Goal: Task Accomplishment & Management: Manage account settings

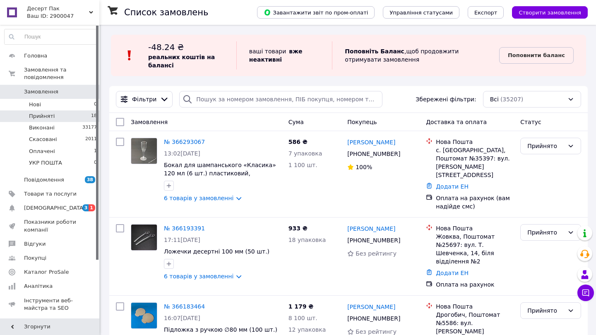
click at [92, 113] on span "18" at bounding box center [94, 116] width 6 height 7
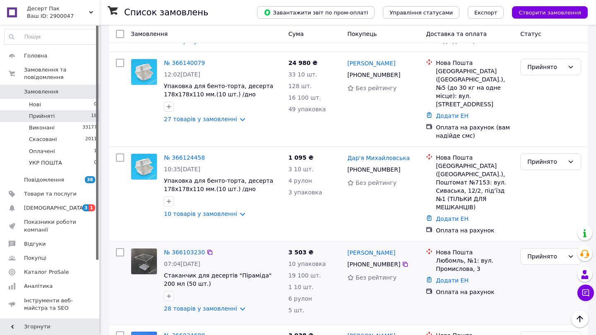
scroll to position [660, 0]
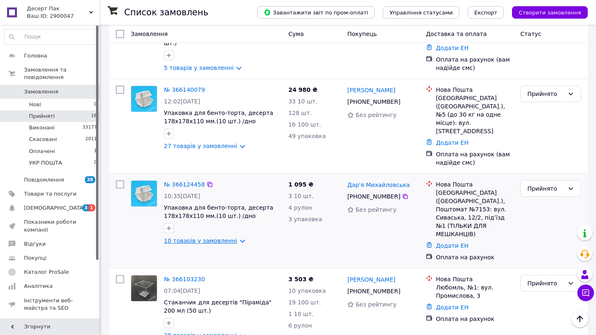
click at [197, 238] on link "10 товарів у замовленні" at bounding box center [200, 241] width 73 height 7
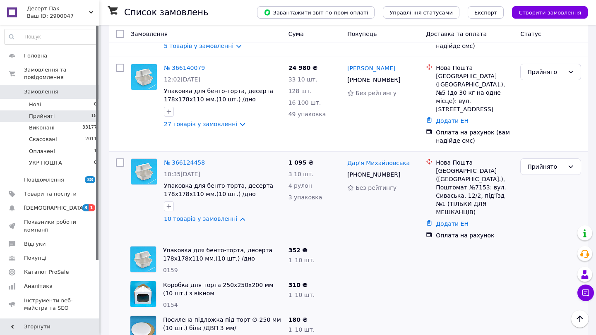
scroll to position [651, 0]
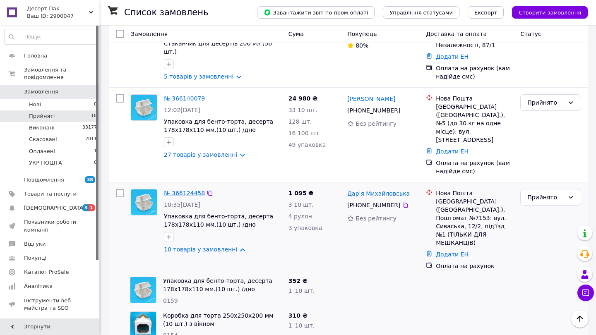
click at [185, 190] on link "№ 366124458" at bounding box center [184, 193] width 41 height 7
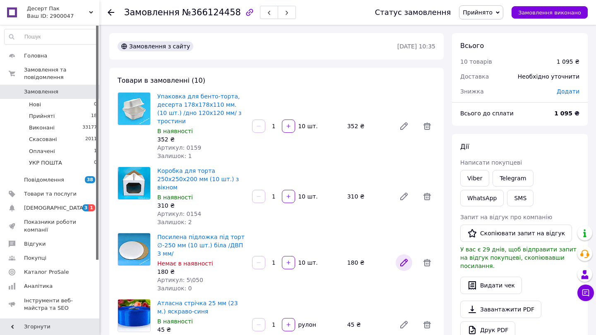
click at [408, 259] on icon at bounding box center [404, 263] width 10 height 10
click at [467, 177] on link "Viber" at bounding box center [474, 178] width 29 height 17
click at [91, 113] on span "18" at bounding box center [94, 116] width 6 height 7
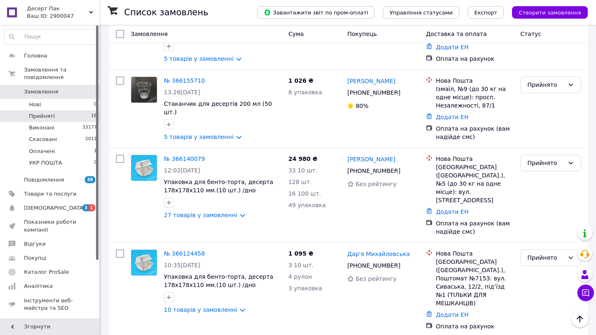
scroll to position [558, 0]
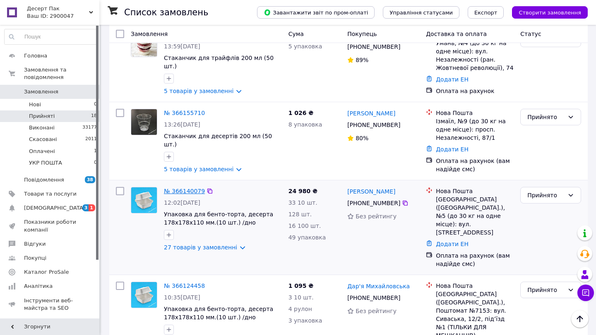
click at [196, 188] on link "№ 366140079" at bounding box center [184, 191] width 41 height 7
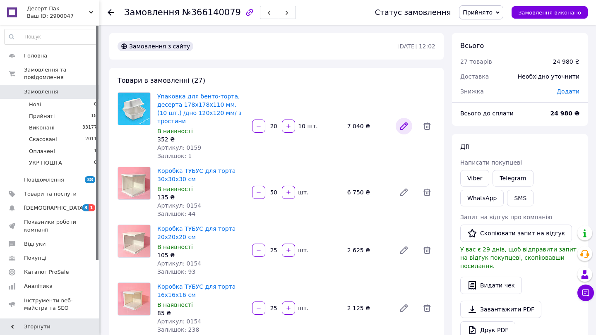
click at [405, 127] on icon at bounding box center [404, 126] width 7 height 7
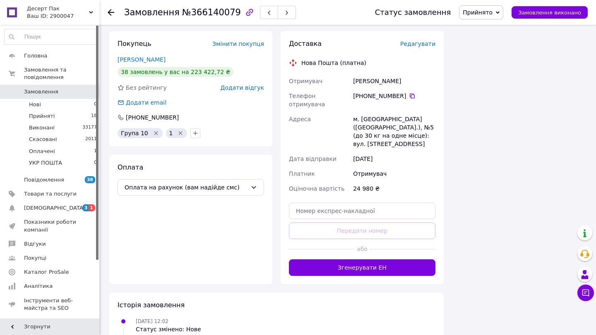
scroll to position [1756, 0]
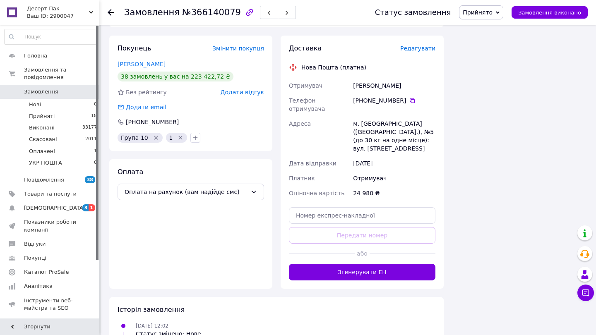
click at [412, 132] on div "м. Чернівці (Чернівецька обл.), №5 (до 30 кг на одне місце): вул. Ясська, 3" at bounding box center [394, 136] width 86 height 40
drag, startPoint x: 412, startPoint y: 132, endPoint x: 365, endPoint y: 113, distance: 50.7
click at [365, 116] on div "м. Чернівці (Чернівецька обл.), №5 (до 30 кг на одне місце): вул. Ясська, 3" at bounding box center [394, 136] width 86 height 40
click at [141, 65] on link "Штефанюк Віталія" at bounding box center [142, 64] width 48 height 7
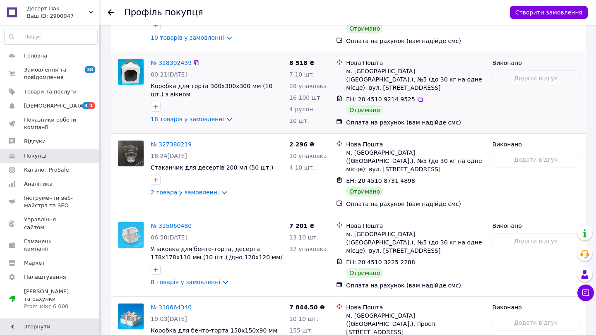
scroll to position [1336, 0]
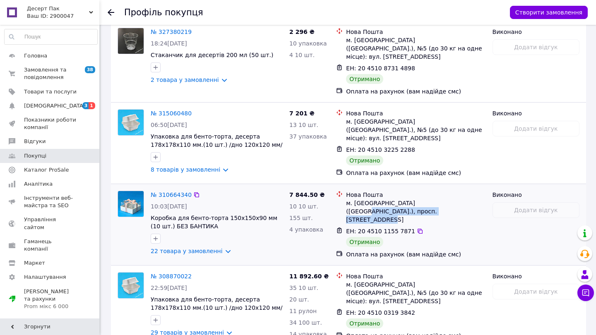
drag, startPoint x: 427, startPoint y: 93, endPoint x: 438, endPoint y: 108, distance: 19.1
click at [438, 189] on li "Нова Пошта м. Чернівці (Чернівецька обл.), просп. Незалежності, будинок 52А" at bounding box center [410, 207] width 149 height 36
copy div ".), просп. Незалежності, будинок 52А"
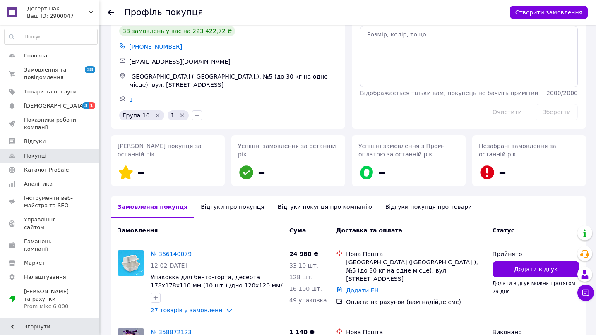
scroll to position [39, 0]
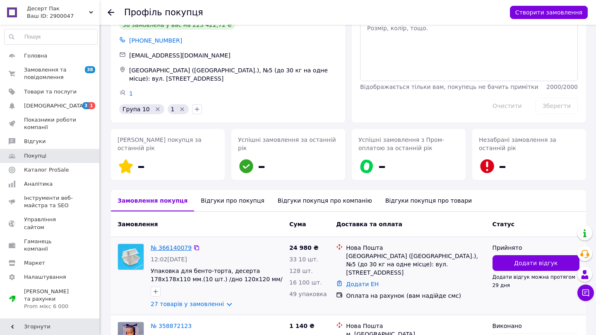
click at [170, 245] on link "№ 366140079" at bounding box center [171, 248] width 41 height 7
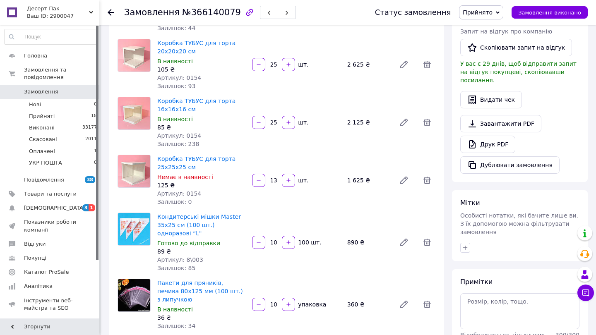
scroll to position [157, 0]
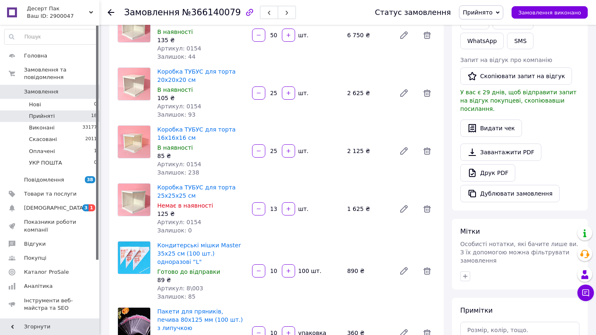
click at [67, 118] on li "Прийняті 18" at bounding box center [51, 116] width 102 height 12
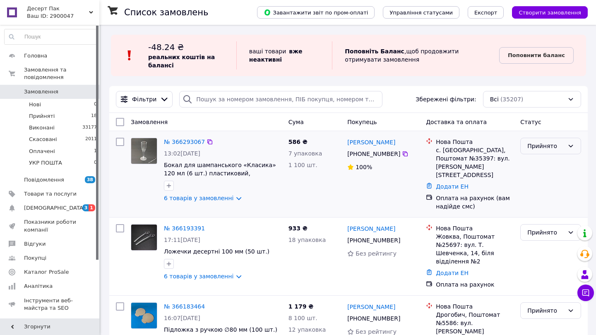
click at [533, 147] on div "Прийнято" at bounding box center [545, 146] width 37 height 9
click at [536, 193] on li "Оплачено" at bounding box center [551, 193] width 60 height 15
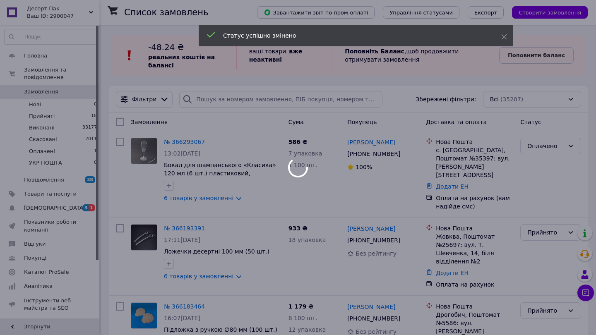
click at [193, 142] on div at bounding box center [298, 167] width 596 height 335
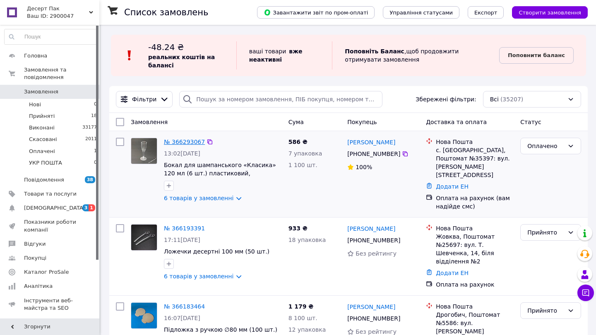
click at [194, 139] on link "№ 366293067" at bounding box center [184, 142] width 41 height 7
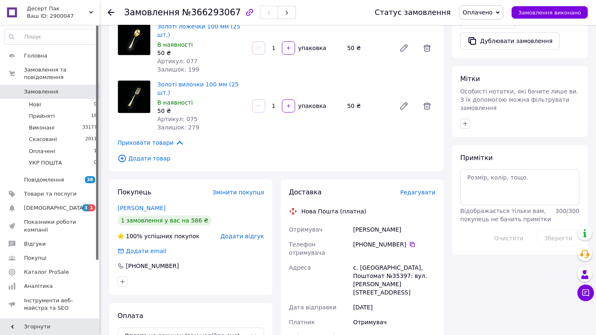
scroll to position [355, 0]
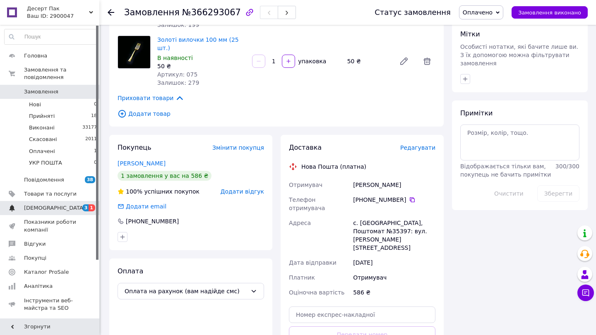
click at [65, 207] on span "[DEMOGRAPHIC_DATA]" at bounding box center [50, 207] width 53 height 7
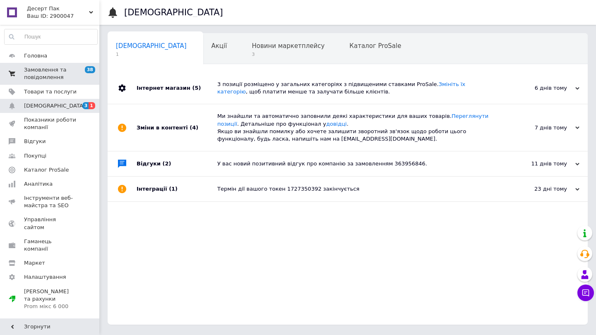
click at [66, 71] on span "Замовлення та повідомлення" at bounding box center [50, 73] width 53 height 15
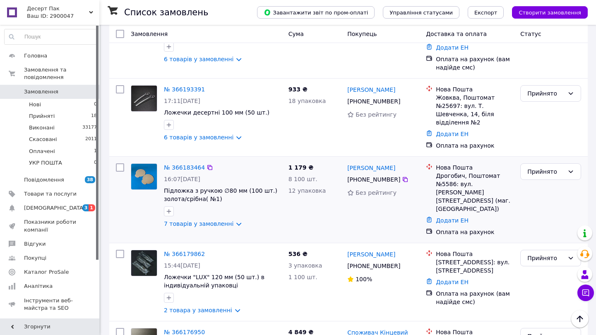
scroll to position [159, 0]
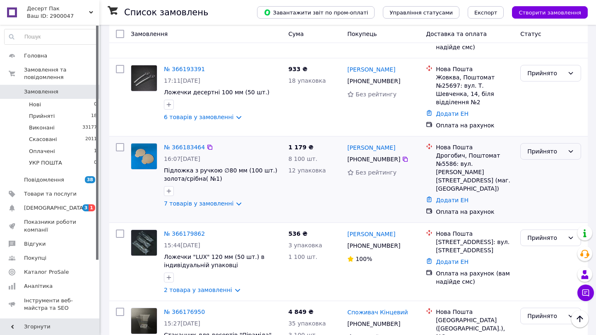
click at [548, 147] on div "Прийнято" at bounding box center [545, 151] width 37 height 9
click at [547, 186] on li "Оплачено" at bounding box center [551, 191] width 60 height 15
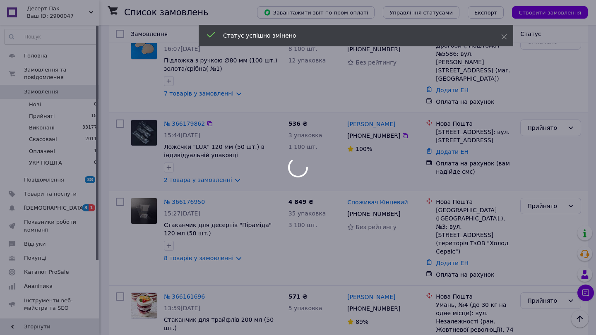
scroll to position [280, 0]
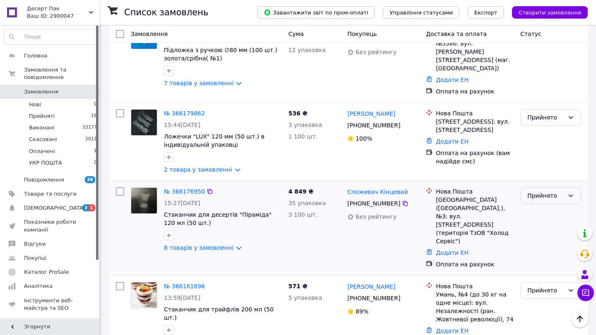
click at [536, 191] on div "Прийнято" at bounding box center [545, 195] width 37 height 9
click at [537, 228] on li "Оплачено" at bounding box center [551, 227] width 60 height 15
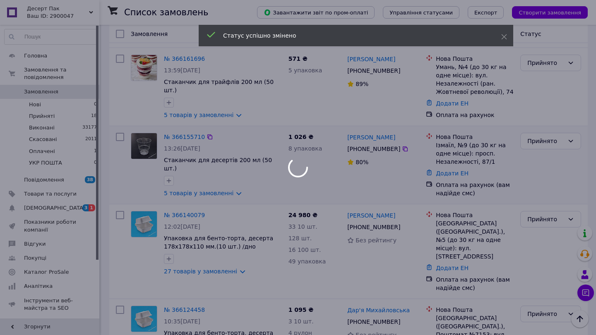
scroll to position [568, 0]
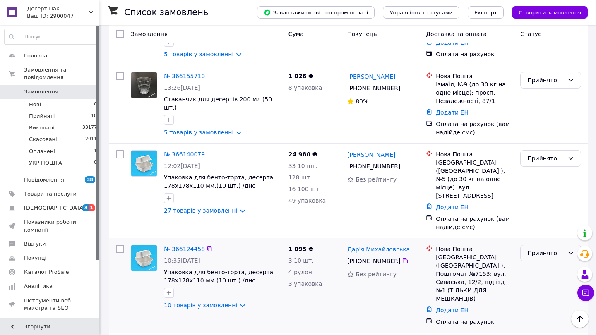
click at [539, 249] on div "Прийнято" at bounding box center [545, 253] width 37 height 9
click at [537, 252] on li "Оплачено" at bounding box center [551, 252] width 60 height 15
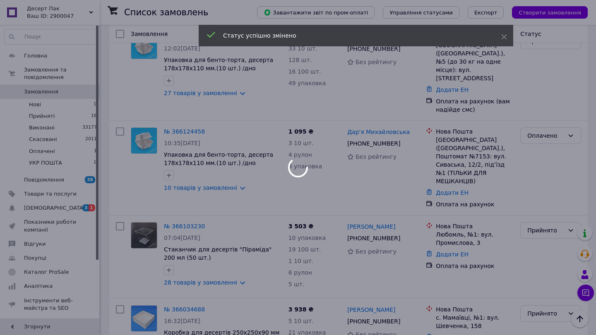
scroll to position [811, 0]
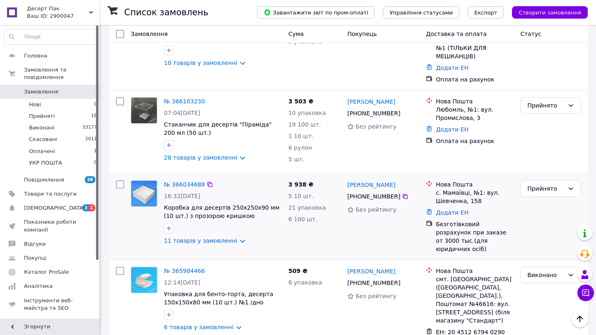
click at [165, 222] on div at bounding box center [168, 228] width 13 height 13
click at [165, 223] on button "button" at bounding box center [169, 228] width 10 height 10
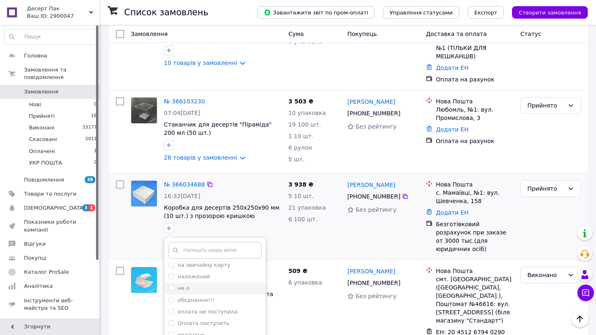
scroll to position [61, 0]
click at [299, 178] on div "3 938 ₴ 5 10 шт. 21 упаковка 6 100 шт." at bounding box center [314, 216] width 59 height 79
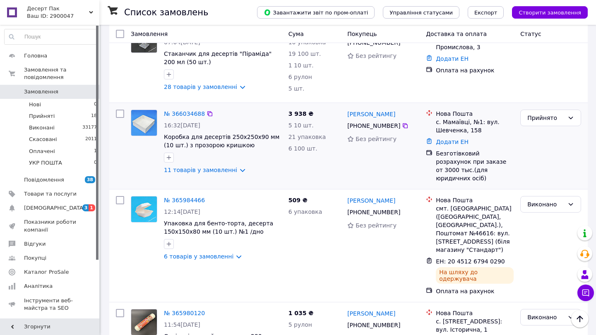
scroll to position [894, 0]
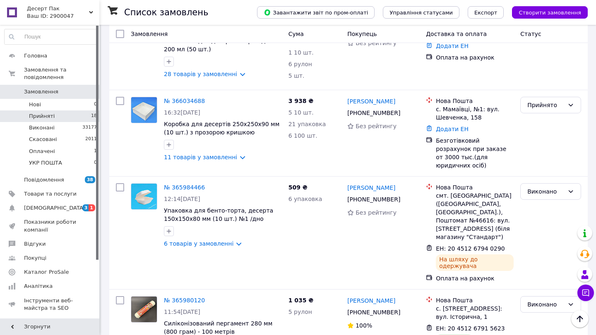
click at [78, 118] on li "Прийняті 18" at bounding box center [51, 116] width 102 height 12
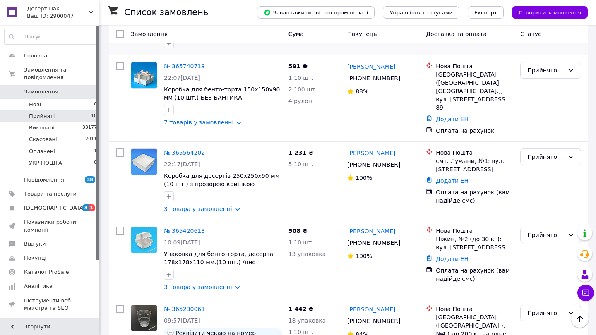
scroll to position [1005, 0]
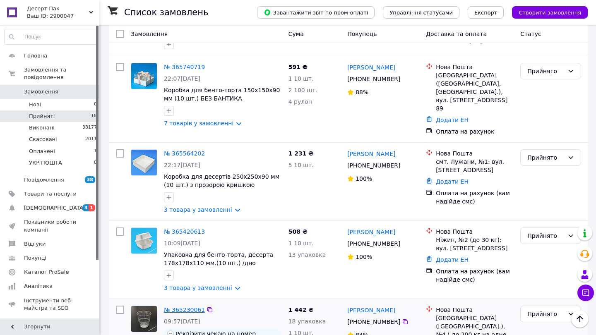
click at [180, 307] on link "№ 365230061" at bounding box center [184, 310] width 41 height 7
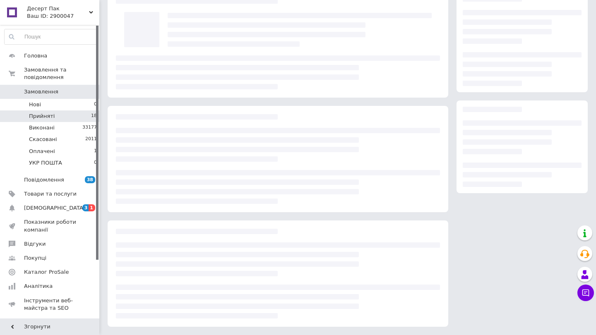
scroll to position [43, 0]
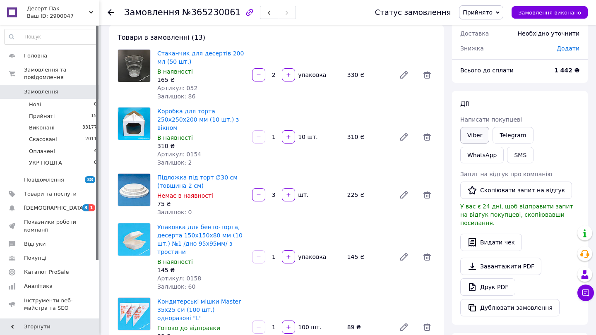
click at [469, 134] on link "Viber" at bounding box center [474, 135] width 29 height 17
click at [70, 116] on li "Прийняті 15" at bounding box center [51, 116] width 102 height 12
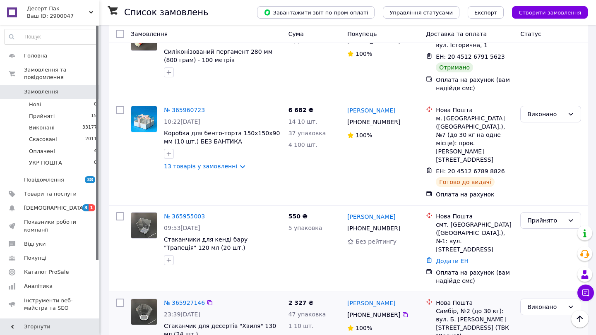
scroll to position [1183, 0]
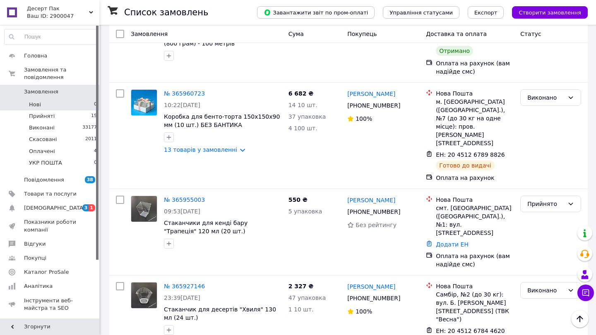
click at [75, 109] on li "Нові 0" at bounding box center [51, 105] width 102 height 12
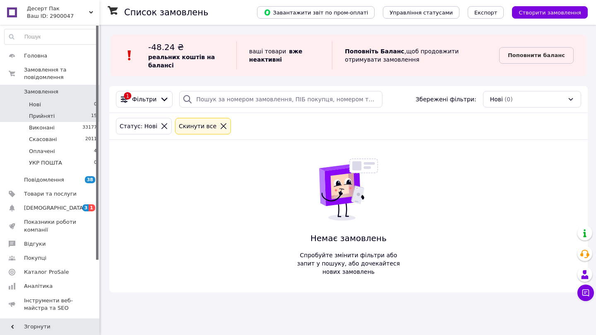
click at [74, 117] on li "Прийняті 15" at bounding box center [51, 116] width 102 height 12
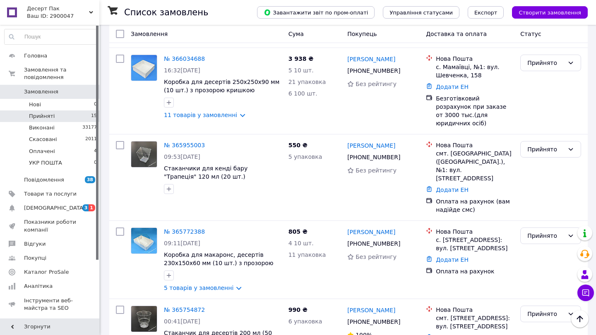
scroll to position [546, 0]
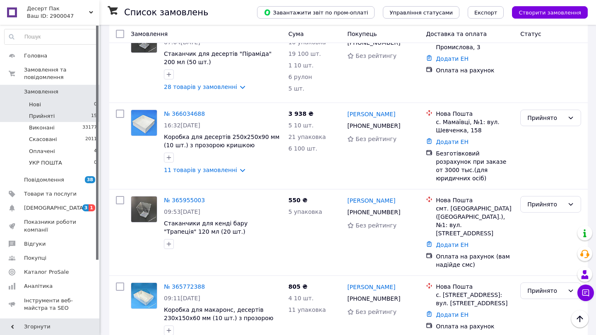
click at [84, 104] on li "Нові 0" at bounding box center [51, 105] width 102 height 12
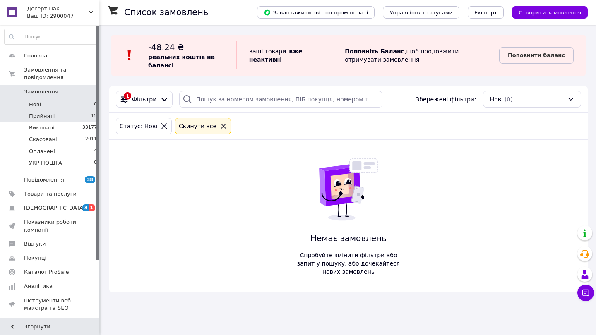
click at [33, 117] on span "Прийняті" at bounding box center [42, 116] width 26 height 7
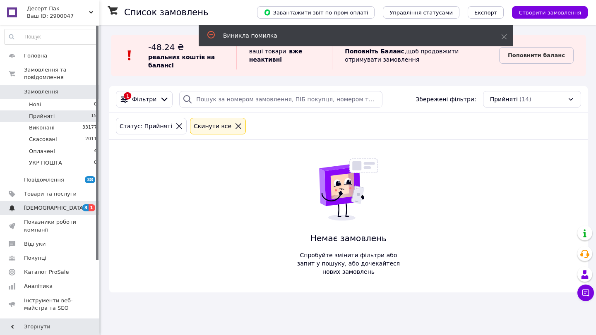
click at [57, 208] on span "[DEMOGRAPHIC_DATA]" at bounding box center [50, 207] width 53 height 7
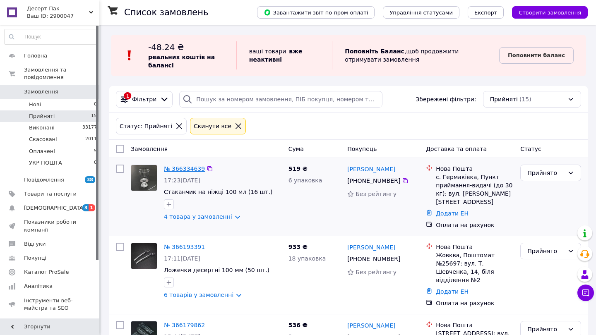
click at [186, 167] on link "№ 366334639" at bounding box center [184, 169] width 41 height 7
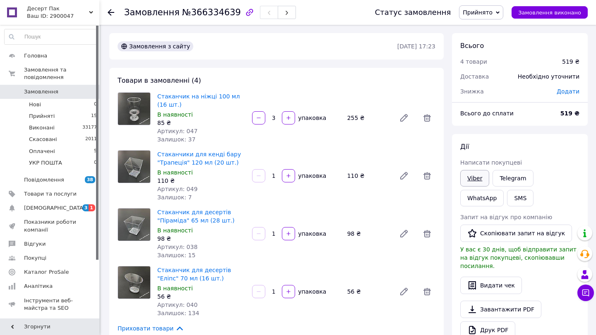
click at [463, 179] on link "Viber" at bounding box center [474, 178] width 29 height 17
click at [75, 115] on li "Прийняті 15" at bounding box center [51, 116] width 102 height 12
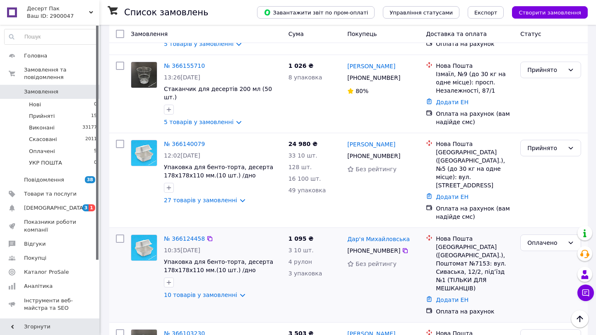
scroll to position [676, 0]
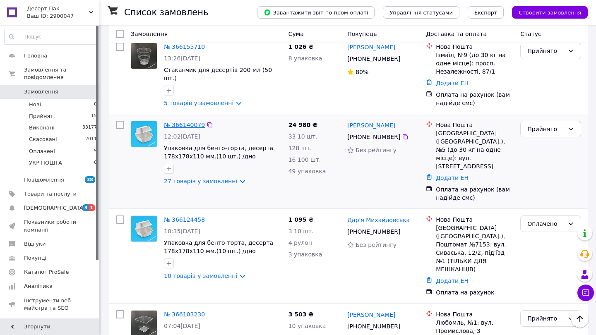
click at [190, 122] on link "№ 366140079" at bounding box center [184, 125] width 41 height 7
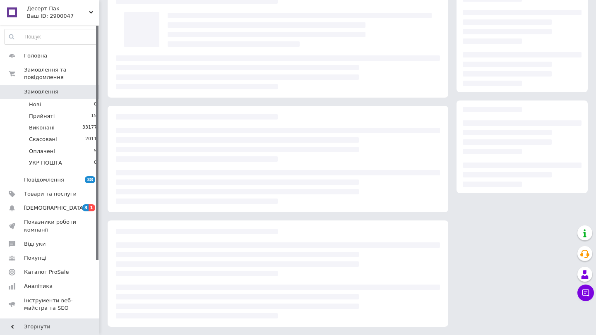
scroll to position [43, 0]
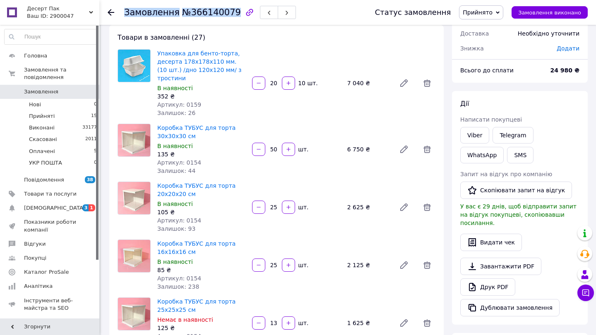
click at [229, 10] on div "Замовлення №366140079" at bounding box center [210, 12] width 172 height 14
copy h1 "Замовлення №366140079"
click at [478, 133] on link "Viber" at bounding box center [474, 135] width 29 height 17
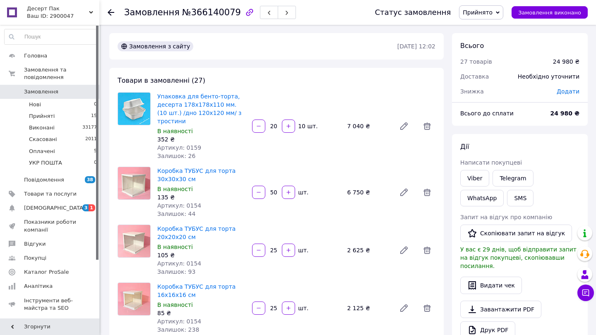
scroll to position [0, 0]
click at [473, 171] on link "Viber" at bounding box center [474, 178] width 29 height 17
click at [53, 112] on li "Прийняті 15" at bounding box center [51, 116] width 102 height 12
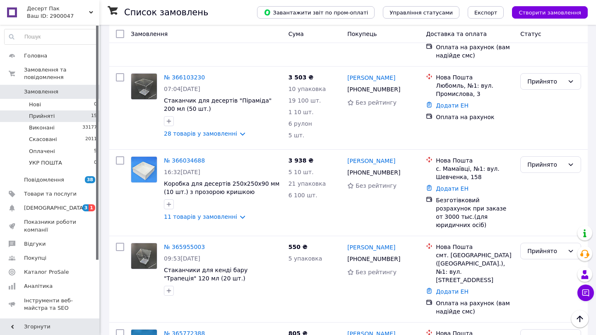
scroll to position [552, 0]
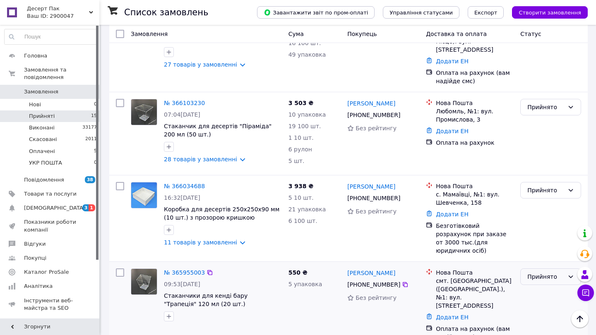
click at [535, 272] on div "Прийнято" at bounding box center [545, 276] width 37 height 9
click at [532, 283] on li "Оплачено" at bounding box center [551, 283] width 60 height 15
click at [67, 108] on li "Нові 0" at bounding box center [51, 105] width 102 height 12
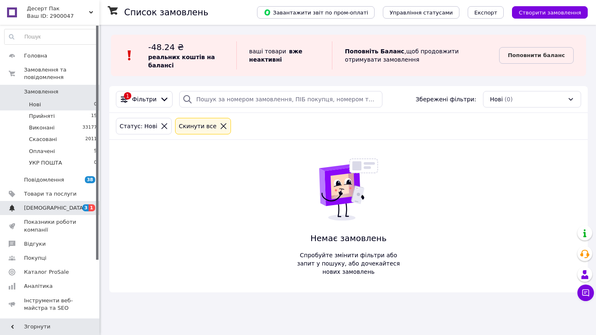
click at [64, 210] on span "[DEMOGRAPHIC_DATA]" at bounding box center [50, 207] width 53 height 7
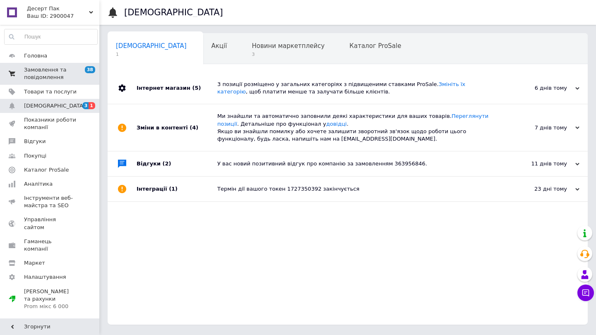
click at [77, 80] on span "38 0" at bounding box center [88, 73] width 23 height 15
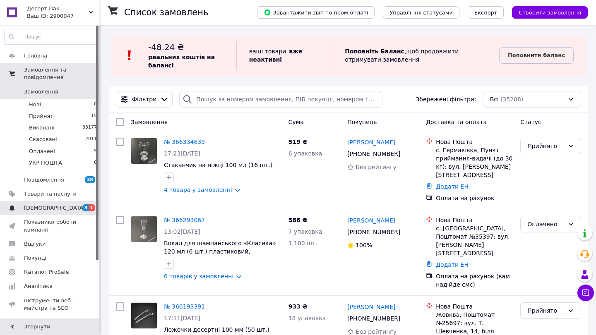
click at [17, 209] on span at bounding box center [12, 207] width 24 height 7
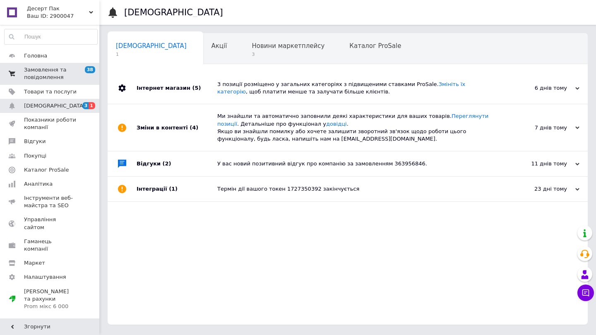
click at [57, 67] on span "Замовлення та повідомлення" at bounding box center [50, 73] width 53 height 15
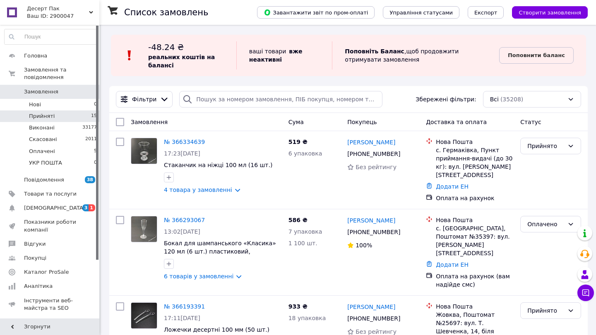
click at [50, 115] on span "Прийняті" at bounding box center [42, 116] width 26 height 7
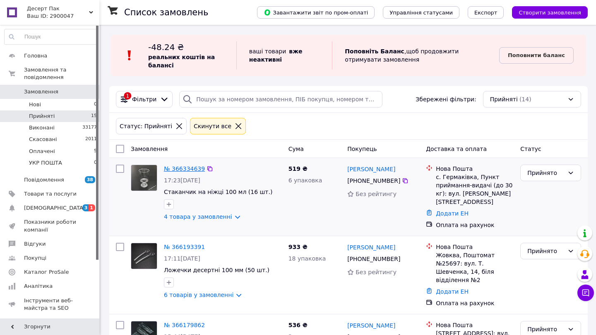
click at [182, 168] on link "№ 366334639" at bounding box center [184, 169] width 41 height 7
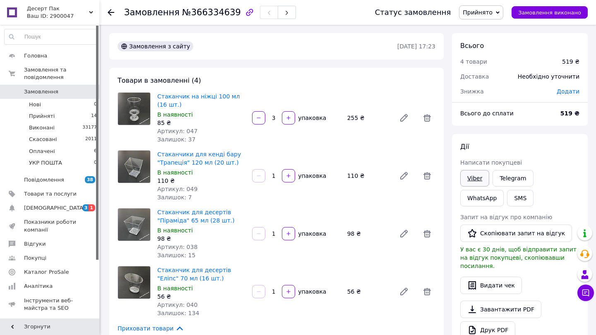
click at [476, 173] on link "Viber" at bounding box center [474, 178] width 29 height 17
drag, startPoint x: 231, startPoint y: 12, endPoint x: 180, endPoint y: 14, distance: 51.4
click at [182, 14] on span "№366334639" at bounding box center [211, 12] width 59 height 10
copy h1 "Замовлення №366334639"
click at [475, 173] on link "Viber" at bounding box center [474, 178] width 29 height 17
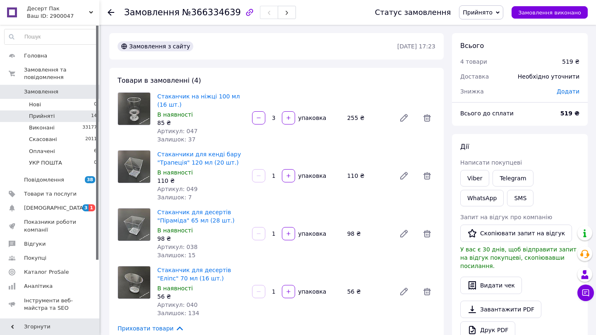
click at [55, 118] on li "Прийняті 14" at bounding box center [51, 116] width 102 height 12
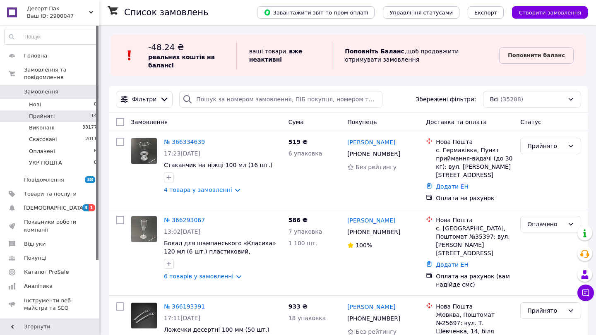
click at [60, 112] on li "Прийняті 14" at bounding box center [51, 116] width 102 height 12
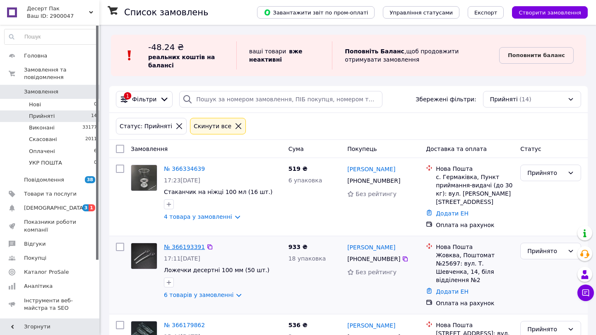
click at [175, 244] on link "№ 366193391" at bounding box center [184, 247] width 41 height 7
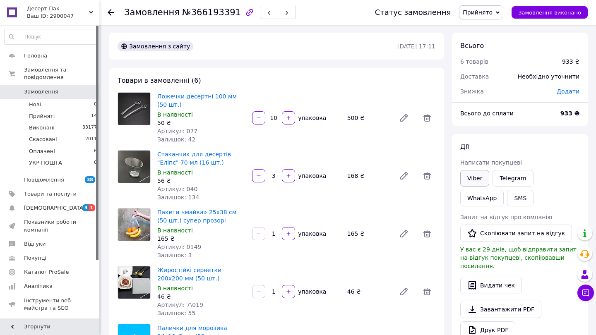
click at [469, 176] on link "Viber" at bounding box center [474, 178] width 29 height 17
click at [241, 11] on div at bounding box center [249, 12] width 17 height 17
click at [228, 13] on div "Замовлення №366193391" at bounding box center [210, 12] width 172 height 14
copy h1 "Замовлення №366193391"
click at [470, 175] on link "Viber" at bounding box center [474, 178] width 29 height 17
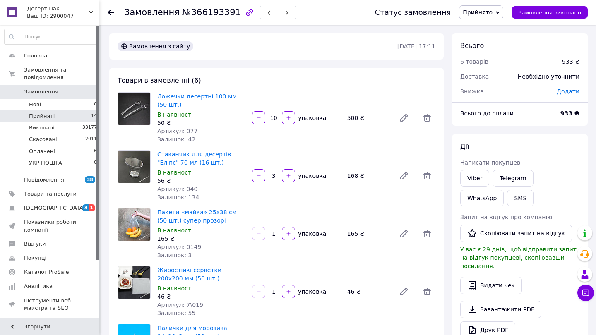
click at [74, 119] on li "Прийняті 14" at bounding box center [51, 116] width 102 height 12
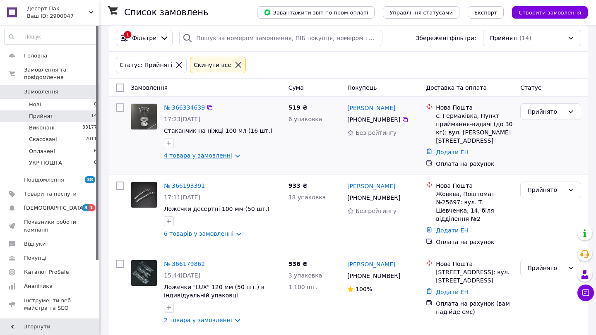
scroll to position [69, 0]
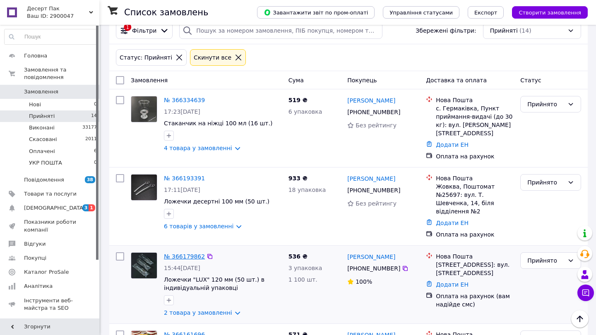
click at [168, 253] on link "№ 366179862" at bounding box center [184, 256] width 41 height 7
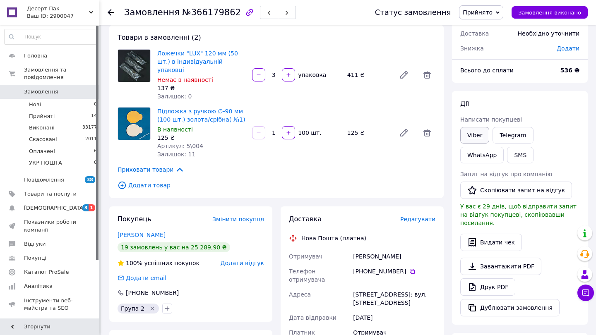
click at [473, 136] on link "Viber" at bounding box center [474, 135] width 29 height 17
drag, startPoint x: 229, startPoint y: 12, endPoint x: 175, endPoint y: 10, distance: 54.6
click at [175, 10] on h1 "Замовлення №366179862" at bounding box center [182, 12] width 117 height 10
copy h1 "Замовлення №366179862"
click at [477, 125] on div "Viber" at bounding box center [474, 135] width 32 height 20
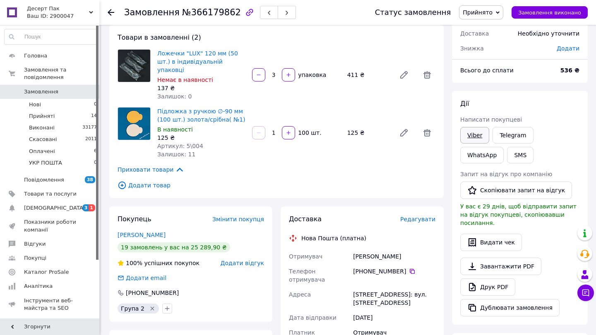
click at [475, 136] on link "Viber" at bounding box center [474, 135] width 29 height 17
drag, startPoint x: 561, startPoint y: 67, endPoint x: 592, endPoint y: 68, distance: 31.0
click at [593, 69] on div "Замовлення №366179862 Статус замовлення Прийнято Виконано Скасовано Оплачено УК…" at bounding box center [348, 256] width 495 height 548
copy b "536 ₴"
click at [470, 135] on link "Viber" at bounding box center [474, 135] width 29 height 17
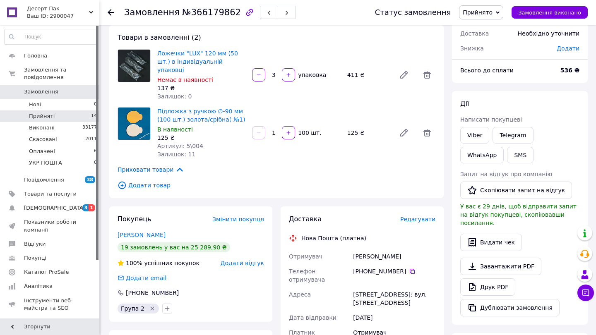
click at [70, 116] on li "Прийняті 14" at bounding box center [51, 116] width 102 height 12
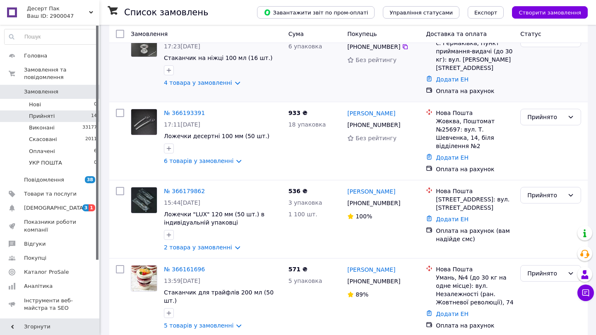
scroll to position [194, 0]
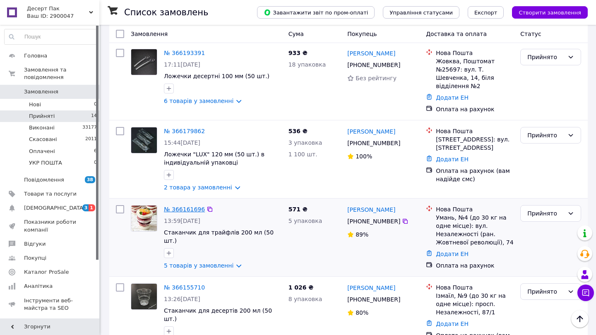
click at [179, 206] on link "№ 366161696" at bounding box center [184, 209] width 41 height 7
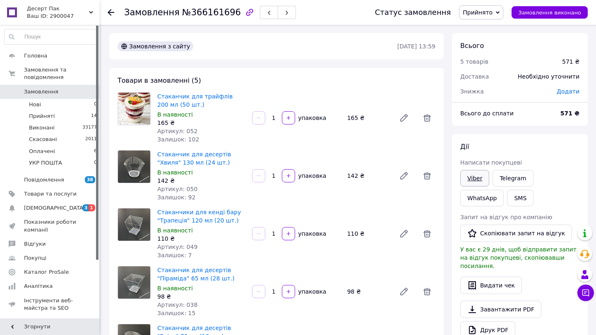
click at [473, 178] on link "Viber" at bounding box center [474, 178] width 29 height 17
drag, startPoint x: 228, startPoint y: 12, endPoint x: 178, endPoint y: 12, distance: 49.2
click at [182, 12] on span "№366161696" at bounding box center [211, 12] width 59 height 10
copy h1 "Замовлення №366161696"
click at [475, 179] on link "Viber" at bounding box center [474, 178] width 29 height 17
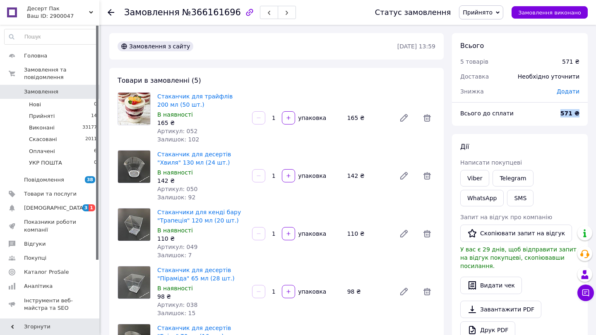
drag, startPoint x: 562, startPoint y: 113, endPoint x: 579, endPoint y: 114, distance: 17.0
click at [579, 114] on div "571 ₴" at bounding box center [569, 113] width 29 height 18
copy b "571 ₴"
click at [475, 180] on link "Viber" at bounding box center [474, 178] width 29 height 17
click at [77, 118] on li "Прийняті 14" at bounding box center [51, 116] width 102 height 12
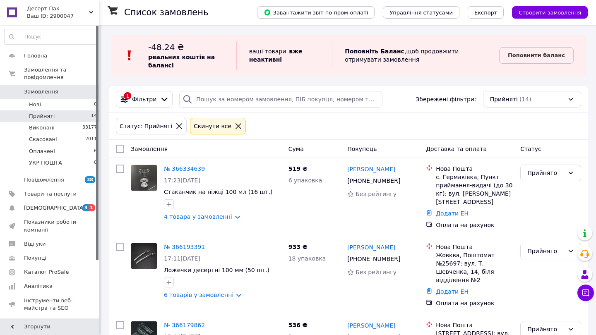
click at [77, 118] on li "Прийняті 14" at bounding box center [51, 116] width 102 height 12
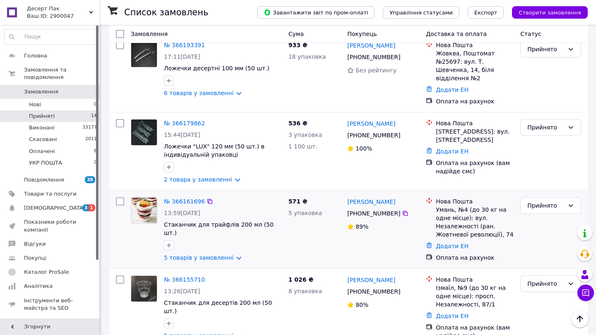
scroll to position [204, 0]
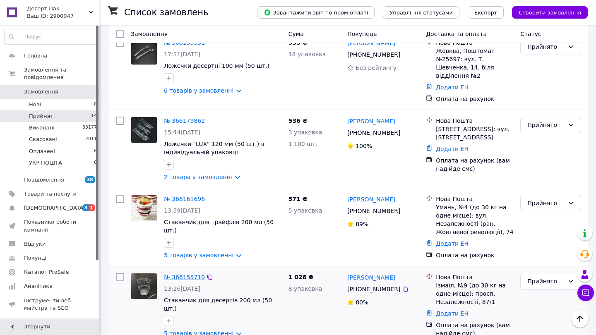
click at [180, 274] on link "№ 366155710" at bounding box center [184, 277] width 41 height 7
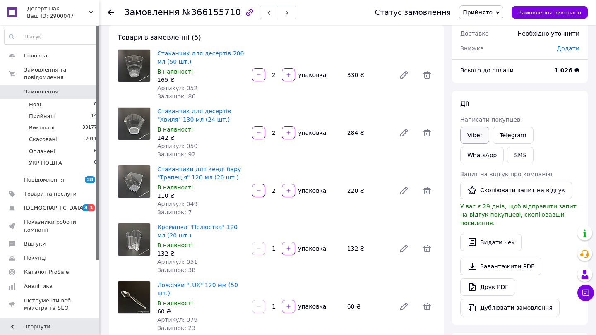
click at [482, 137] on link "Viber" at bounding box center [474, 135] width 29 height 17
drag, startPoint x: 227, startPoint y: 12, endPoint x: 173, endPoint y: 17, distance: 54.4
click at [173, 17] on h1 "Замовлення №366155710" at bounding box center [182, 12] width 117 height 10
copy h1 "Замовлення №366155710"
click at [486, 135] on link "Viber" at bounding box center [474, 135] width 29 height 17
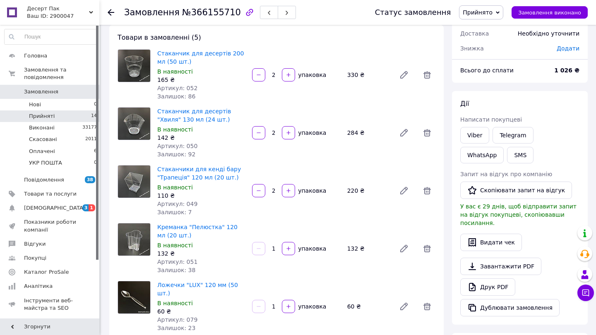
click at [81, 116] on li "Прийняті 14" at bounding box center [51, 116] width 102 height 12
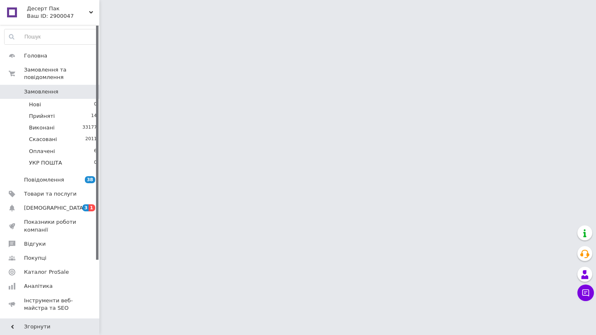
click at [97, 110] on div at bounding box center [97, 143] width 2 height 234
click at [91, 117] on span "14" at bounding box center [94, 116] width 6 height 7
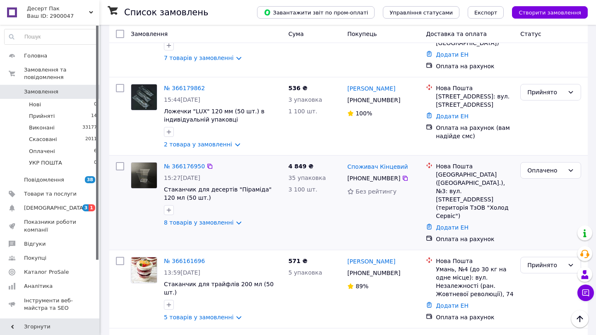
scroll to position [418, 0]
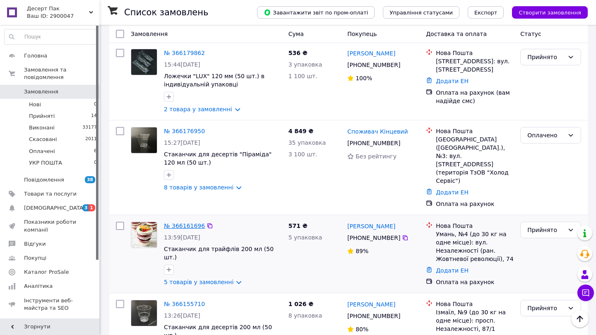
click at [182, 223] on link "№ 366161696" at bounding box center [184, 226] width 41 height 7
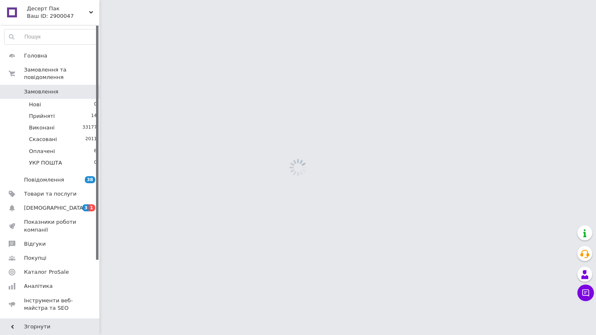
scroll to position [43, 0]
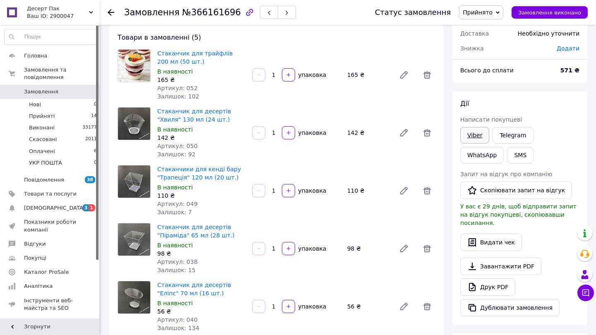
click at [466, 133] on link "Viber" at bounding box center [474, 135] width 29 height 17
click at [84, 111] on li "Прийняті 14" at bounding box center [51, 116] width 102 height 12
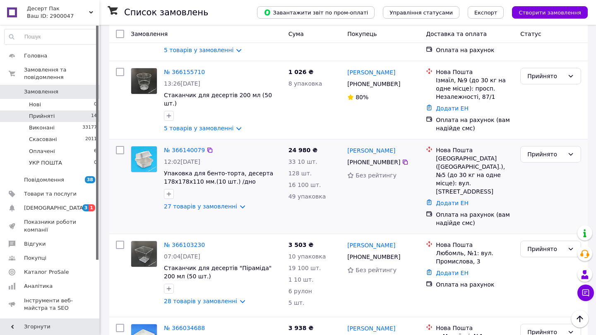
scroll to position [415, 0]
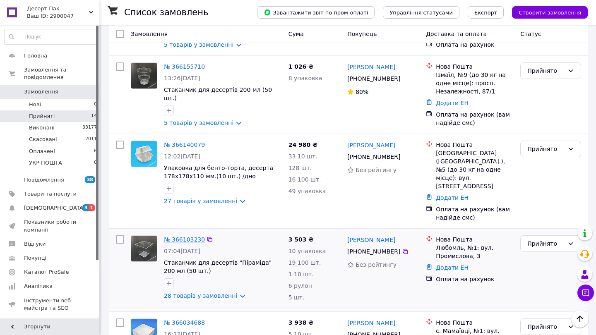
click at [180, 236] on link "№ 366103230" at bounding box center [184, 239] width 41 height 7
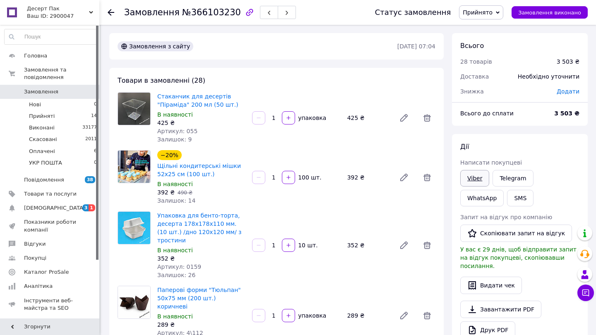
click at [474, 182] on link "Viber" at bounding box center [474, 178] width 29 height 17
drag, startPoint x: 230, startPoint y: 12, endPoint x: 187, endPoint y: 17, distance: 43.3
click at [187, 17] on div "Замовлення №366103230" at bounding box center [210, 12] width 172 height 14
click at [187, 17] on span "№366103230" at bounding box center [211, 12] width 59 height 10
drag, startPoint x: 176, startPoint y: 12, endPoint x: 230, endPoint y: 13, distance: 53.4
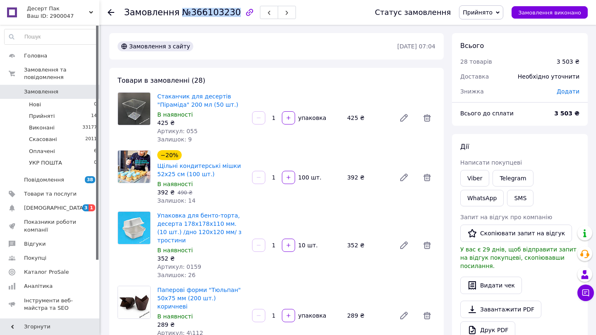
click at [230, 13] on span "№366103230" at bounding box center [211, 12] width 59 height 10
copy h1 "Замовлення №366103230"
click at [472, 175] on link "Viber" at bounding box center [474, 178] width 29 height 17
drag, startPoint x: 560, startPoint y: 113, endPoint x: 576, endPoint y: 115, distance: 16.7
click at [576, 115] on b "3 503 ₴" at bounding box center [566, 113] width 25 height 7
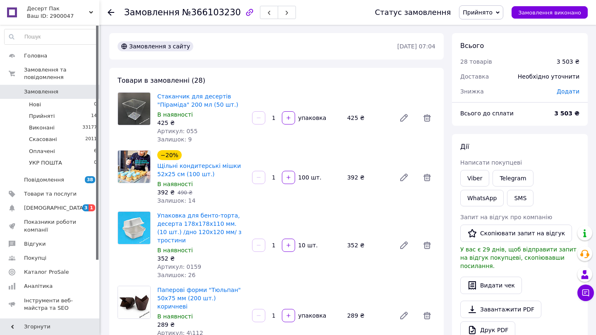
click at [559, 119] on div "3 503 ₴" at bounding box center [566, 113] width 35 height 18
drag, startPoint x: 558, startPoint y: 112, endPoint x: 574, endPoint y: 112, distance: 16.1
click at [574, 112] on b "3 503 ₴" at bounding box center [566, 113] width 25 height 7
copy b "3 503"
click at [469, 175] on link "Viber" at bounding box center [474, 178] width 29 height 17
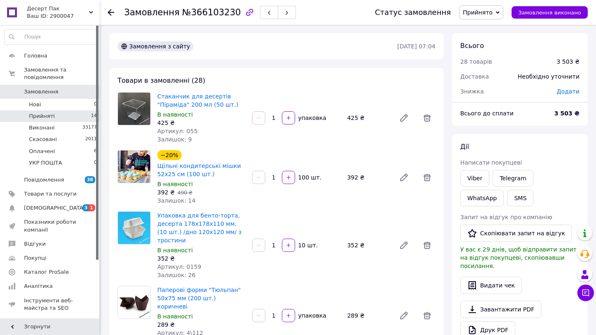
click at [81, 113] on li "Прийняті 14" at bounding box center [51, 116] width 102 height 12
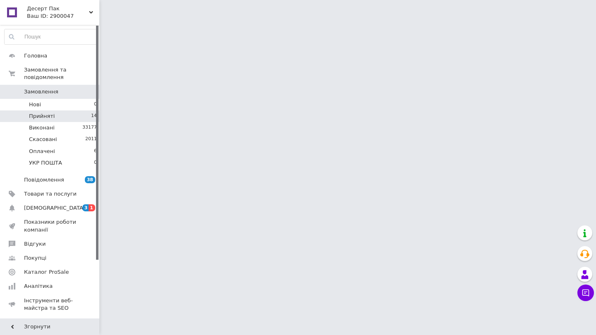
click at [59, 120] on li "Прийняті 14" at bounding box center [51, 116] width 102 height 12
click at [86, 210] on span "3" at bounding box center [85, 207] width 7 height 7
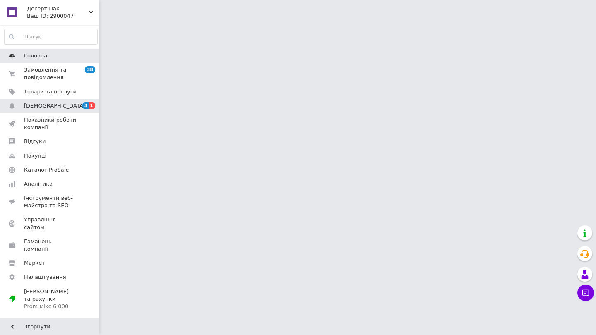
click at [55, 53] on span "Головна" at bounding box center [50, 55] width 53 height 7
click at [73, 112] on link "[DEMOGRAPHIC_DATA] 3 1" at bounding box center [51, 106] width 102 height 14
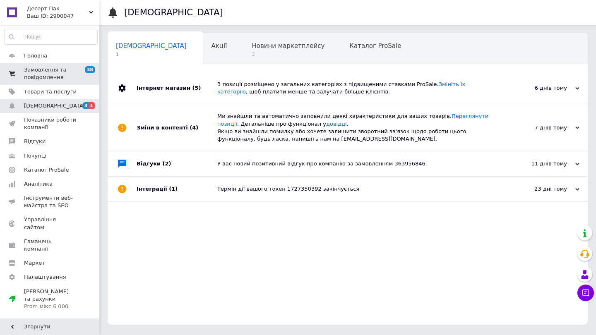
click at [48, 80] on span "Замовлення та повідомлення" at bounding box center [50, 73] width 53 height 15
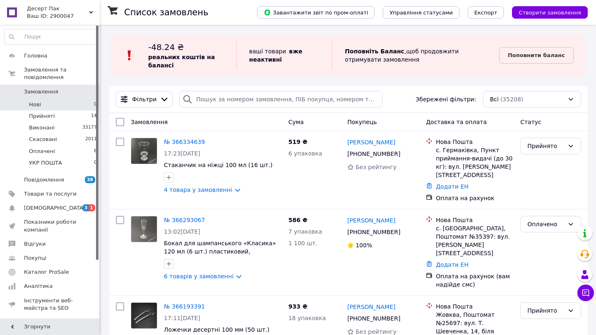
click at [70, 99] on li "Нові 0" at bounding box center [51, 105] width 102 height 12
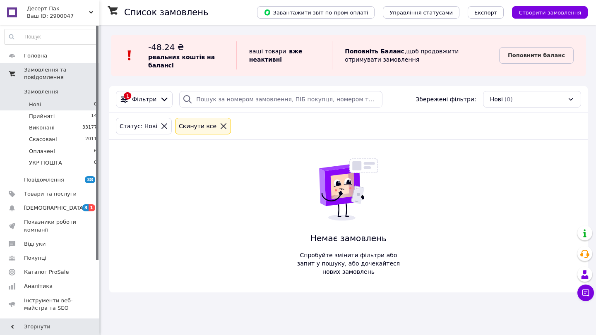
click at [54, 78] on span "Замовлення та повідомлення" at bounding box center [61, 73] width 75 height 15
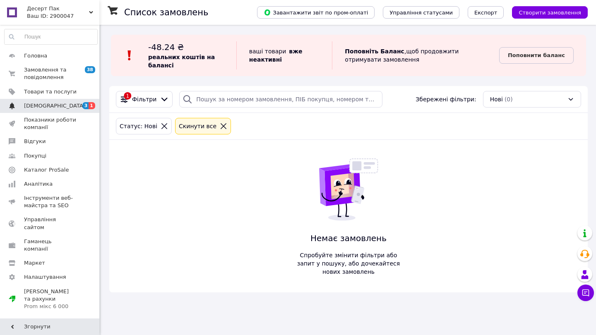
click at [58, 108] on span "[DEMOGRAPHIC_DATA]" at bounding box center [50, 105] width 53 height 7
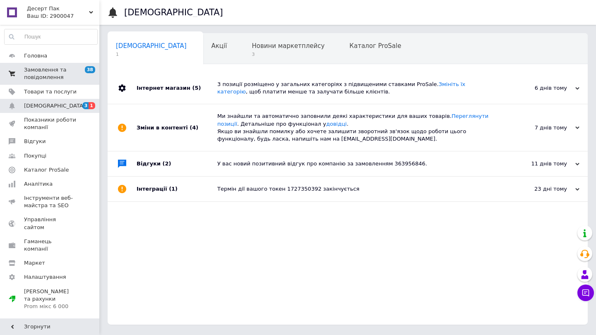
click at [50, 70] on span "Замовлення та повідомлення" at bounding box center [50, 73] width 53 height 15
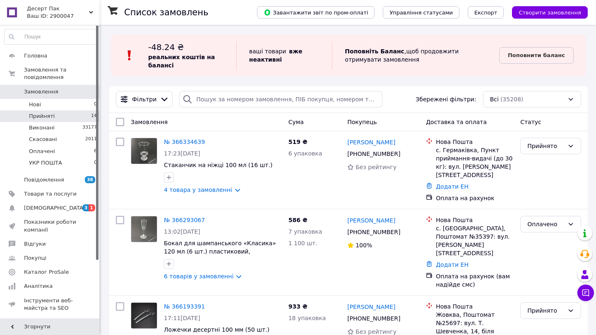
click at [34, 113] on span "Прийняті" at bounding box center [42, 116] width 26 height 7
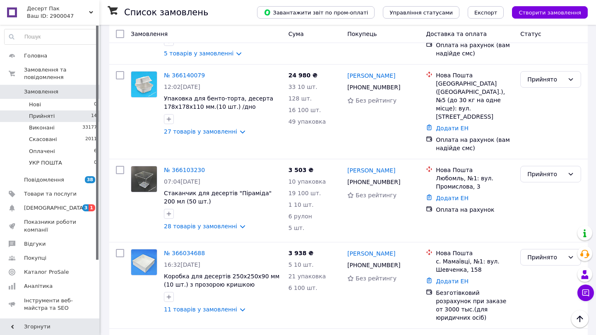
scroll to position [412, 0]
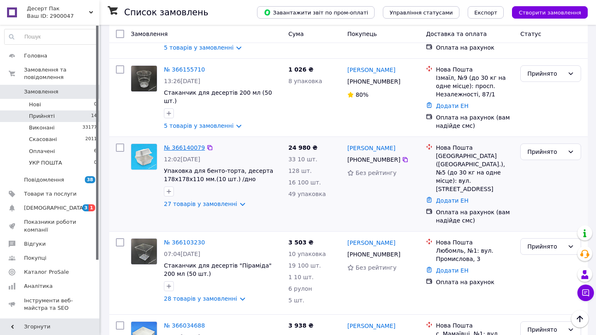
click at [195, 144] on link "№ 366140079" at bounding box center [184, 147] width 41 height 7
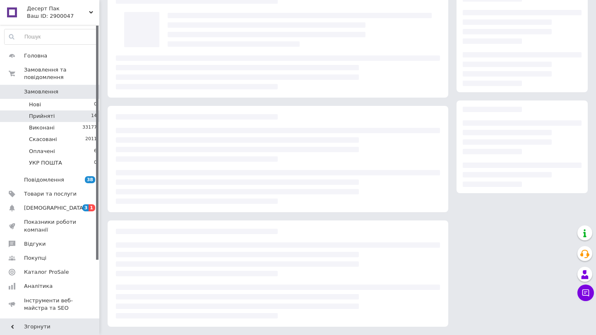
scroll to position [43, 0]
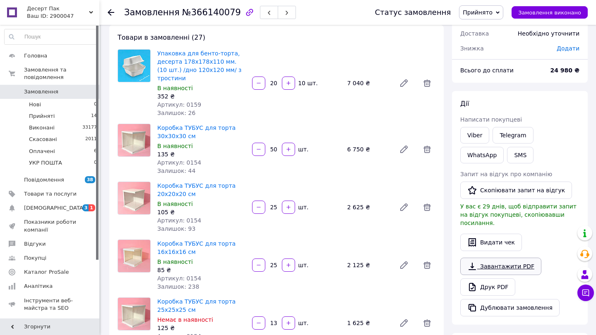
click at [494, 260] on link "Завантажити PDF" at bounding box center [500, 266] width 81 height 17
click at [58, 86] on link "Замовлення 0" at bounding box center [51, 92] width 102 height 14
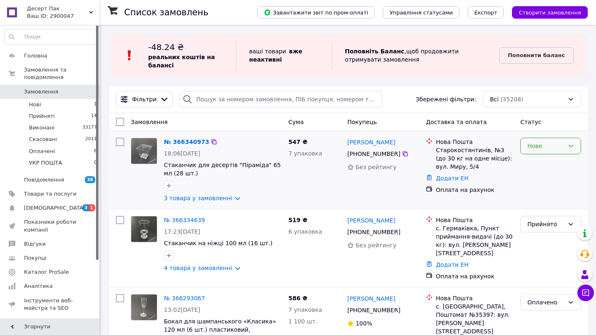
click at [552, 147] on div "Нове" at bounding box center [545, 146] width 37 height 9
click at [542, 163] on li "Прийнято" at bounding box center [551, 163] width 60 height 15
click at [230, 195] on link "3 товара у замовленні" at bounding box center [198, 198] width 68 height 7
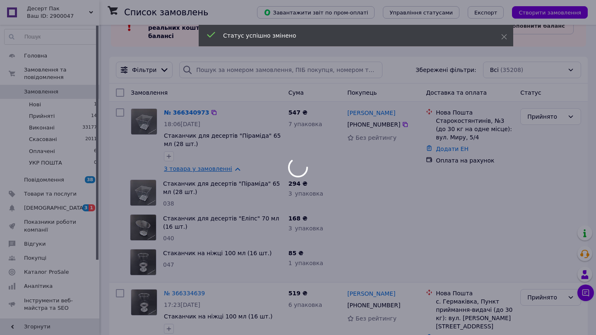
scroll to position [41, 0]
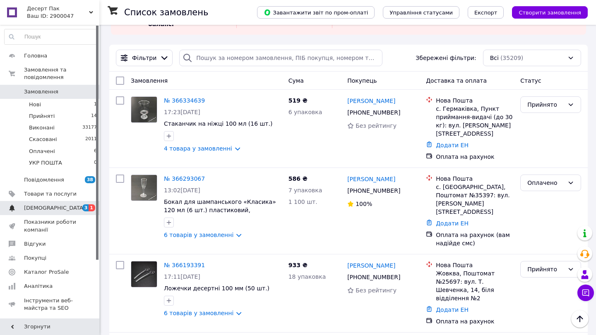
click at [56, 207] on span "[DEMOGRAPHIC_DATA]" at bounding box center [50, 207] width 53 height 7
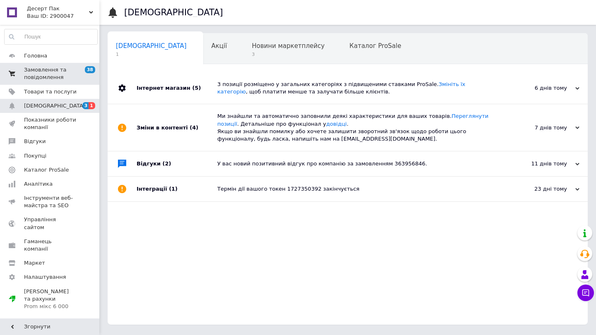
click at [63, 76] on span "Замовлення та повідомлення" at bounding box center [50, 73] width 53 height 15
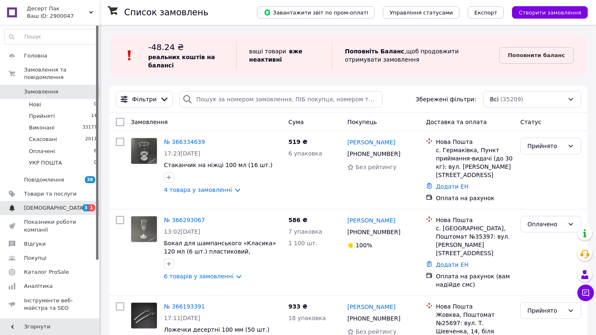
click at [77, 209] on span "3 1" at bounding box center [88, 207] width 23 height 7
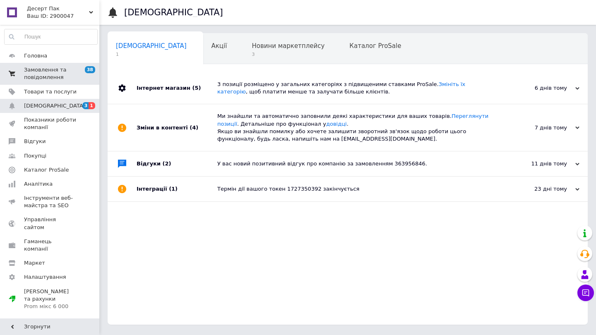
click at [43, 65] on link "Замовлення та повідомлення 38 0" at bounding box center [51, 74] width 102 height 22
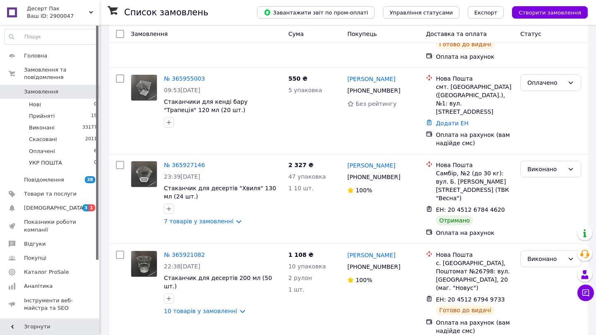
scroll to position [1453, 0]
click at [50, 114] on span "Прийняті" at bounding box center [42, 116] width 26 height 7
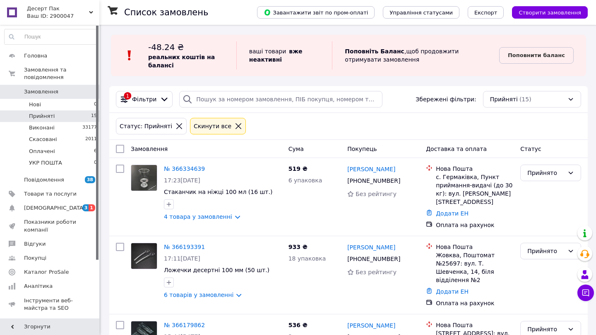
click at [63, 90] on span "Замовлення" at bounding box center [50, 91] width 53 height 7
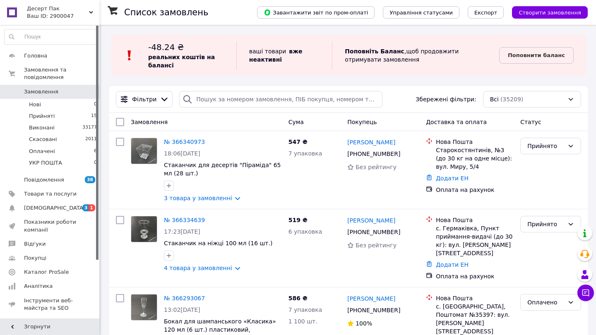
click at [62, 92] on span "Замовлення" at bounding box center [50, 91] width 53 height 7
click at [55, 211] on link "[DEMOGRAPHIC_DATA] 3 1" at bounding box center [51, 208] width 102 height 14
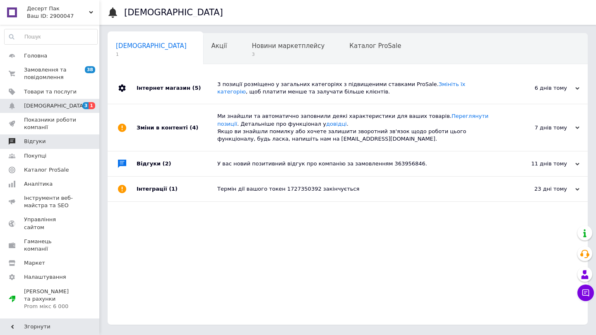
click at [62, 139] on span "Відгуки" at bounding box center [50, 141] width 53 height 7
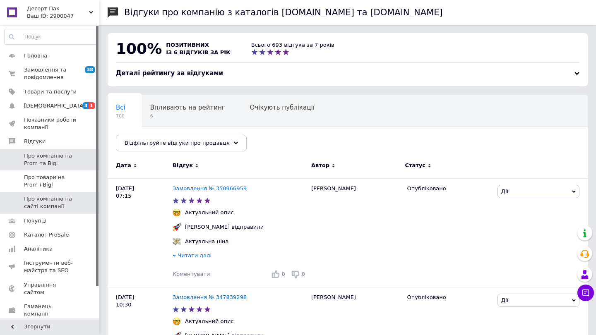
click at [48, 196] on span "Про компанію на сайті компанії" at bounding box center [50, 202] width 53 height 15
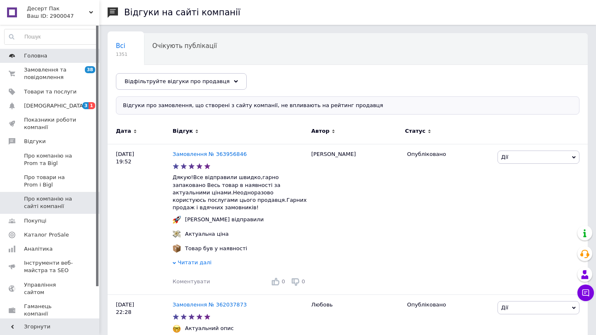
click at [19, 51] on link "Головна" at bounding box center [51, 56] width 102 height 14
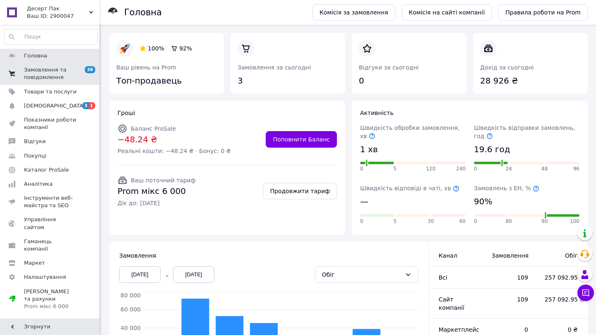
click at [62, 81] on link "Замовлення та повідомлення 38 0" at bounding box center [51, 74] width 102 height 22
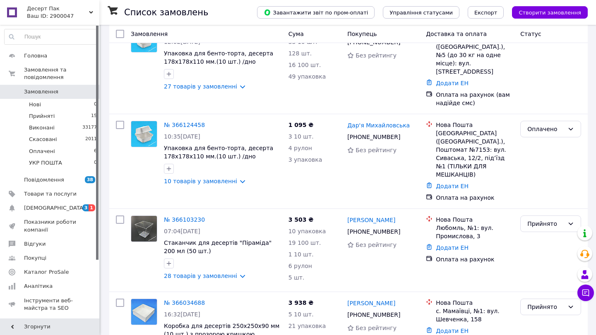
scroll to position [1027, 0]
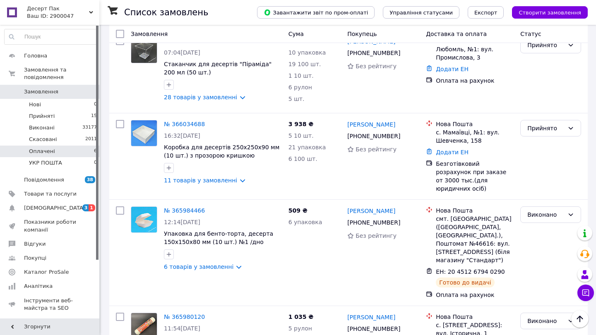
click at [87, 150] on li "Оплачені 6" at bounding box center [51, 152] width 102 height 12
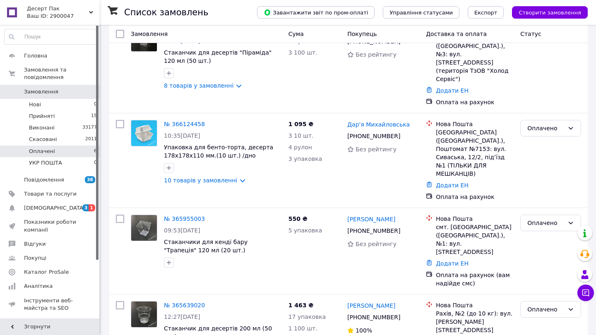
scroll to position [312, 0]
drag, startPoint x: 434, startPoint y: 283, endPoint x: 505, endPoint y: 286, distance: 70.8
click at [523, 302] on div "Оплачено" at bounding box center [550, 310] width 61 height 17
click at [533, 290] on li "Виконано" at bounding box center [551, 293] width 60 height 15
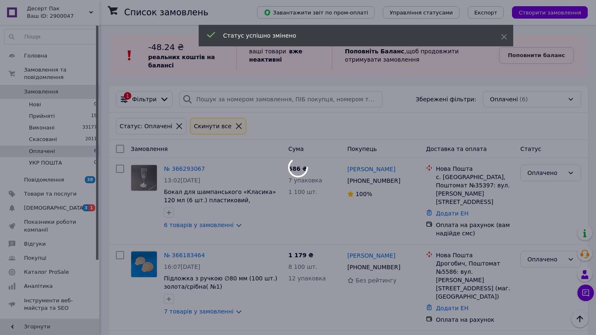
scroll to position [0, 0]
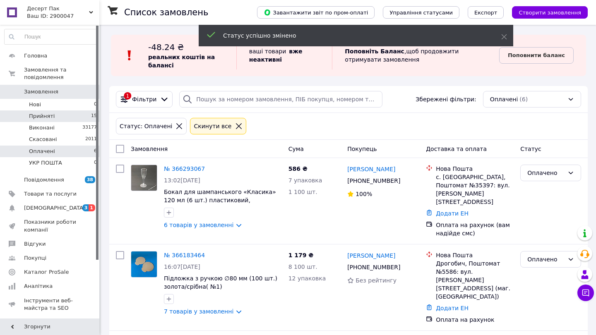
click at [46, 117] on span "Прийняті" at bounding box center [42, 116] width 26 height 7
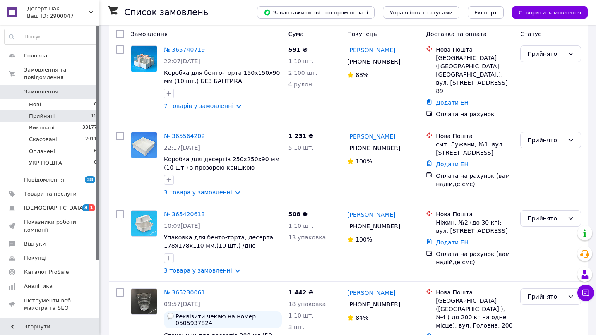
scroll to position [997, 0]
click at [26, 208] on span "[DEMOGRAPHIC_DATA]" at bounding box center [54, 207] width 61 height 7
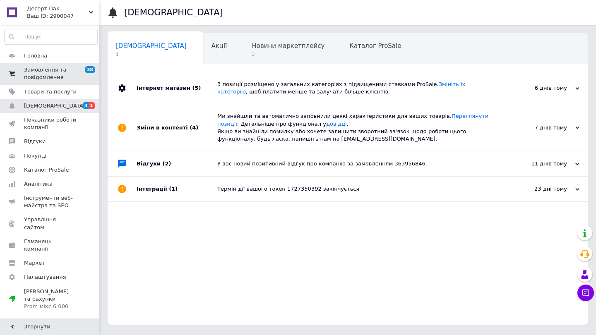
click at [51, 71] on span "Замовлення та повідомлення" at bounding box center [50, 73] width 53 height 15
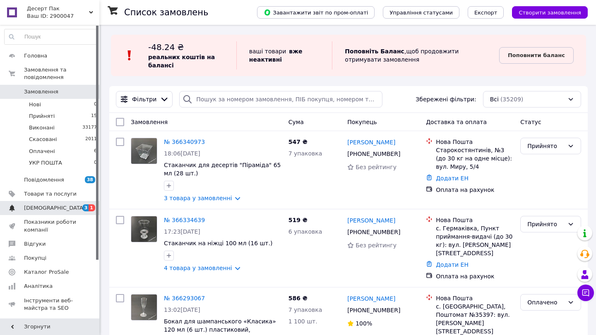
click at [61, 209] on span "[DEMOGRAPHIC_DATA]" at bounding box center [50, 207] width 53 height 7
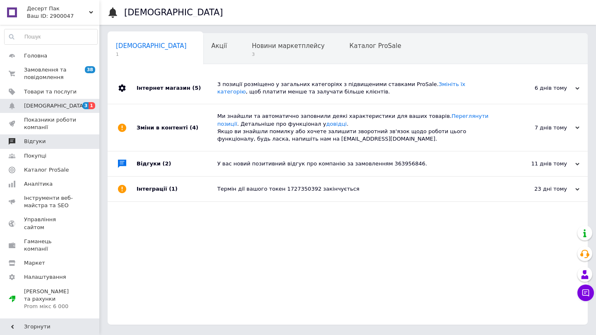
click at [60, 142] on span "Відгуки" at bounding box center [50, 141] width 53 height 7
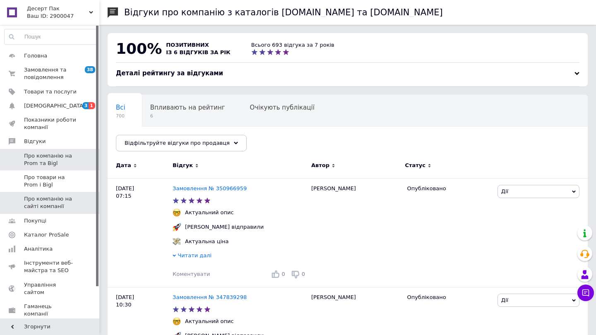
click at [56, 202] on span "Про компанію на сайті компанії" at bounding box center [50, 202] width 53 height 15
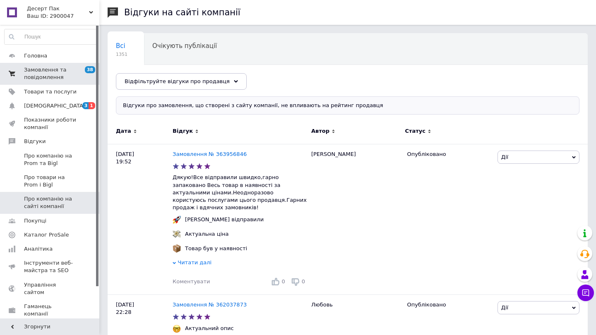
click at [48, 70] on span "Замовлення та повідомлення" at bounding box center [50, 73] width 53 height 15
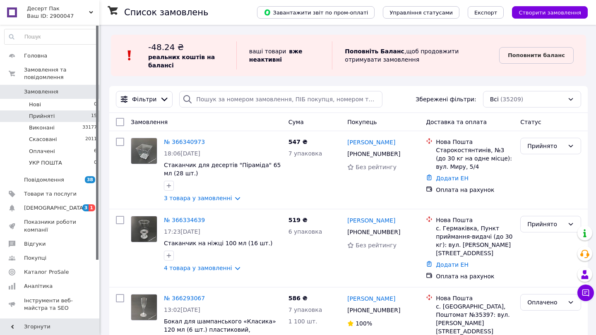
click at [91, 117] on span "15" at bounding box center [94, 116] width 6 height 7
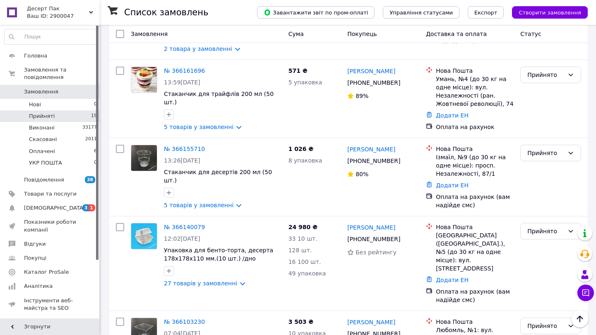
scroll to position [405, 0]
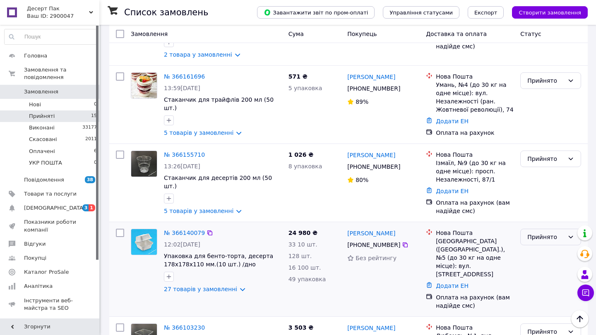
click at [556, 233] on div "Прийнято" at bounding box center [545, 237] width 37 height 9
click at [537, 281] on li "УКР ПОШТА" at bounding box center [551, 283] width 60 height 15
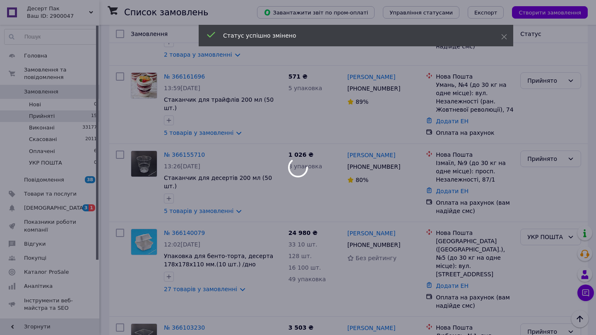
scroll to position [194, 0]
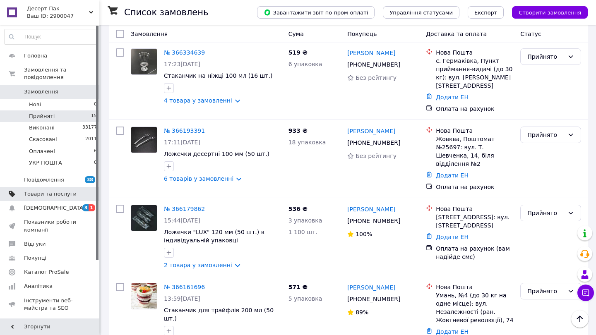
click at [73, 189] on link "Товари та послуги" at bounding box center [51, 194] width 102 height 14
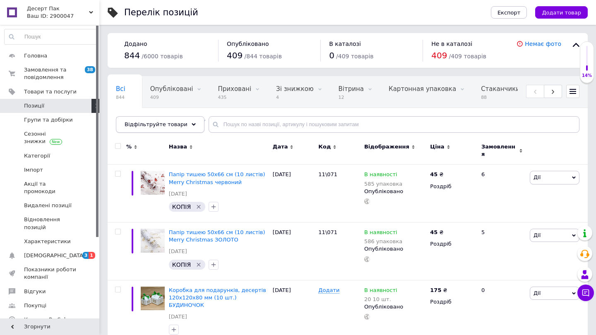
click at [157, 122] on span "Відфільтруйте товари" at bounding box center [156, 124] width 63 height 6
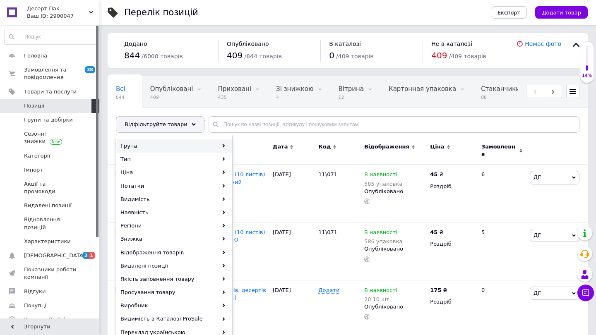
click at [154, 150] on div "Група" at bounding box center [174, 145] width 115 height 13
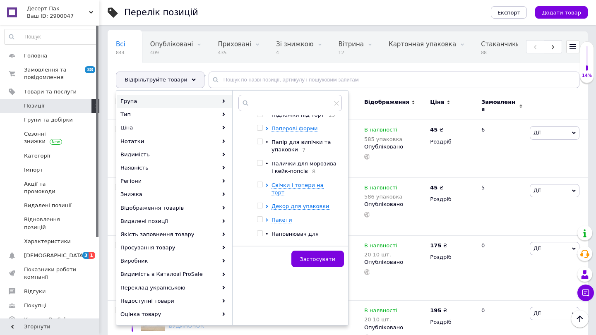
scroll to position [109, 0]
click at [281, 239] on div "Наповнювач для подарунків 11" at bounding box center [304, 238] width 66 height 15
click at [259, 231] on input "checkbox" at bounding box center [259, 233] width 5 height 5
checkbox input "true"
click at [325, 266] on button "Застосувати" at bounding box center [317, 259] width 53 height 17
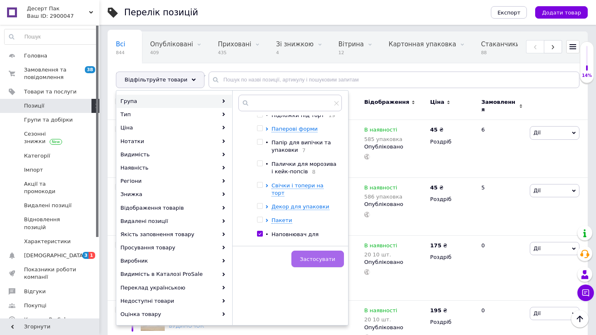
scroll to position [0, 364]
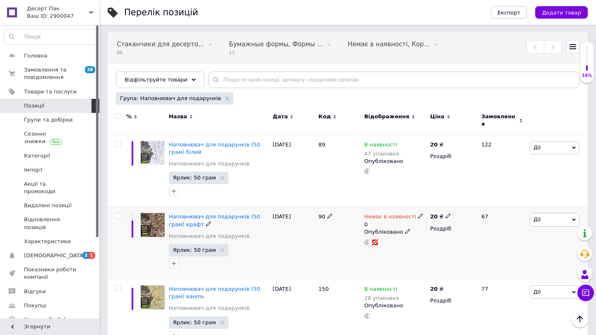
click at [418, 214] on icon at bounding box center [420, 216] width 5 height 5
click at [443, 221] on li "В наявності" at bounding box center [467, 227] width 79 height 12
click at [444, 234] on input "0" at bounding box center [458, 241] width 63 height 17
type input "45"
click at [286, 257] on div "[DATE]" at bounding box center [294, 243] width 46 height 72
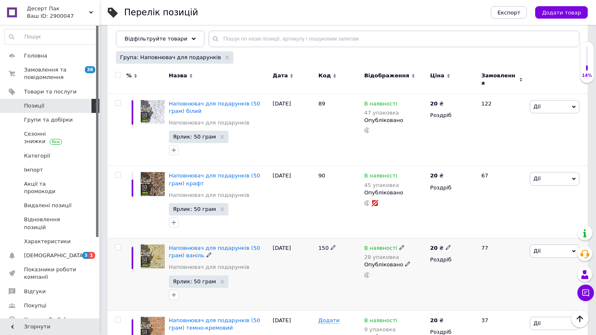
scroll to position [88, 0]
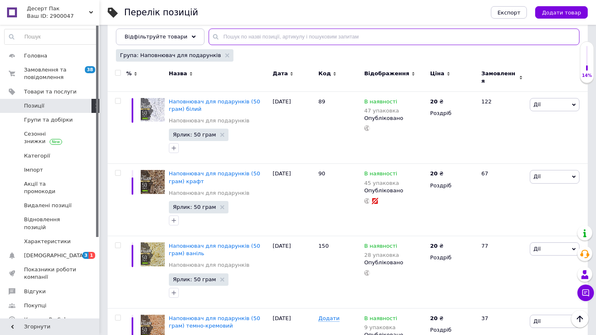
click at [227, 41] on input "text" at bounding box center [394, 37] width 371 height 17
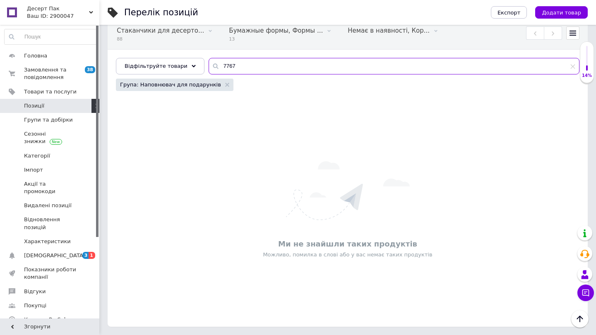
scroll to position [58, 0]
type input "7767"
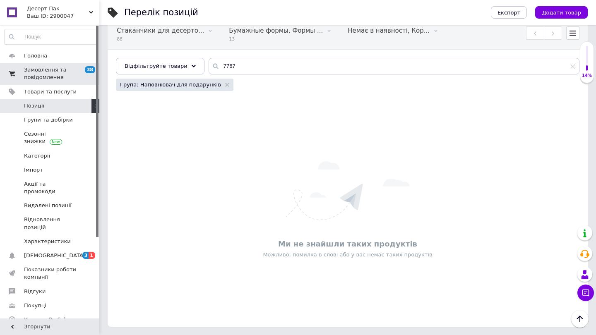
click at [19, 79] on span at bounding box center [12, 73] width 24 height 15
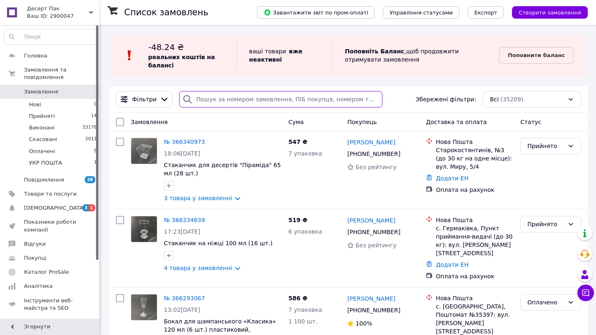
click at [238, 101] on input "search" at bounding box center [280, 99] width 203 height 17
type input "7767"
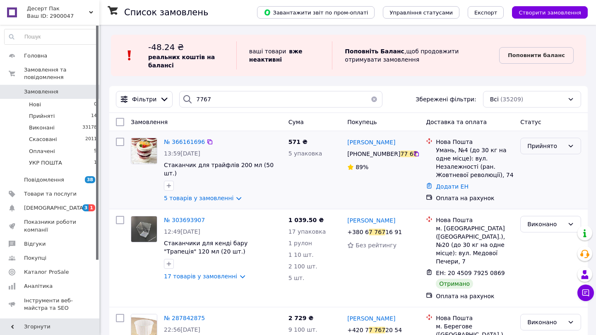
click at [539, 151] on div "Прийнято" at bounding box center [550, 146] width 61 height 17
click at [538, 195] on li "Оплачено" at bounding box center [551, 193] width 60 height 15
click at [84, 108] on li "Нові 0" at bounding box center [51, 105] width 102 height 12
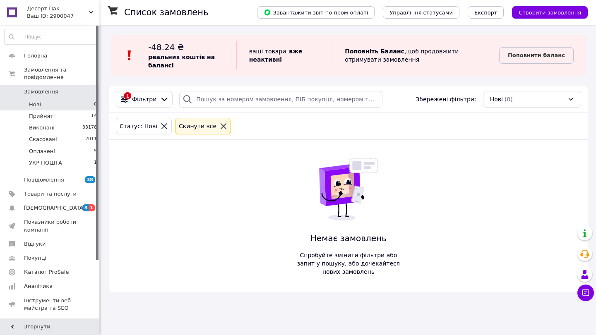
click at [77, 94] on span "0" at bounding box center [88, 91] width 23 height 7
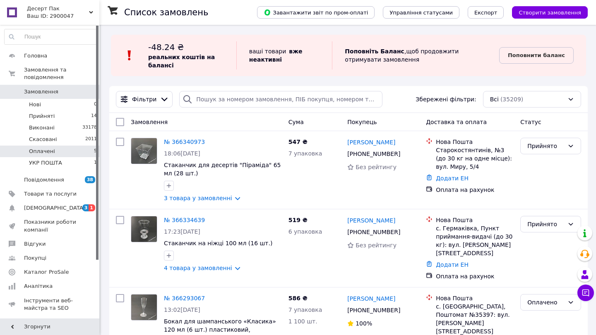
click at [83, 152] on li "Оплачені 5" at bounding box center [51, 152] width 102 height 12
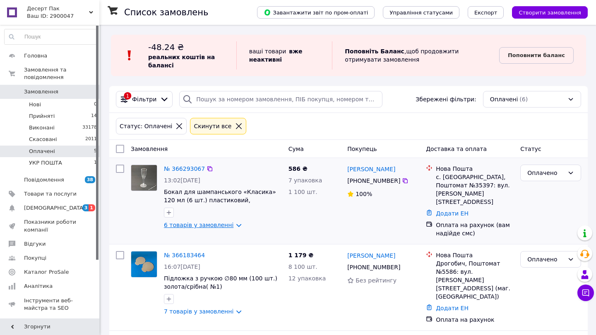
click at [198, 227] on link "6 товарів у замовленні" at bounding box center [199, 225] width 70 height 7
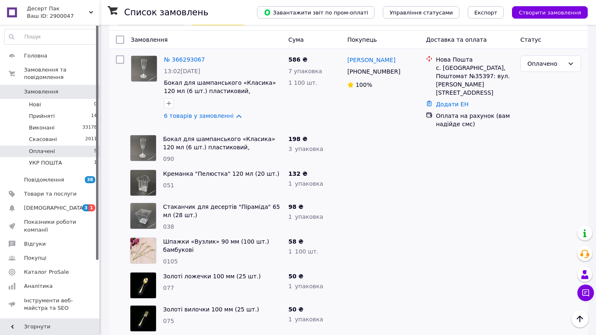
scroll to position [134, 0]
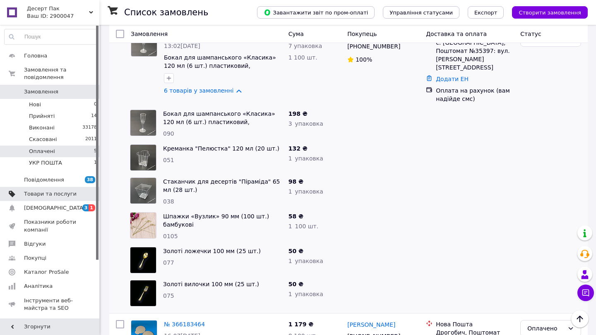
click at [53, 194] on span "Товари та послуги" at bounding box center [50, 193] width 53 height 7
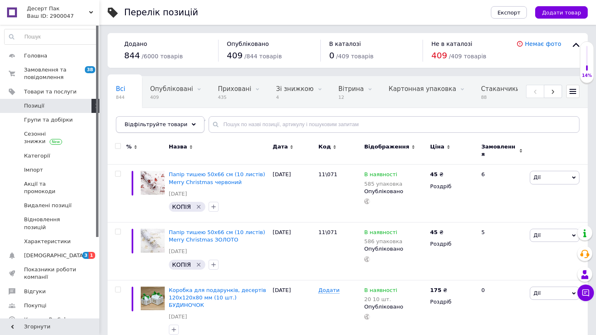
click at [167, 126] on span "Відфільтруйте товари" at bounding box center [156, 124] width 63 height 6
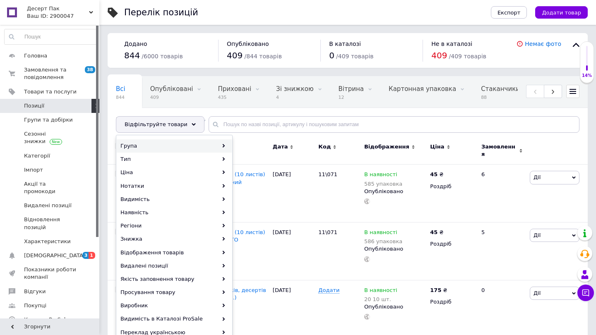
click at [167, 151] on div "Група" at bounding box center [174, 145] width 115 height 13
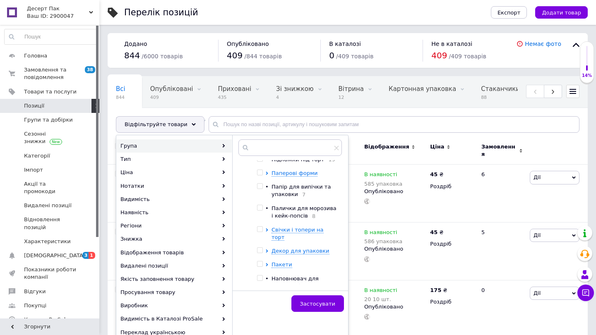
scroll to position [109, 0]
click at [283, 276] on span "Наповнювач для подарунків" at bounding box center [294, 283] width 47 height 14
checkbox input "true"
click at [326, 304] on span "Застосувати" at bounding box center [317, 304] width 35 height 6
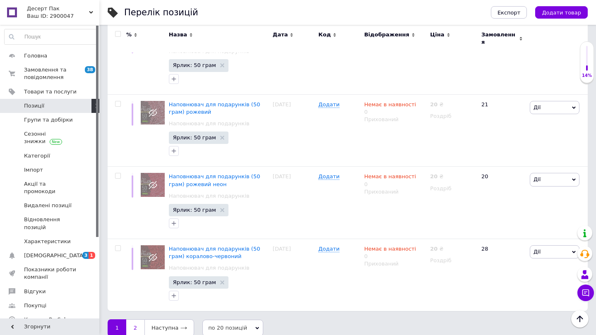
scroll to position [1255, 0]
click at [133, 320] on link "2" at bounding box center [135, 328] width 18 height 17
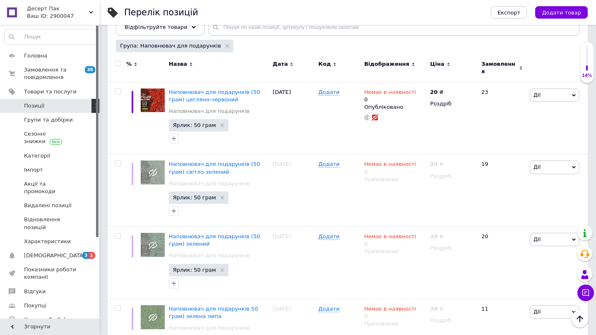
scroll to position [83, 0]
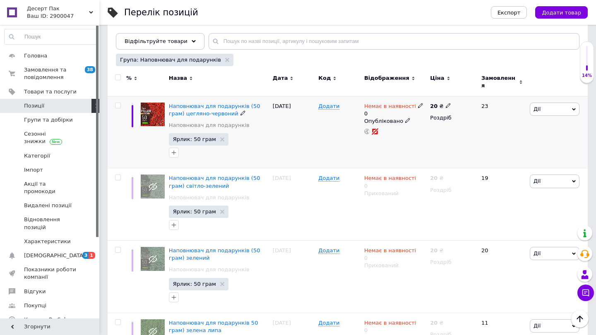
click at [413, 103] on div "Немає в наявності" at bounding box center [393, 106] width 59 height 7
click at [446, 113] on li "В наявності" at bounding box center [467, 116] width 79 height 12
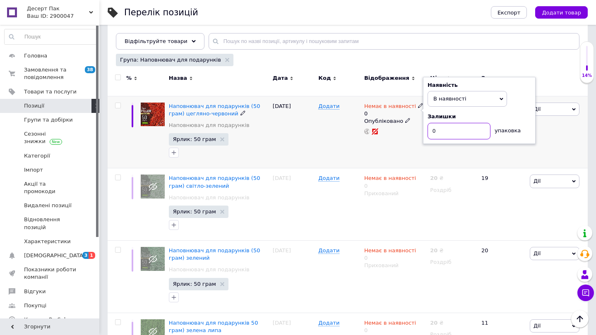
click at [446, 131] on input "0" at bounding box center [458, 131] width 63 height 17
type input "52"
click at [327, 128] on div "Додати" at bounding box center [339, 132] width 46 height 72
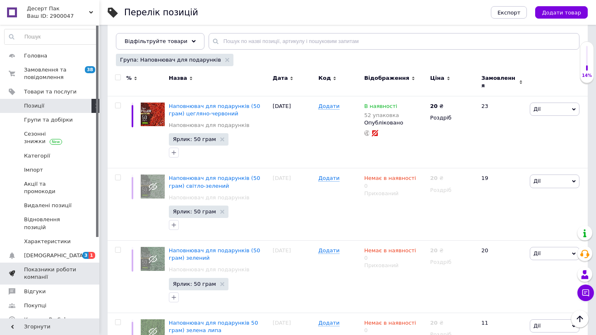
click at [52, 263] on link "Показники роботи компанії" at bounding box center [51, 274] width 102 height 22
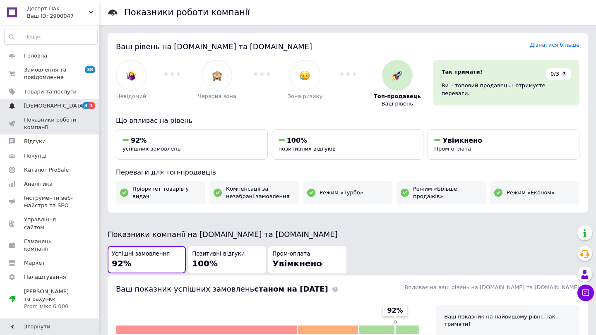
click at [62, 108] on span "[DEMOGRAPHIC_DATA]" at bounding box center [50, 105] width 53 height 7
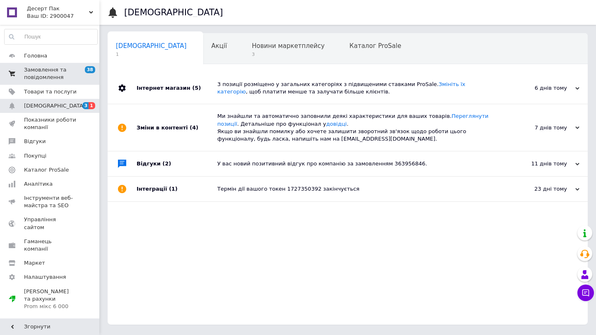
click at [53, 67] on span "Замовлення та повідомлення" at bounding box center [50, 73] width 53 height 15
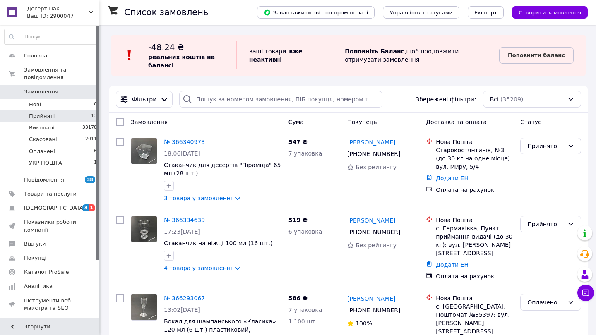
click at [79, 111] on li "Прийняті 13" at bounding box center [51, 116] width 102 height 12
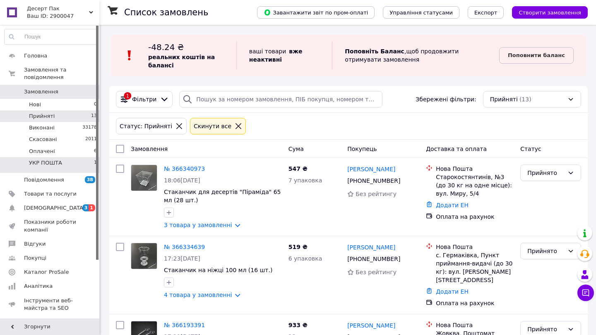
click at [74, 162] on li "УКР ПОШТА 1" at bounding box center [51, 165] width 102 height 16
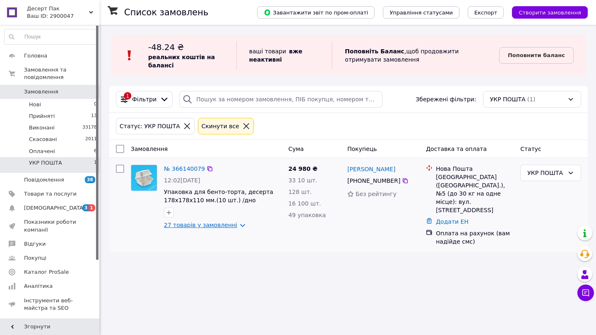
click at [215, 226] on link "27 товарів у замовленні" at bounding box center [200, 225] width 73 height 7
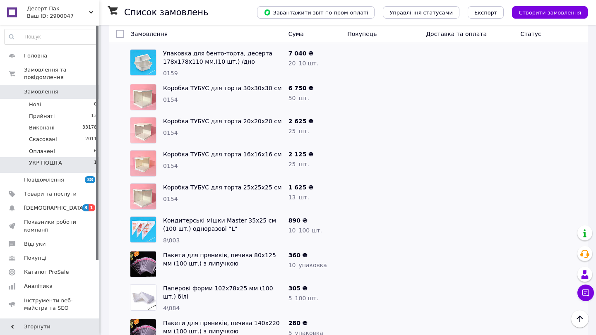
scroll to position [87, 0]
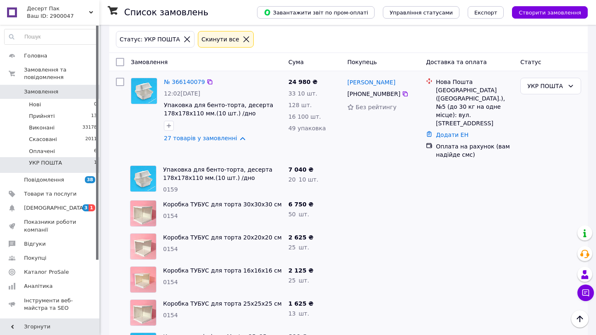
click at [195, 78] on div "№ 366140079" at bounding box center [184, 82] width 43 height 10
click at [196, 84] on link "№ 366140079" at bounding box center [184, 82] width 41 height 7
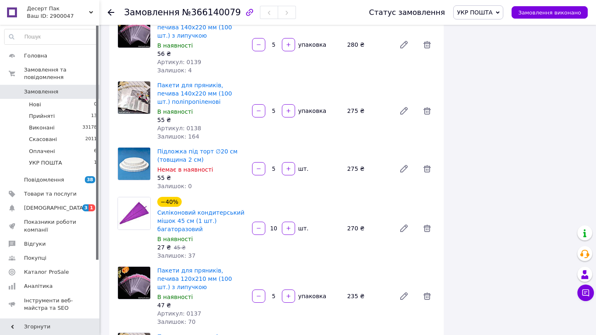
scroll to position [565, 0]
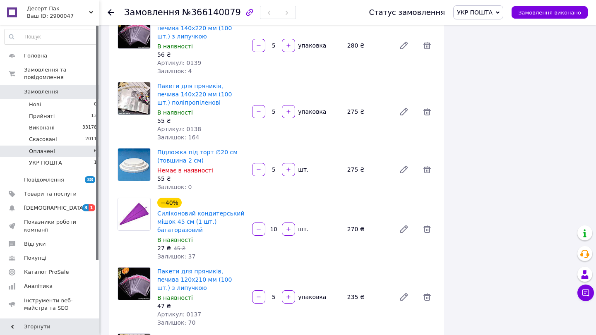
click at [18, 146] on li "Оплачені 6" at bounding box center [51, 152] width 102 height 12
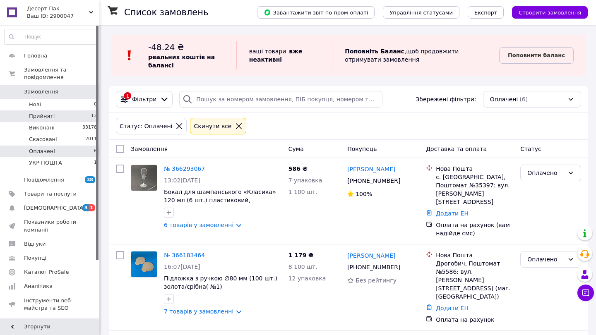
click at [78, 118] on li "Прийняті 13" at bounding box center [51, 116] width 102 height 12
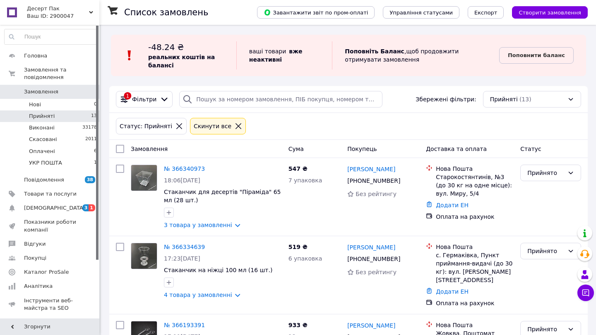
click at [63, 87] on link "Замовлення 0" at bounding box center [51, 92] width 102 height 14
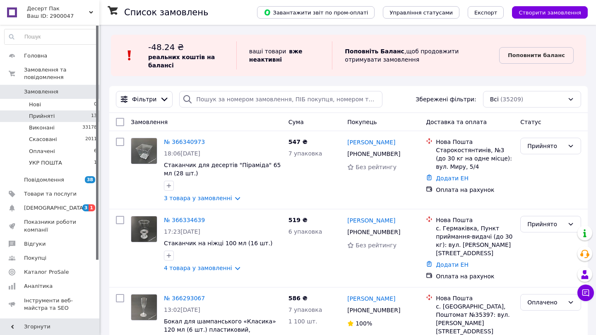
click at [71, 118] on li "Прийняті 13" at bounding box center [51, 116] width 102 height 12
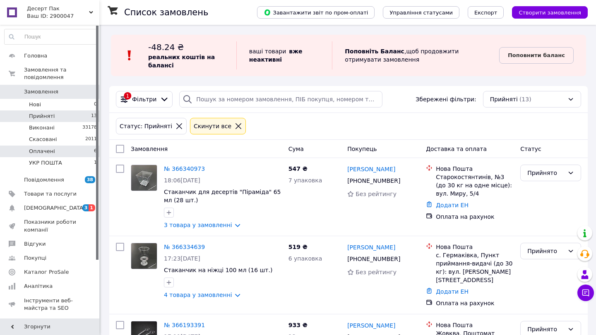
click at [67, 155] on li "Оплачені 6" at bounding box center [51, 152] width 102 height 12
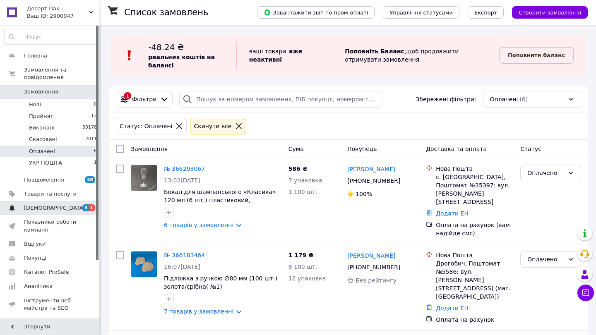
click at [64, 204] on span "[DEMOGRAPHIC_DATA]" at bounding box center [50, 207] width 53 height 7
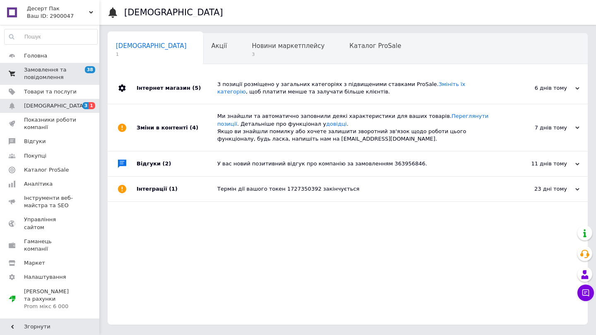
click at [62, 74] on span "Замовлення та повідомлення" at bounding box center [50, 73] width 53 height 15
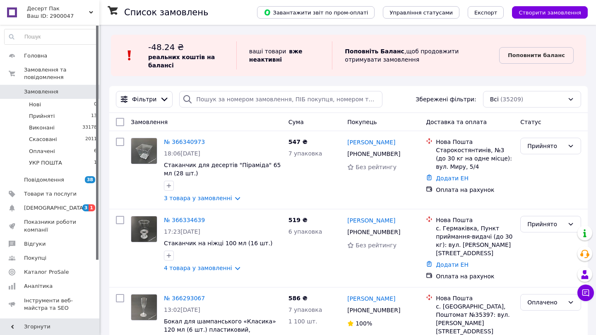
click at [96, 206] on div at bounding box center [97, 143] width 2 height 234
click at [87, 209] on span "3" at bounding box center [85, 207] width 7 height 7
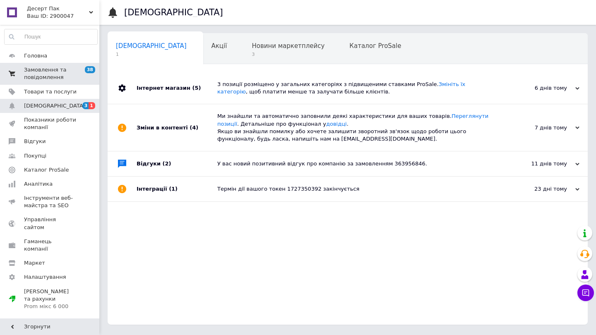
click at [66, 66] on link "Замовлення та повідомлення 38 0" at bounding box center [51, 74] width 102 height 22
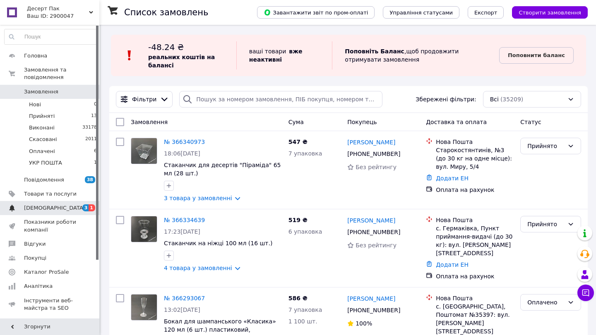
click at [65, 208] on span "[DEMOGRAPHIC_DATA]" at bounding box center [50, 207] width 53 height 7
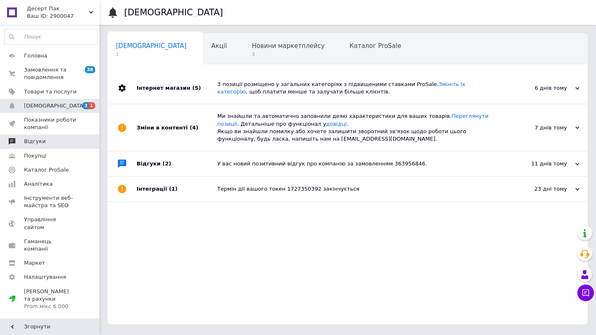
click at [61, 139] on span "Відгуки" at bounding box center [50, 141] width 53 height 7
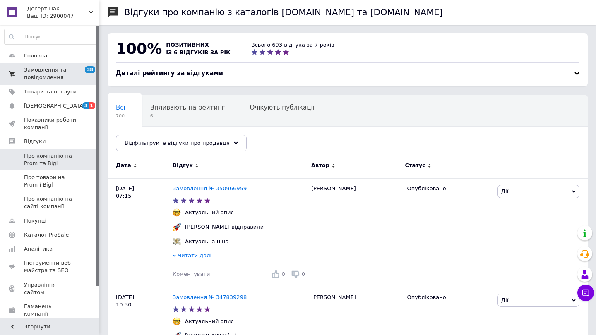
click at [51, 79] on span "Замовлення та повідомлення" at bounding box center [50, 73] width 53 height 15
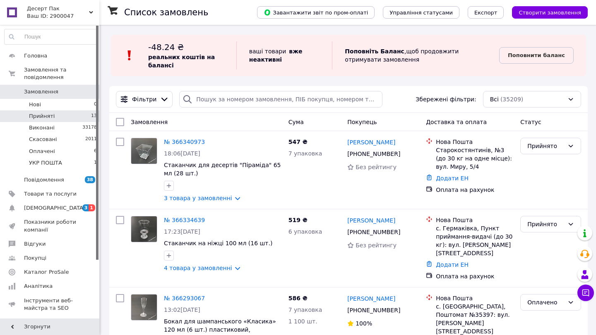
click at [64, 110] on li "Прийняті 13" at bounding box center [51, 116] width 102 height 12
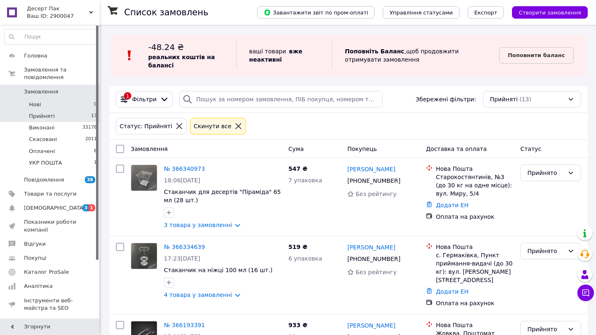
click at [63, 99] on li "Нові 0" at bounding box center [51, 105] width 102 height 12
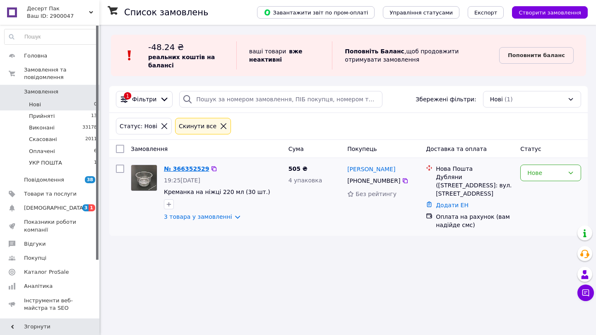
click at [188, 169] on link "№ 366352529" at bounding box center [186, 169] width 45 height 7
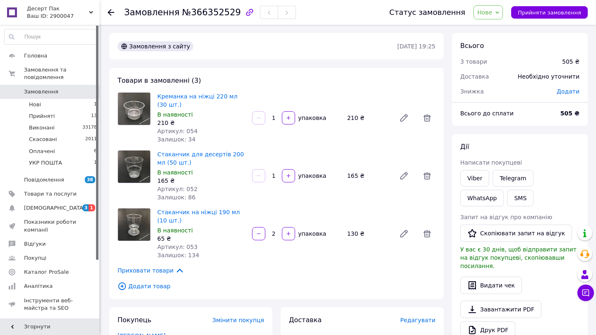
click at [496, 17] on span "Нове" at bounding box center [487, 12] width 29 height 14
click at [496, 34] on li "Прийнято" at bounding box center [494, 29] width 41 height 12
click at [77, 110] on li "Прийняті 13" at bounding box center [51, 116] width 102 height 12
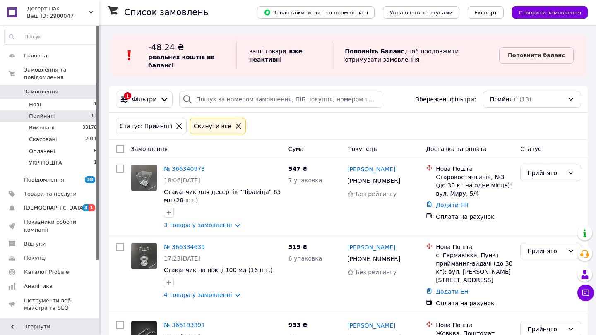
click at [42, 98] on link "Замовлення 0" at bounding box center [51, 92] width 102 height 14
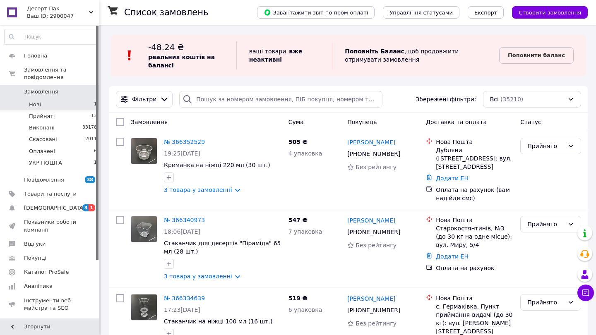
click at [44, 106] on li "Нові 1" at bounding box center [51, 105] width 102 height 12
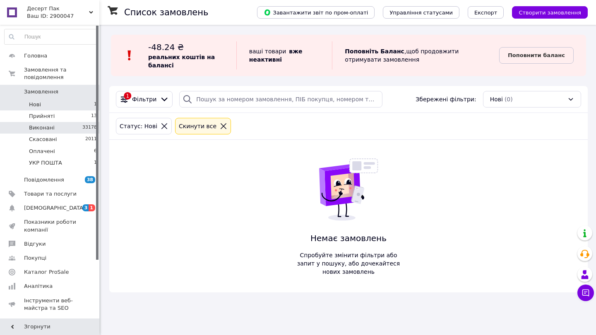
click at [45, 125] on span "Виконані" at bounding box center [42, 127] width 26 height 7
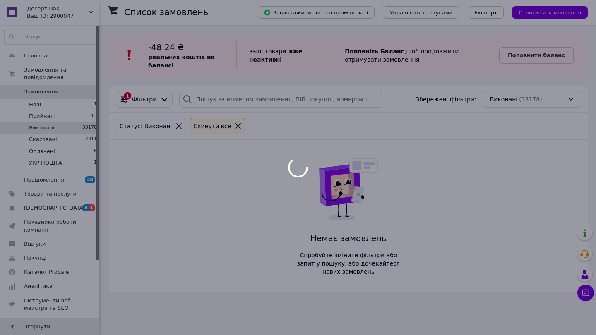
click at [49, 212] on link "[DEMOGRAPHIC_DATA] 3 1" at bounding box center [51, 208] width 102 height 14
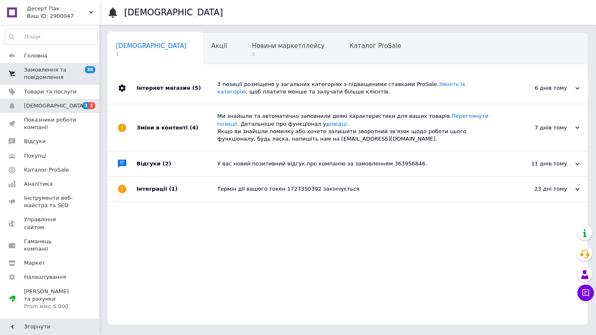
click at [53, 65] on link "Замовлення та повідомлення 38 0" at bounding box center [51, 74] width 102 height 22
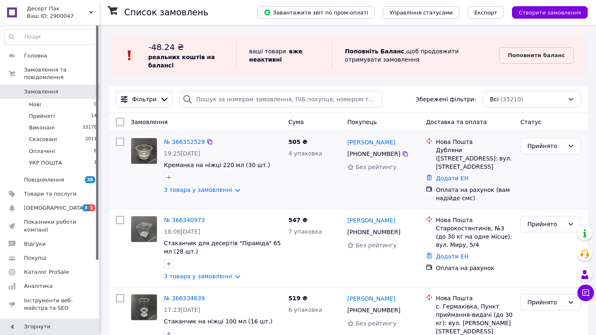
click at [191, 135] on div "№ 366352529 19:25, 12.10.2025 Креманка на ніжці 220 мл (30 шт.) 3 товара у замо…" at bounding box center [223, 165] width 125 height 63
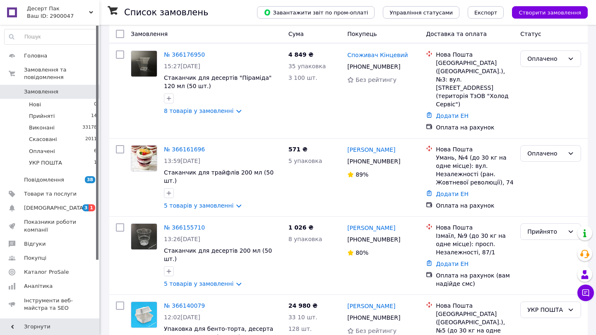
scroll to position [700, 0]
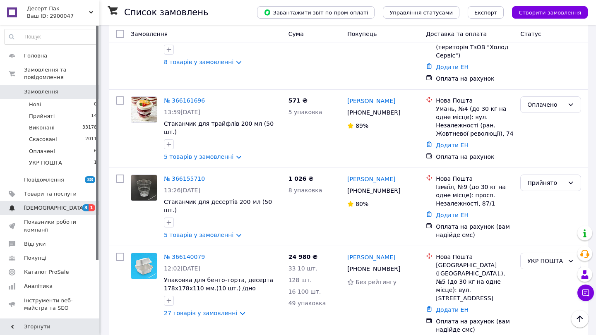
click at [85, 209] on span "3" at bounding box center [85, 207] width 7 height 7
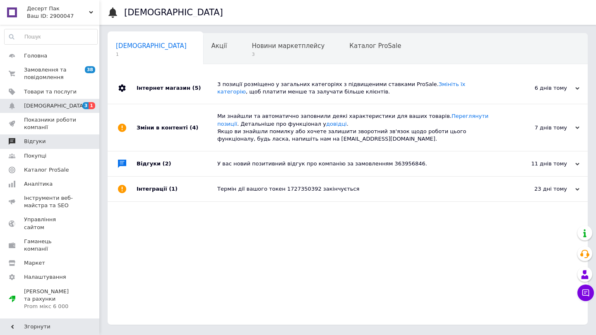
click at [82, 140] on span at bounding box center [88, 141] width 23 height 7
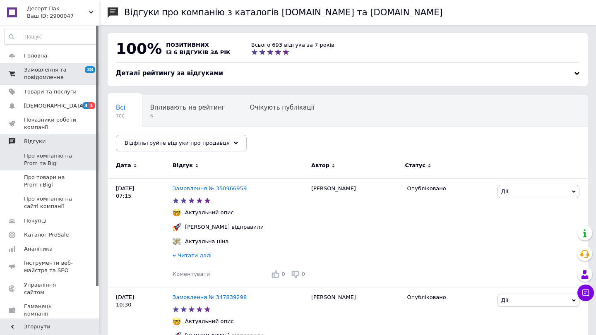
click at [76, 68] on span "Замовлення та повідомлення" at bounding box center [50, 73] width 53 height 15
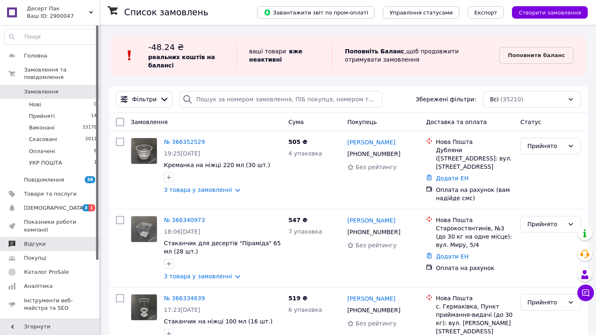
click at [68, 92] on span "Замовлення" at bounding box center [50, 91] width 53 height 7
click at [283, 102] on input "search" at bounding box center [280, 99] width 203 height 17
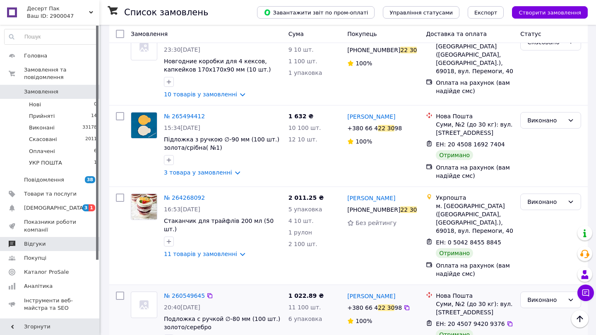
scroll to position [1586, 0]
type input "2230"
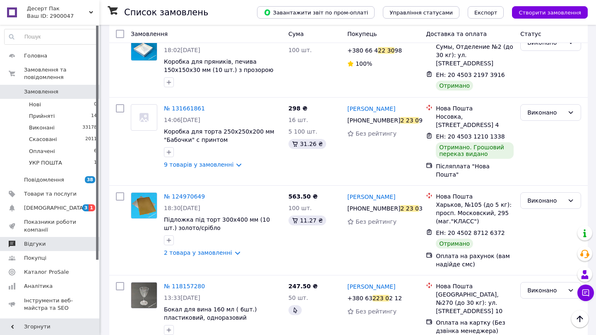
scroll to position [1324, 0]
click at [62, 101] on li "Нові 0" at bounding box center [51, 105] width 102 height 12
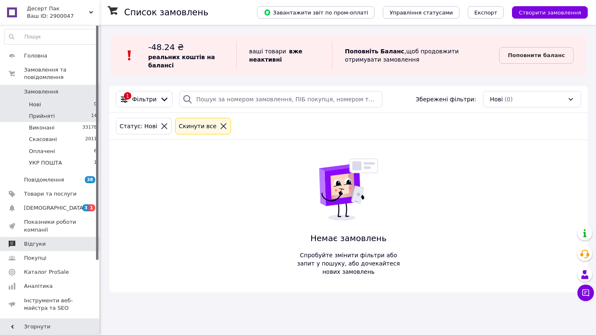
click at [68, 111] on li "Прийняті 14" at bounding box center [51, 116] width 102 height 12
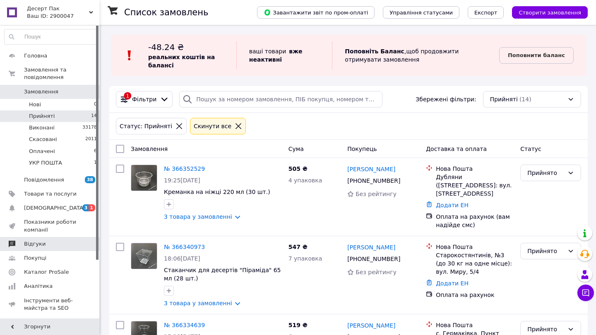
click at [68, 110] on li "Прийняті 14" at bounding box center [51, 116] width 102 height 12
click at [79, 81] on span "Замовлення та повідомлення" at bounding box center [61, 73] width 75 height 15
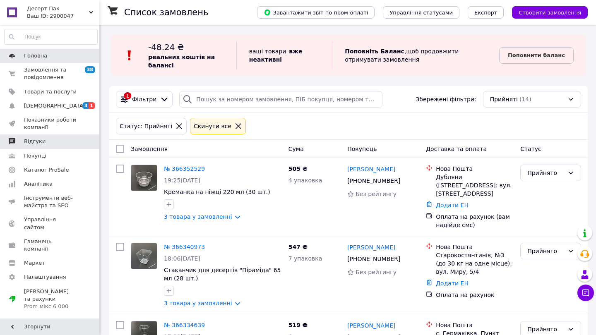
click at [51, 55] on span "Головна" at bounding box center [50, 55] width 53 height 7
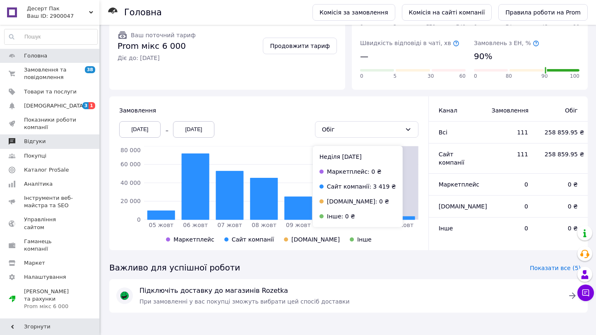
scroll to position [145, 0]
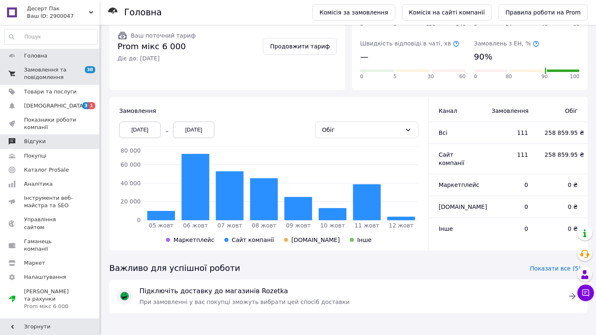
click at [71, 63] on link "Замовлення та повідомлення 38 0" at bounding box center [51, 74] width 102 height 22
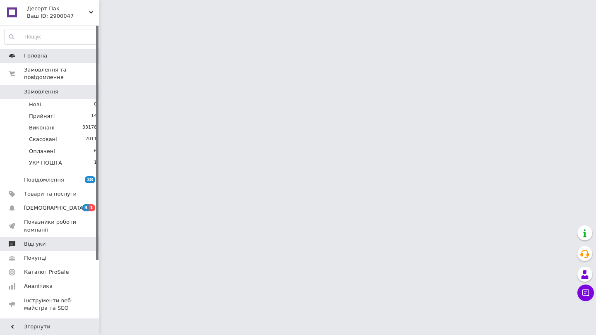
click at [67, 55] on span "Головна" at bounding box center [50, 55] width 53 height 7
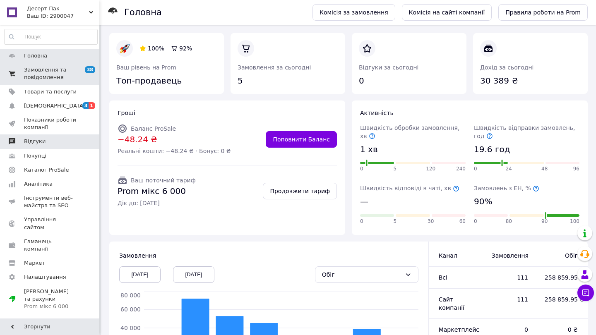
click at [69, 73] on span "Замовлення та повідомлення" at bounding box center [50, 73] width 53 height 15
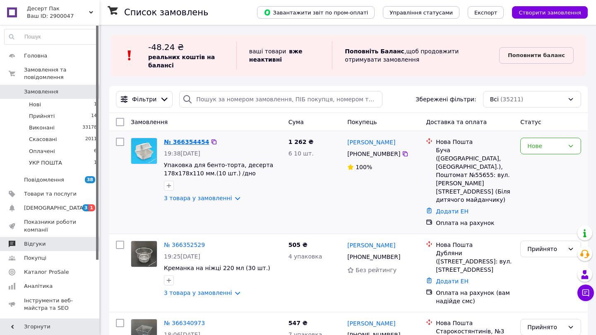
click at [186, 141] on link "№ 366354454" at bounding box center [186, 142] width 45 height 7
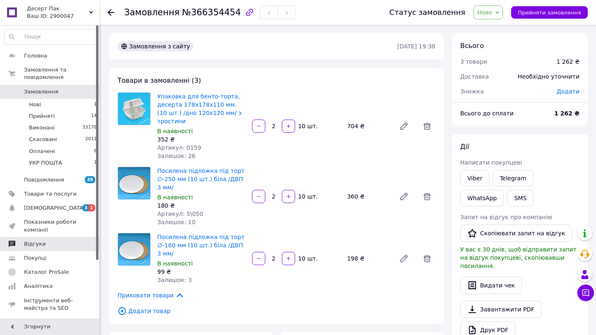
click at [497, 6] on span "Нове" at bounding box center [487, 12] width 29 height 14
click at [492, 26] on li "Прийнято" at bounding box center [494, 29] width 41 height 12
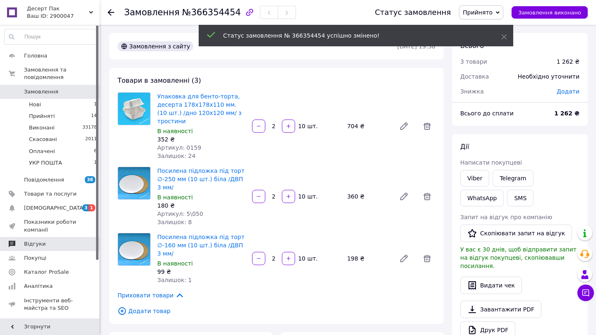
click at [180, 296] on div "Приховати товари" at bounding box center [277, 295] width 318 height 9
click at [176, 296] on icon at bounding box center [179, 295] width 9 height 9
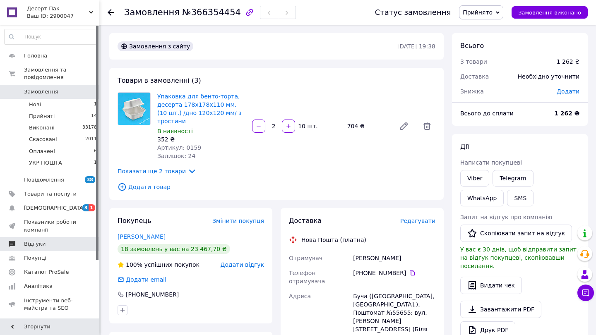
click at [170, 170] on span "Показати ще 2 товари" at bounding box center [157, 171] width 79 height 9
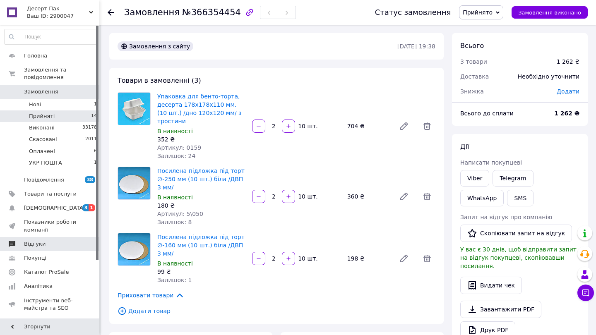
click at [63, 118] on li "Прийняті 14" at bounding box center [51, 116] width 102 height 12
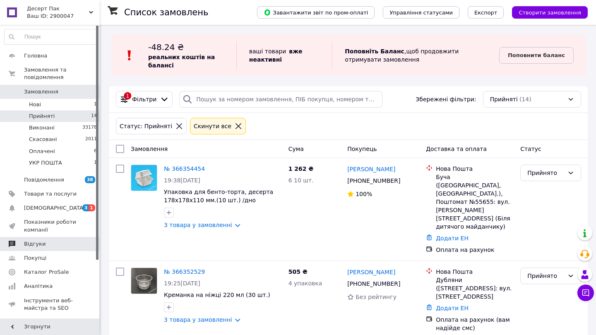
click at [81, 95] on link "Замовлення 0" at bounding box center [51, 92] width 102 height 14
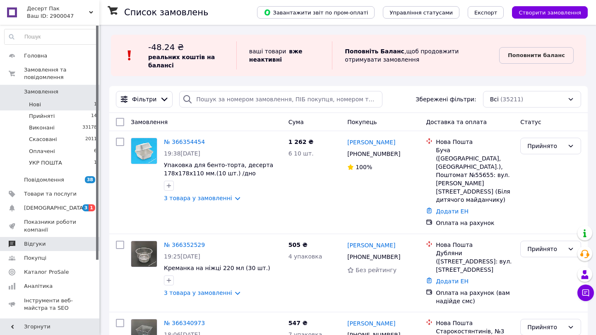
click at [82, 103] on li "Нові 1" at bounding box center [51, 105] width 102 height 12
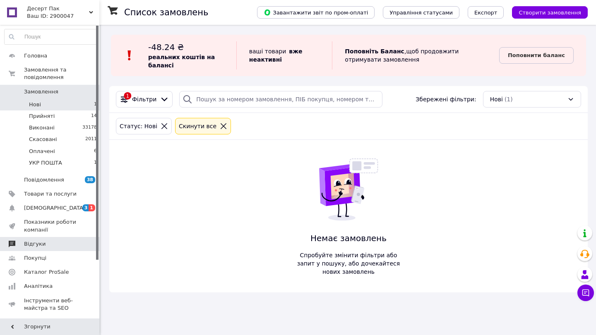
click at [85, 110] on li "Нові 1" at bounding box center [51, 105] width 102 height 12
click at [86, 113] on li "Прийняті 14" at bounding box center [51, 116] width 102 height 12
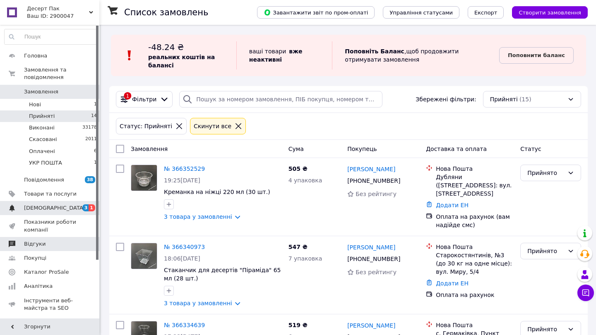
click at [76, 211] on span "[DEMOGRAPHIC_DATA]" at bounding box center [50, 207] width 53 height 7
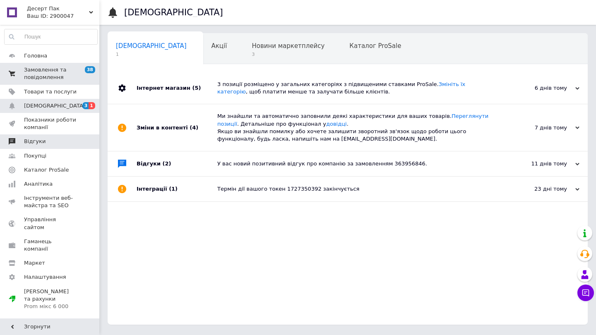
click at [57, 65] on link "Замовлення та повідомлення 38 0" at bounding box center [51, 74] width 102 height 22
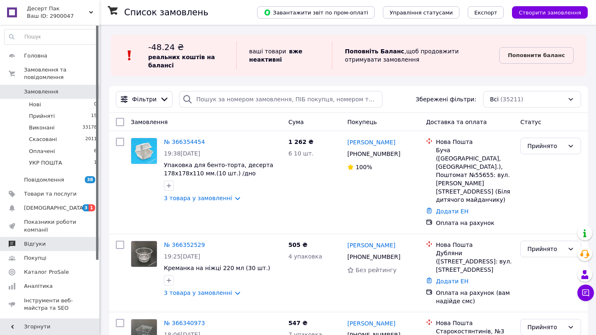
click at [61, 92] on span "Замовлення" at bounding box center [50, 91] width 53 height 7
click at [65, 106] on li "Нові 0" at bounding box center [51, 105] width 102 height 12
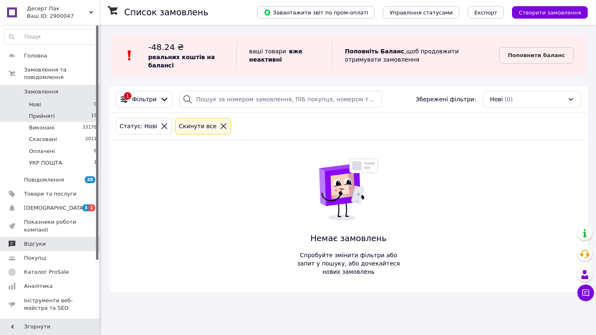
click at [72, 116] on li "Прийняті 15" at bounding box center [51, 116] width 102 height 12
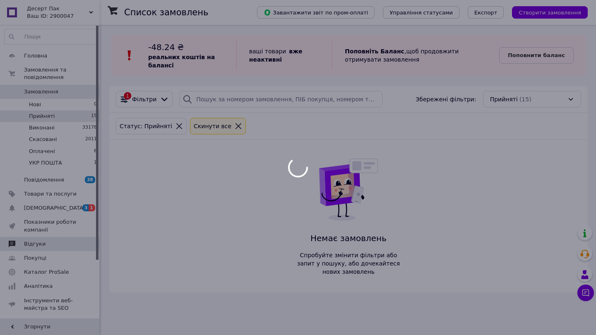
click at [69, 108] on div at bounding box center [298, 167] width 596 height 335
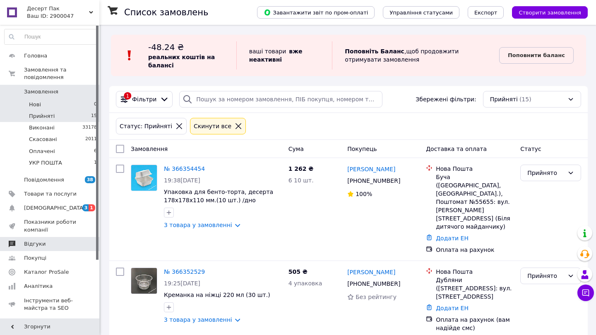
click at [69, 104] on li "Нові 0" at bounding box center [51, 105] width 102 height 12
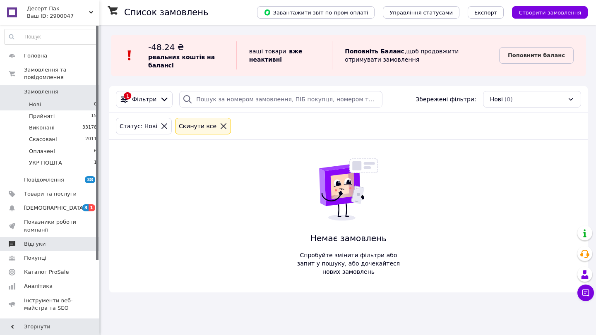
click at [69, 94] on span "Замовлення" at bounding box center [50, 91] width 53 height 7
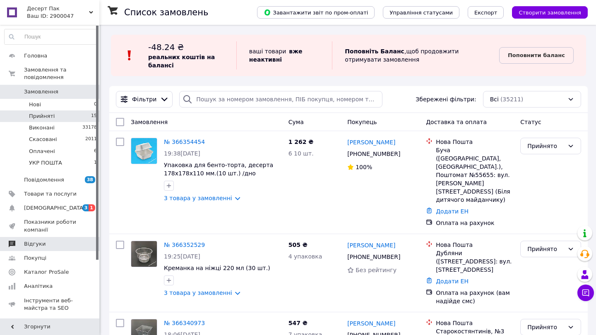
click at [71, 111] on li "Прийняті 15" at bounding box center [51, 116] width 102 height 12
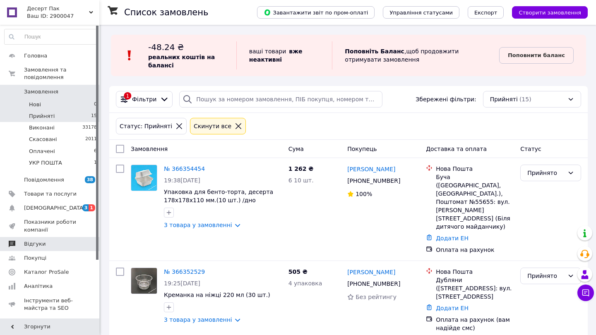
click at [86, 108] on li "Нові 0" at bounding box center [51, 105] width 102 height 12
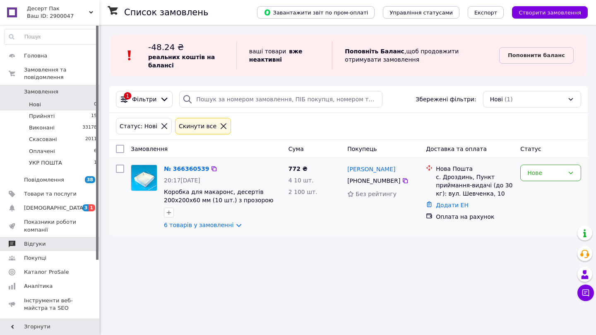
click at [520, 164] on div "Нове" at bounding box center [550, 196] width 67 height 71
click at [539, 171] on div "Нове" at bounding box center [545, 172] width 37 height 9
click at [540, 188] on li "Прийнято" at bounding box center [551, 190] width 60 height 15
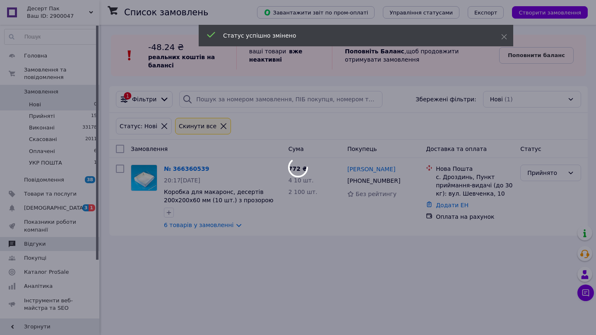
click at [220, 226] on div at bounding box center [298, 167] width 596 height 335
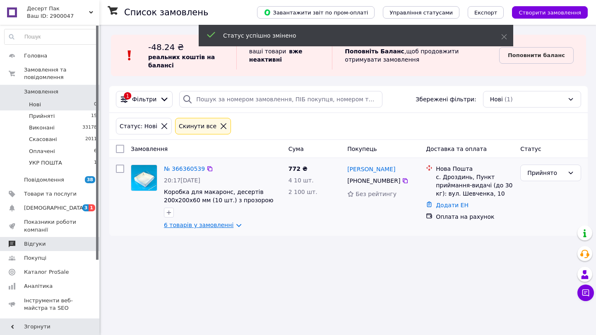
click at [220, 223] on link "6 товарів у замовленні" at bounding box center [199, 225] width 70 height 7
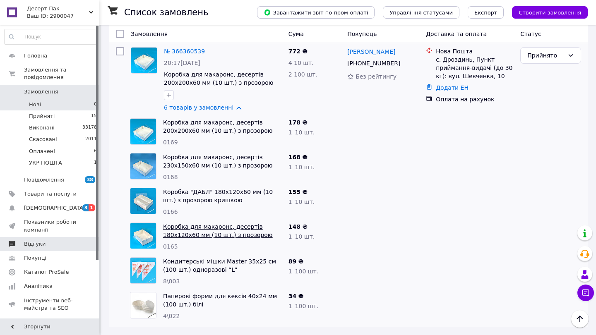
scroll to position [118, 0]
click at [175, 53] on link "№ 366360539" at bounding box center [184, 51] width 41 height 7
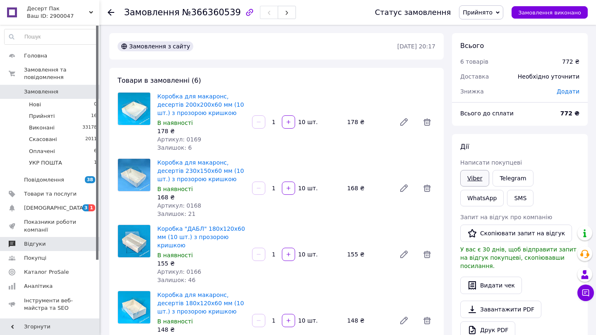
click at [469, 178] on link "Viber" at bounding box center [474, 178] width 29 height 17
click at [56, 207] on span "[DEMOGRAPHIC_DATA]" at bounding box center [50, 207] width 53 height 7
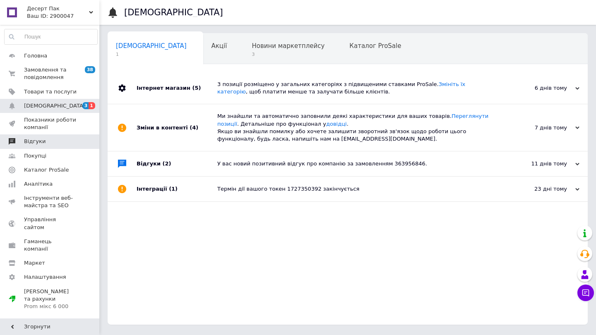
click at [54, 137] on link "Відгуки" at bounding box center [51, 141] width 102 height 14
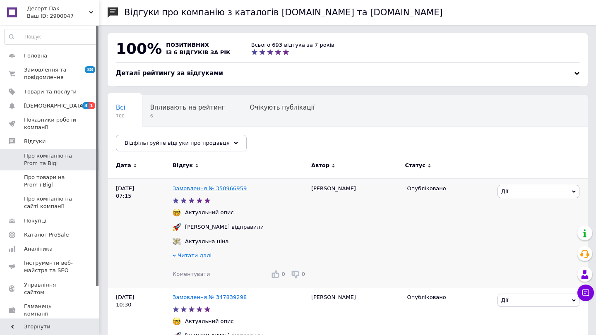
scroll to position [26, 0]
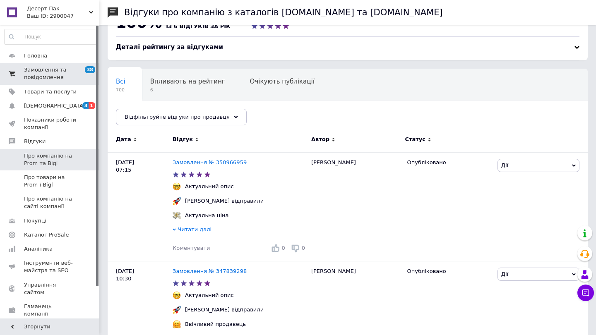
click at [55, 71] on span "Замовлення та повідомлення" at bounding box center [50, 73] width 53 height 15
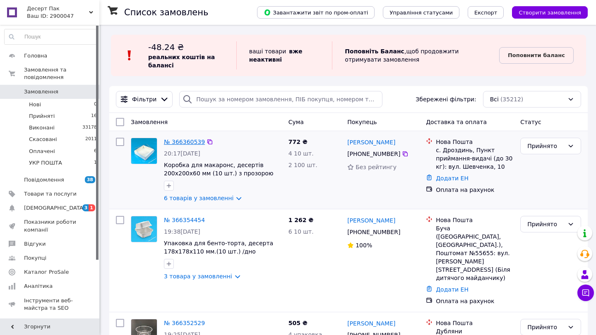
click at [191, 140] on link "№ 366360539" at bounding box center [184, 142] width 41 height 7
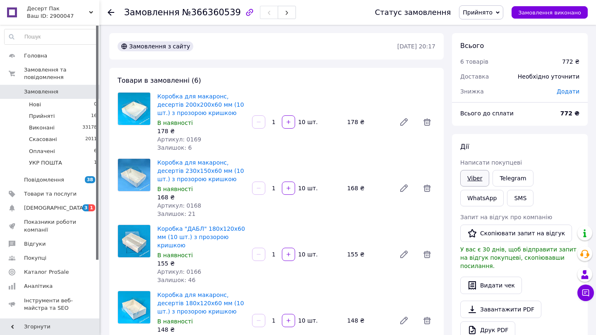
click at [475, 176] on link "Viber" at bounding box center [474, 178] width 29 height 17
click at [70, 206] on span "[DEMOGRAPHIC_DATA]" at bounding box center [50, 207] width 53 height 7
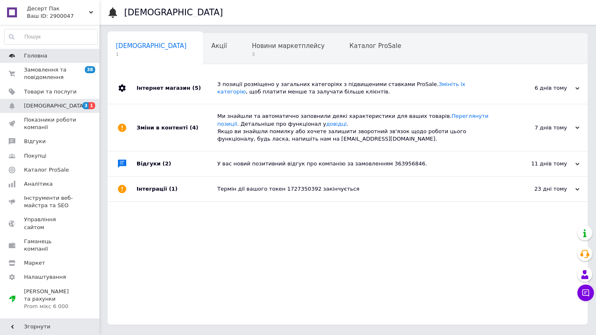
click at [58, 62] on link "Головна" at bounding box center [51, 56] width 102 height 14
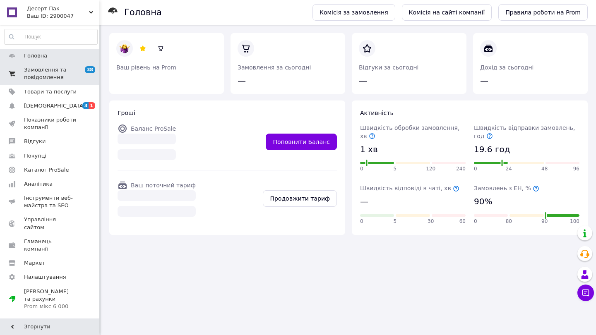
click at [62, 73] on span "Замовлення та повідомлення" at bounding box center [50, 73] width 53 height 15
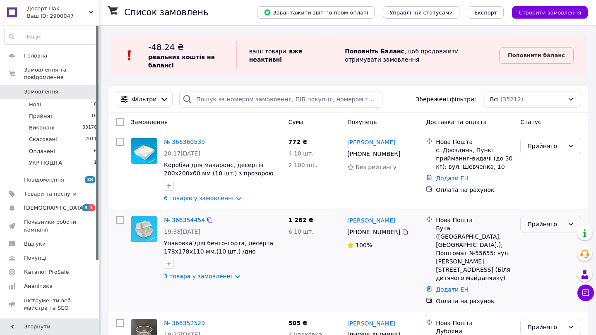
click at [539, 226] on div "Прийнято" at bounding box center [545, 224] width 37 height 9
click at [544, 269] on li "Оплачено" at bounding box center [551, 272] width 60 height 15
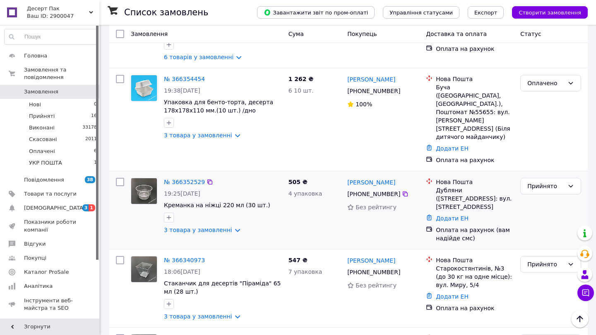
scroll to position [161, 0]
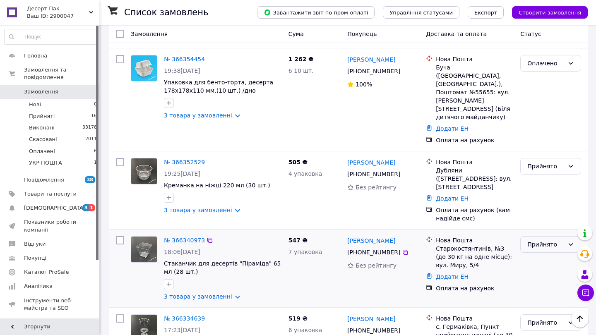
click at [539, 240] on div "Прийнято" at bounding box center [545, 244] width 37 height 9
click at [548, 273] on li "Оплачено" at bounding box center [551, 276] width 60 height 15
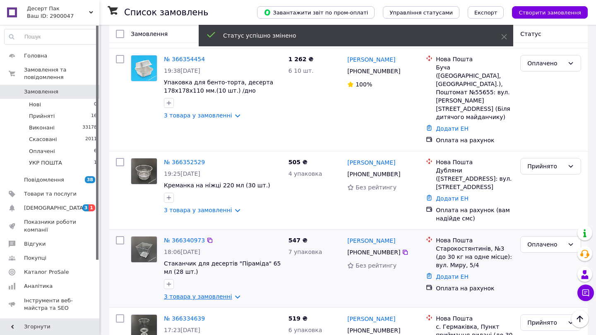
click at [197, 293] on link "3 товара у замовленні" at bounding box center [198, 296] width 68 height 7
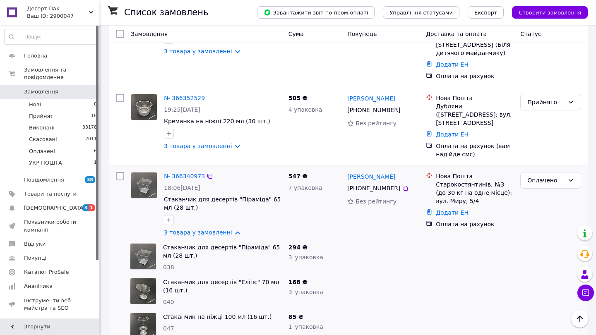
scroll to position [201, 0]
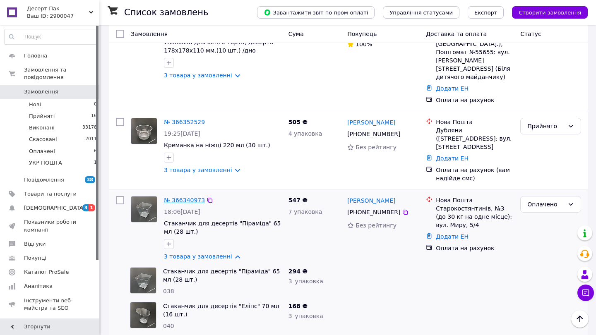
click at [188, 197] on link "№ 366340973" at bounding box center [184, 200] width 41 height 7
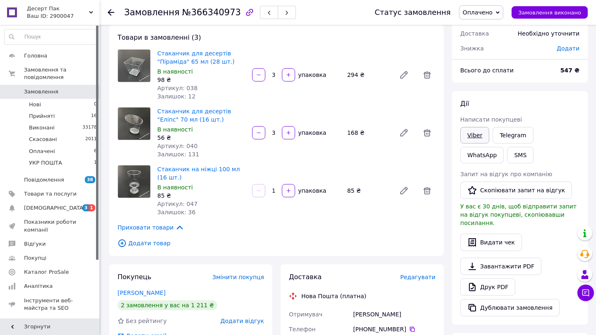
click at [466, 135] on link "Viber" at bounding box center [474, 135] width 29 height 17
click at [94, 117] on span "16" at bounding box center [94, 116] width 6 height 7
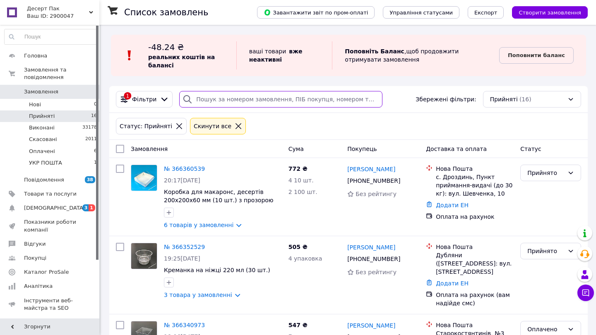
click at [205, 104] on input "search" at bounding box center [280, 99] width 203 height 17
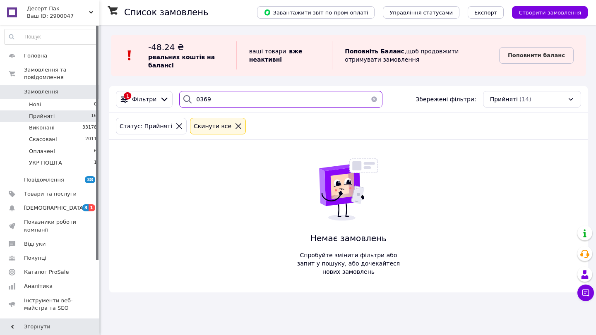
type input "0369"
click at [53, 98] on link "Замовлення 0" at bounding box center [51, 92] width 102 height 14
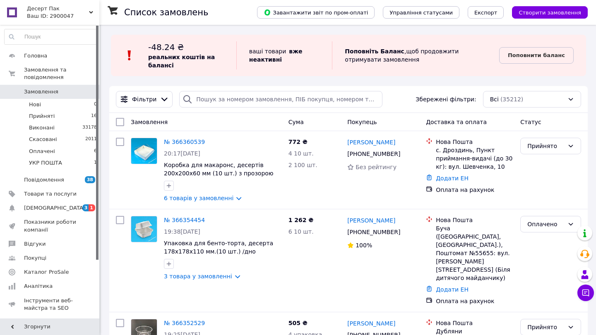
click at [82, 206] on span "3" at bounding box center [85, 207] width 7 height 7
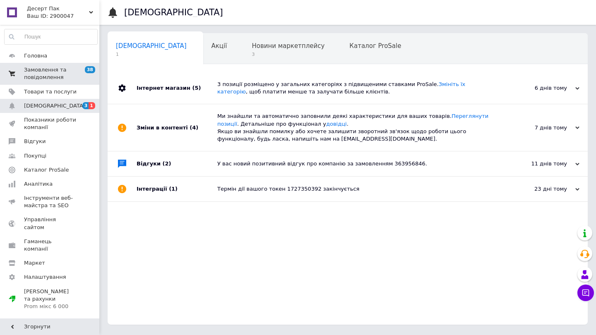
click at [72, 77] on span "Замовлення та повідомлення" at bounding box center [50, 73] width 53 height 15
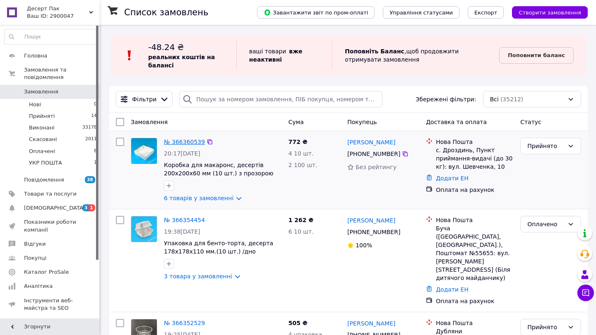
click at [185, 143] on link "№ 366360539" at bounding box center [184, 142] width 41 height 7
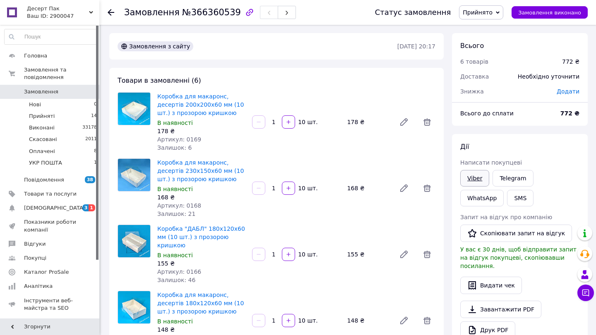
click at [467, 175] on link "Viber" at bounding box center [474, 178] width 29 height 17
click at [485, 8] on span "Прийнято" at bounding box center [481, 12] width 44 height 14
click at [491, 49] on li "Оплачено" at bounding box center [480, 54] width 43 height 12
click at [79, 215] on link "Показники роботи компанії" at bounding box center [51, 226] width 102 height 22
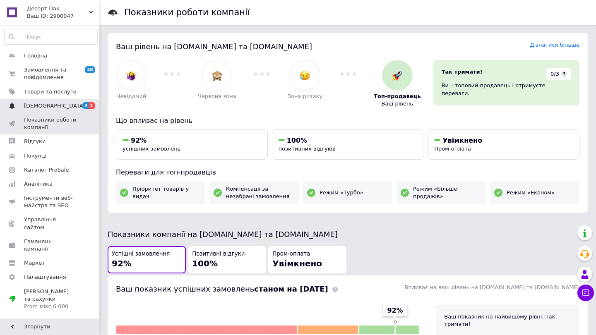
click at [54, 107] on span "[DEMOGRAPHIC_DATA]" at bounding box center [54, 105] width 61 height 7
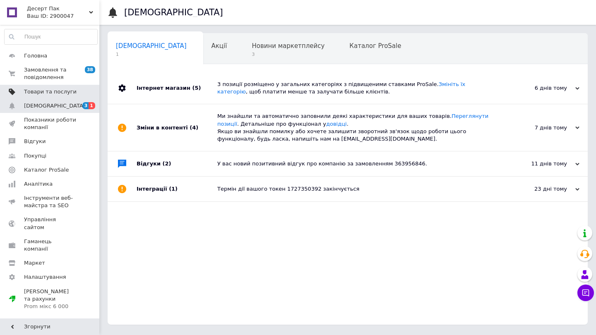
click at [54, 96] on link "Товари та послуги" at bounding box center [51, 92] width 102 height 14
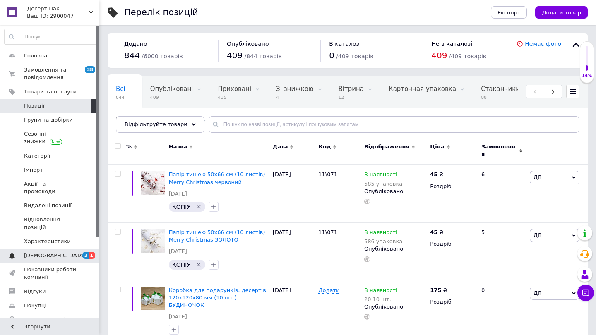
click at [65, 249] on link "[DEMOGRAPHIC_DATA] 3 1" at bounding box center [51, 256] width 102 height 14
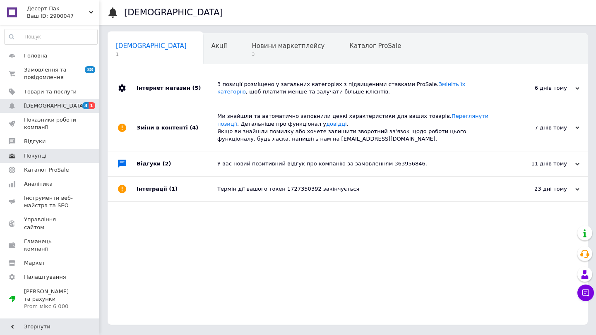
click at [47, 155] on span "Покупці" at bounding box center [50, 155] width 53 height 7
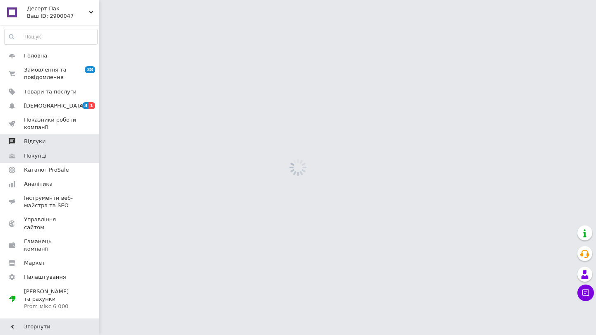
click at [46, 145] on link "Відгуки" at bounding box center [51, 141] width 102 height 14
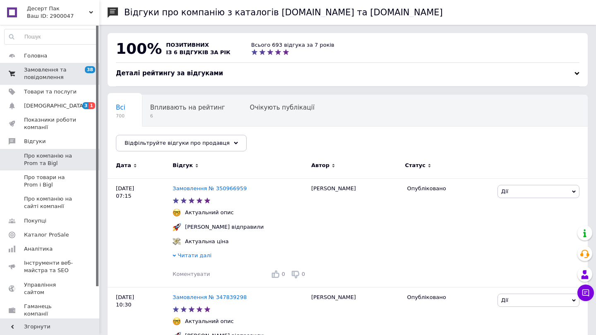
click at [47, 72] on span "Замовлення та повідомлення" at bounding box center [50, 73] width 53 height 15
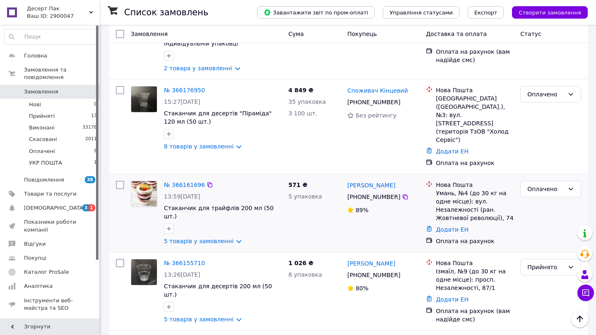
scroll to position [1056, 0]
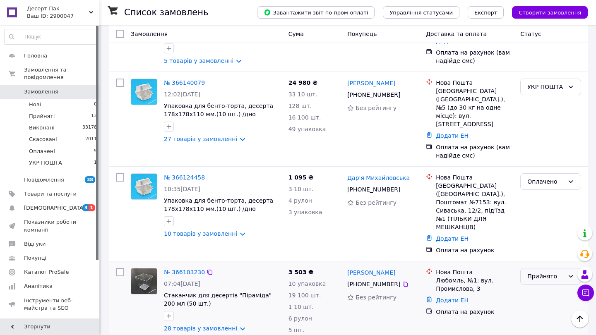
click at [545, 272] on div "Прийнято" at bounding box center [545, 276] width 37 height 9
click at [543, 233] on li "Оплачено" at bounding box center [551, 234] width 60 height 15
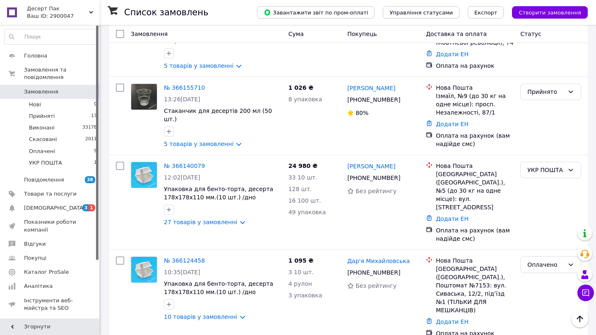
scroll to position [966, 0]
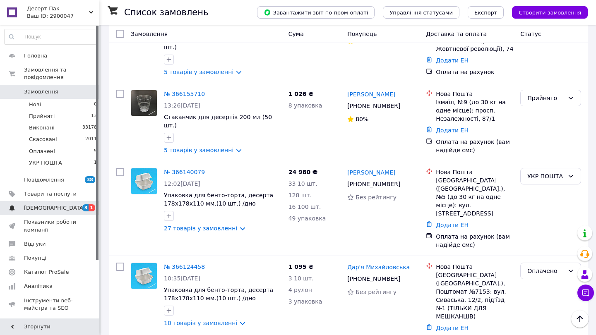
click at [74, 207] on span "[DEMOGRAPHIC_DATA]" at bounding box center [50, 207] width 53 height 7
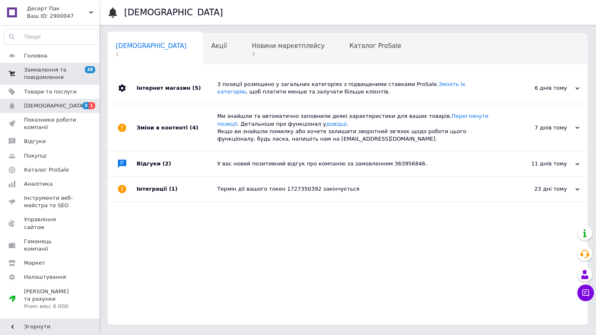
click at [62, 78] on span "Замовлення та повідомлення" at bounding box center [50, 73] width 53 height 15
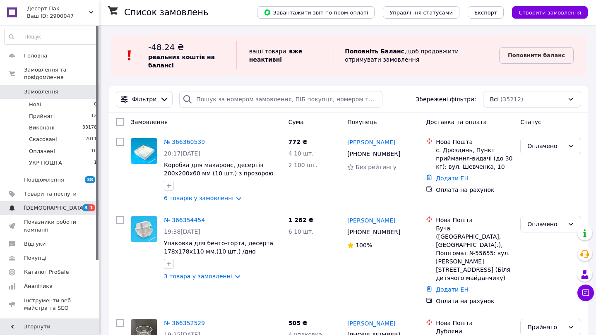
click at [65, 206] on span "[DEMOGRAPHIC_DATA]" at bounding box center [50, 207] width 53 height 7
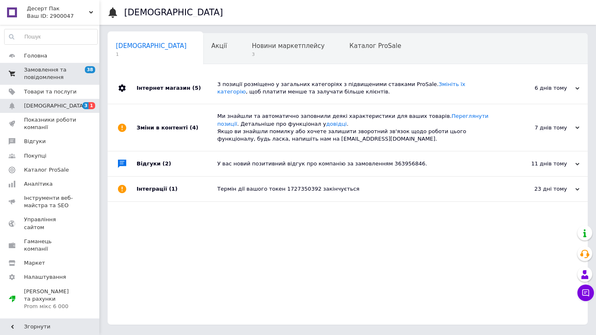
click at [64, 66] on link "Замовлення та повідомлення 38 0" at bounding box center [51, 74] width 102 height 22
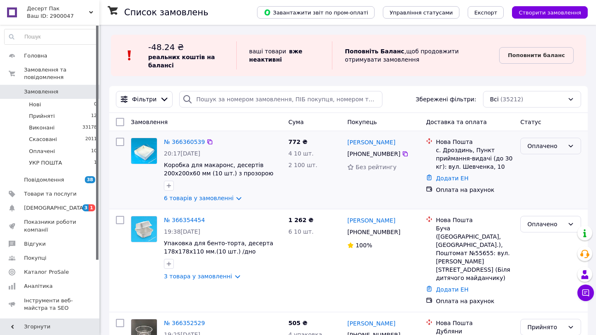
click at [560, 144] on div "Оплачено" at bounding box center [545, 146] width 37 height 9
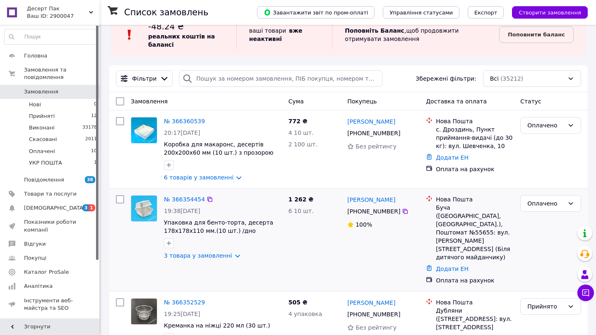
scroll to position [26, 0]
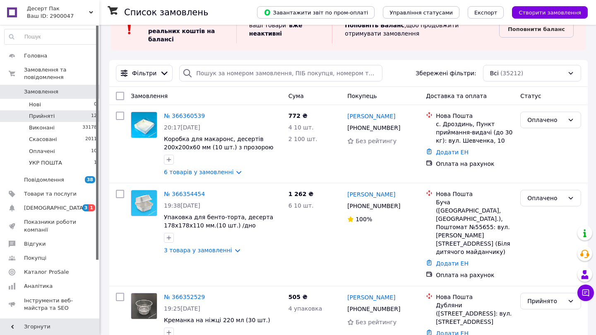
click at [86, 118] on li "Прийняті 12" at bounding box center [51, 116] width 102 height 12
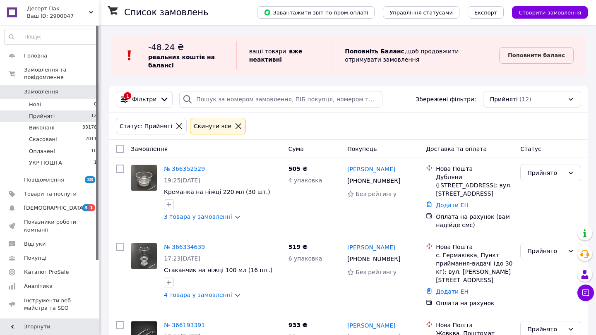
click at [85, 120] on li "Прийняті 12" at bounding box center [51, 116] width 102 height 12
click at [49, 148] on span "Оплачені" at bounding box center [42, 151] width 26 height 7
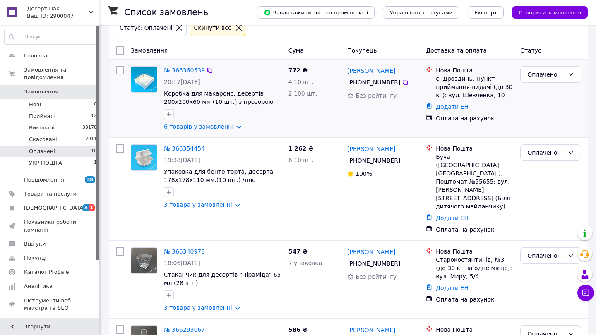
scroll to position [128, 0]
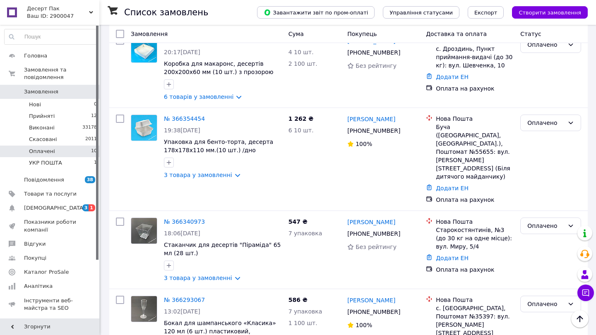
click at [67, 89] on span "Замовлення" at bounding box center [50, 91] width 53 height 7
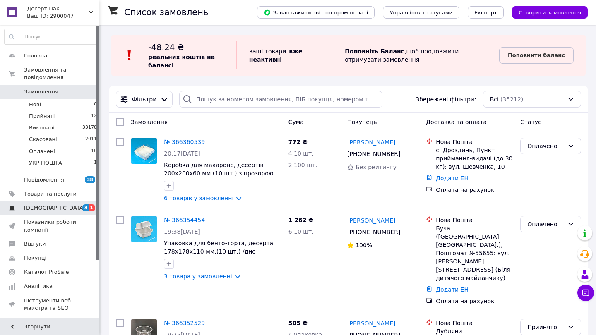
click at [49, 206] on span "[DEMOGRAPHIC_DATA]" at bounding box center [54, 207] width 61 height 7
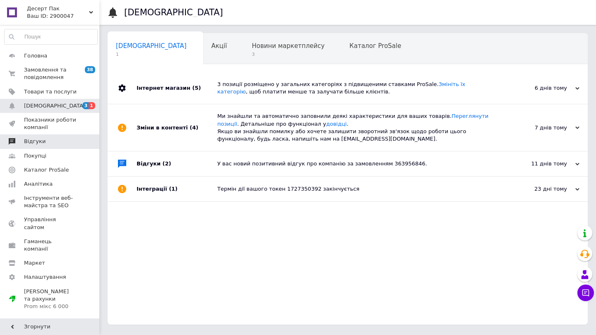
click at [49, 145] on link "Відгуки" at bounding box center [51, 141] width 102 height 14
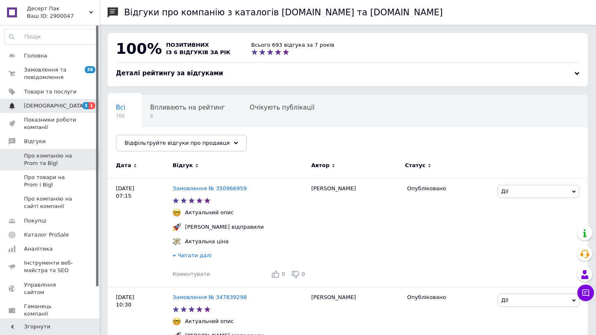
click at [58, 103] on span "[DEMOGRAPHIC_DATA]" at bounding box center [50, 105] width 53 height 7
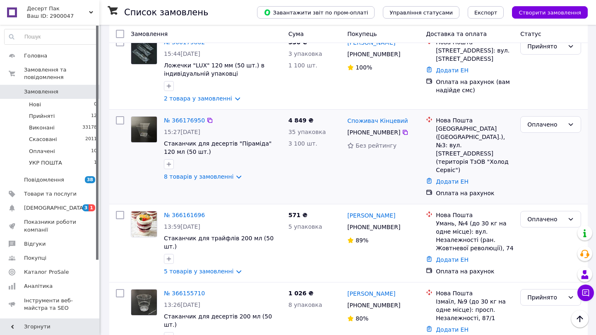
scroll to position [780, 0]
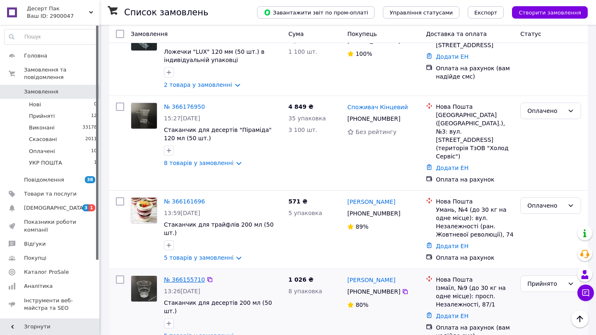
click at [193, 276] on link "№ 366155710" at bounding box center [184, 279] width 41 height 7
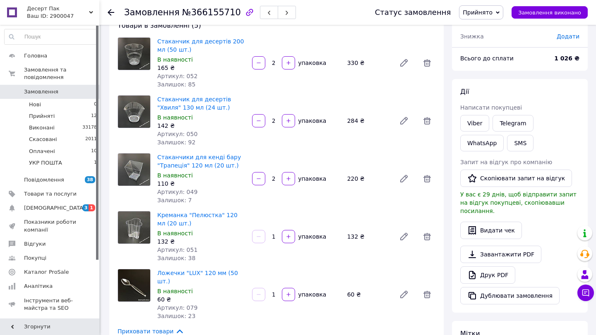
scroll to position [237, 0]
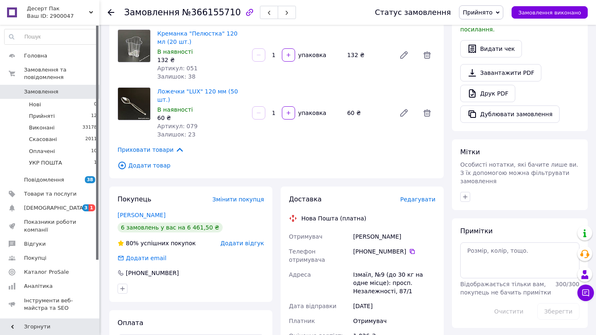
click at [490, 16] on span "Прийнято" at bounding box center [481, 12] width 44 height 14
click at [492, 53] on li "Оплачено" at bounding box center [480, 54] width 43 height 12
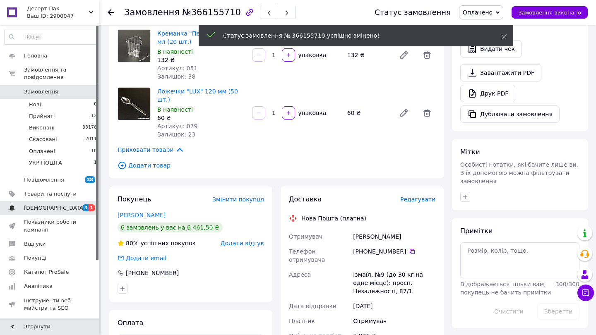
click at [72, 207] on span "[DEMOGRAPHIC_DATA]" at bounding box center [50, 207] width 53 height 7
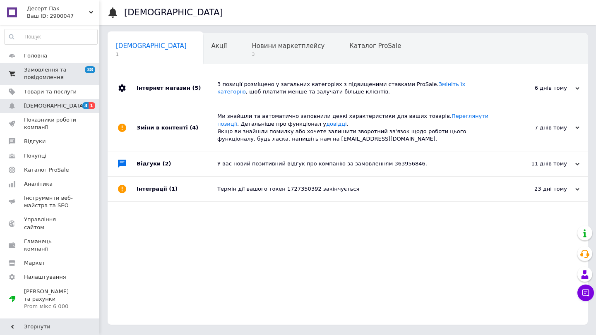
click at [52, 73] on span "Замовлення та повідомлення" at bounding box center [50, 73] width 53 height 15
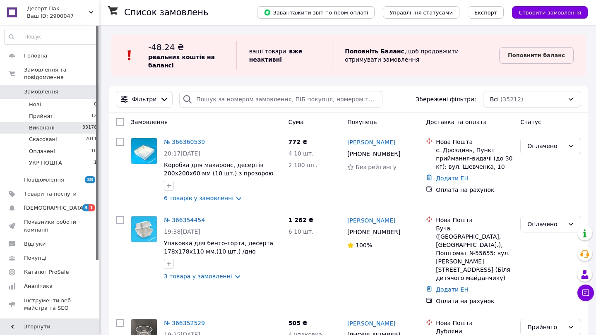
click at [65, 125] on li "Виконані 33178" at bounding box center [51, 128] width 102 height 12
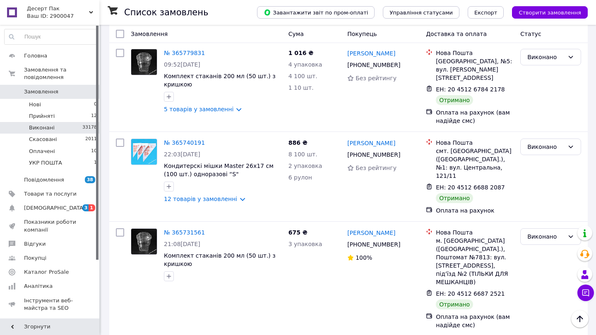
scroll to position [1577, 0]
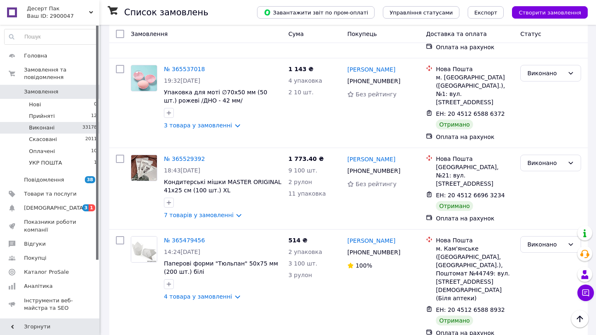
scroll to position [1536, 0]
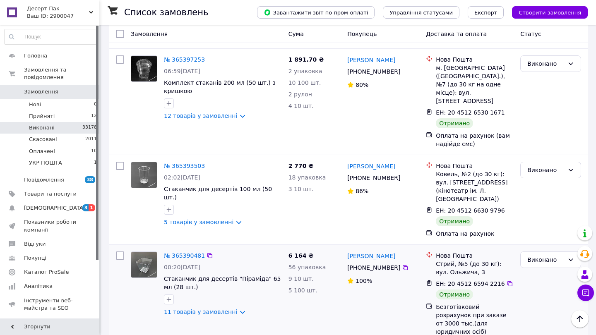
scroll to position [1675, 0]
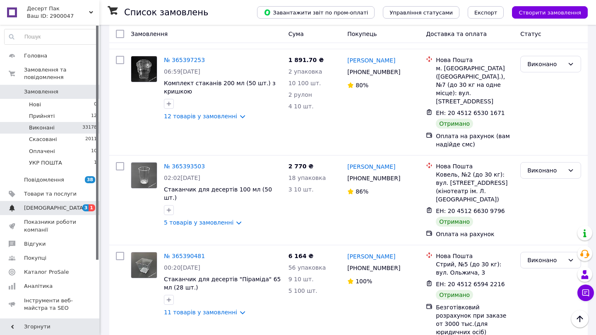
click at [66, 203] on link "[DEMOGRAPHIC_DATA] 3 1" at bounding box center [51, 208] width 102 height 14
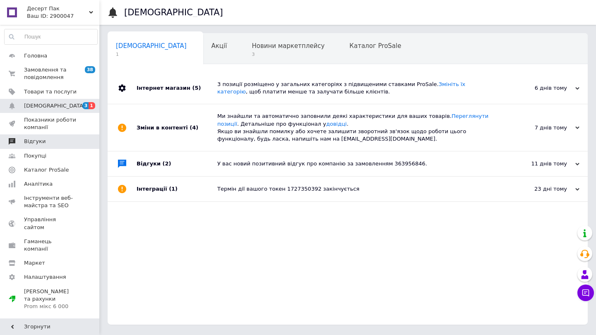
click at [65, 144] on span "Відгуки" at bounding box center [50, 141] width 53 height 7
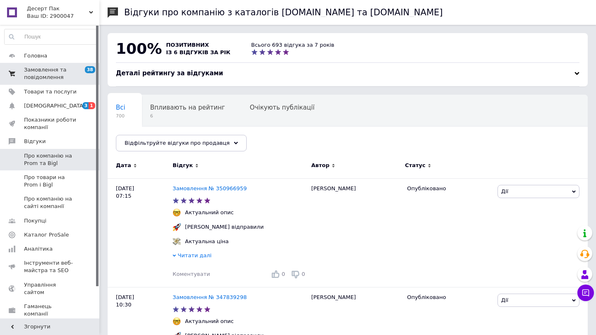
click at [53, 81] on link "Замовлення та повідомлення 38 0" at bounding box center [51, 74] width 102 height 22
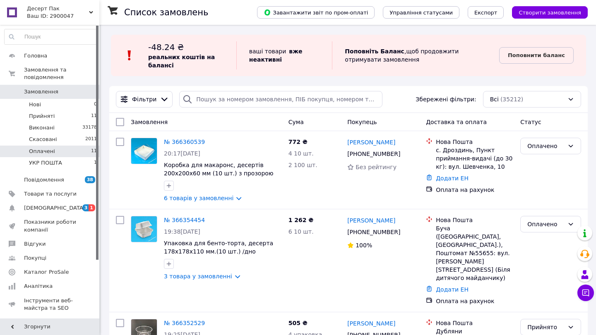
click at [87, 149] on li "Оплачені 11" at bounding box center [51, 152] width 102 height 12
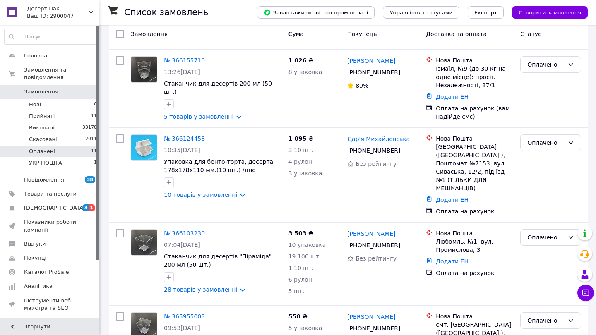
scroll to position [713, 0]
click at [35, 54] on span "Головна" at bounding box center [35, 55] width 23 height 7
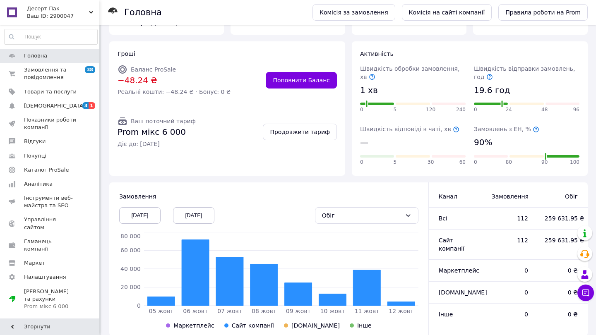
scroll to position [60, 0]
click at [142, 218] on div "[DATE]" at bounding box center [139, 215] width 41 height 17
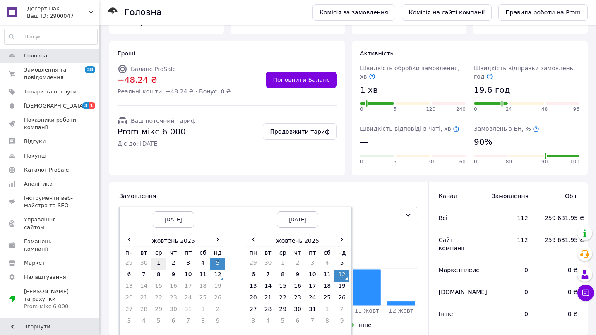
click at [158, 260] on td "1" at bounding box center [158, 265] width 15 height 12
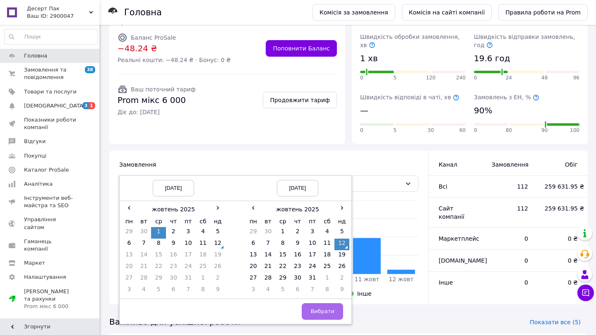
click at [317, 308] on span "Вибрати" at bounding box center [322, 311] width 24 height 6
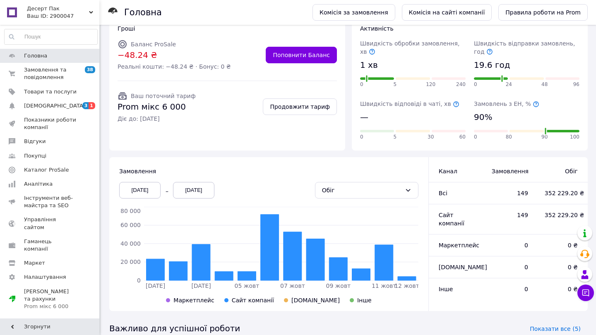
scroll to position [92, 0]
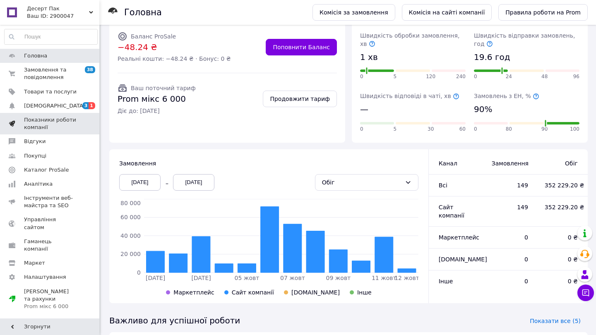
click at [47, 121] on span "Показники роботи компанії" at bounding box center [50, 123] width 53 height 15
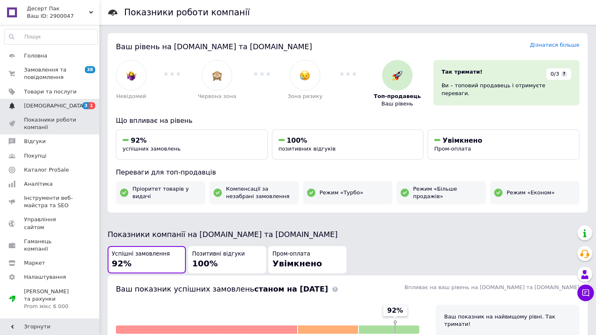
click at [50, 105] on span "[DEMOGRAPHIC_DATA]" at bounding box center [54, 105] width 61 height 7
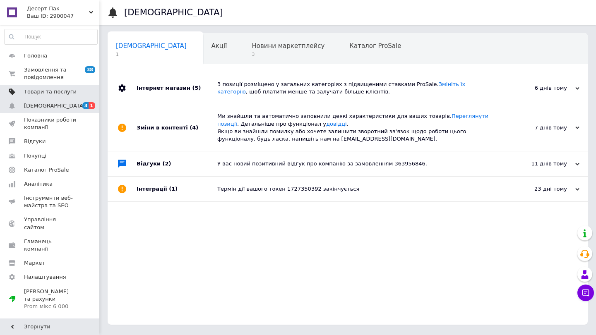
click at [52, 86] on link "Товари та послуги" at bounding box center [51, 92] width 102 height 14
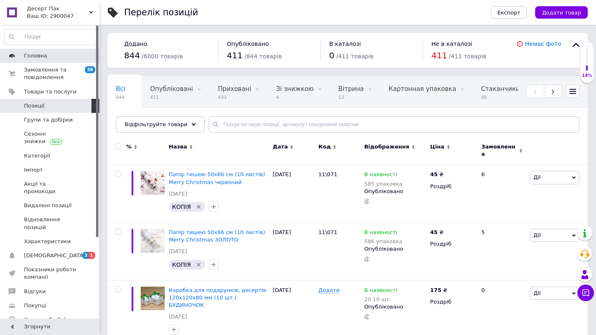
click at [48, 62] on link "Головна" at bounding box center [51, 56] width 102 height 14
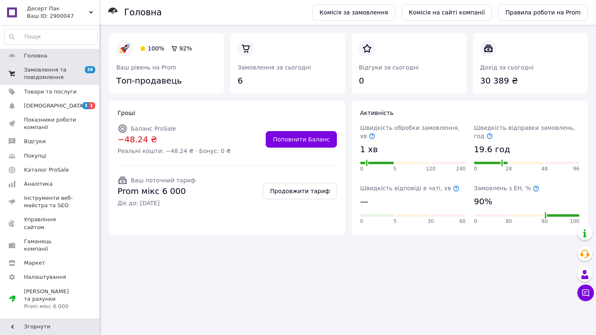
click at [67, 75] on span "Замовлення та повідомлення" at bounding box center [50, 73] width 53 height 15
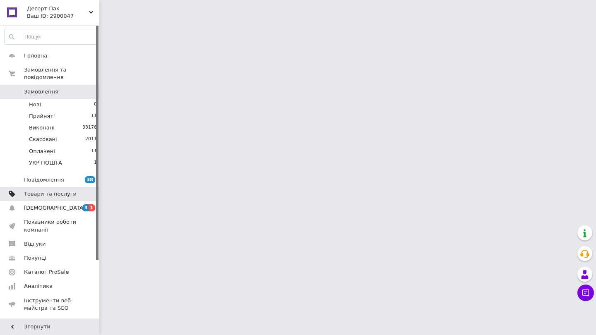
click at [62, 195] on span "Товари та послуги" at bounding box center [50, 193] width 53 height 7
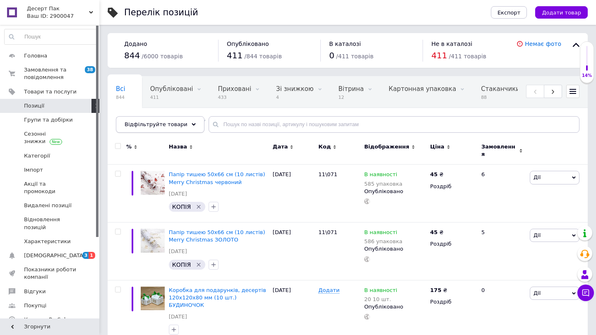
click at [153, 126] on span "Відфільтруйте товари" at bounding box center [156, 124] width 63 height 6
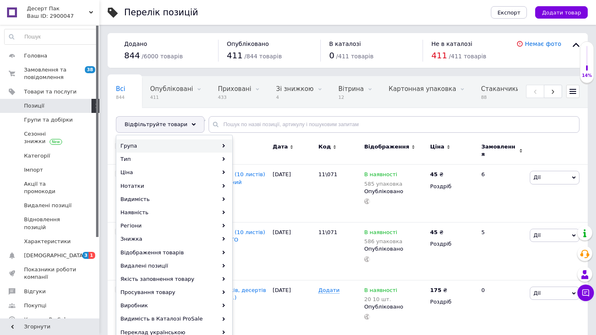
click at [153, 147] on div "Група" at bounding box center [174, 145] width 115 height 13
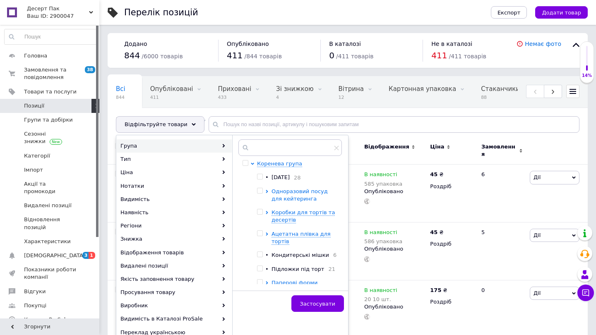
click at [293, 196] on span "Одноразовий посуд для кейтеринга" at bounding box center [299, 195] width 56 height 14
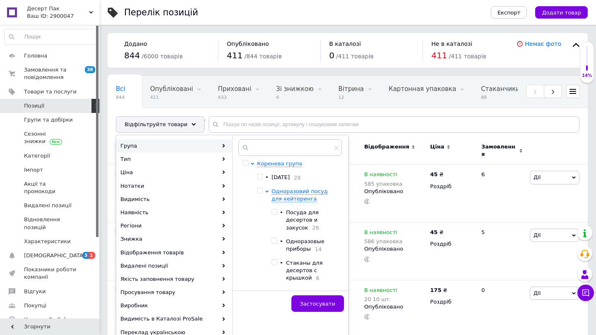
click at [274, 210] on input "checkbox" at bounding box center [273, 211] width 5 height 5
checkbox input "true"
click at [276, 262] on input "checkbox" at bounding box center [273, 262] width 5 height 5
checkbox input "true"
click at [326, 313] on div "Застосувати" at bounding box center [290, 303] width 116 height 26
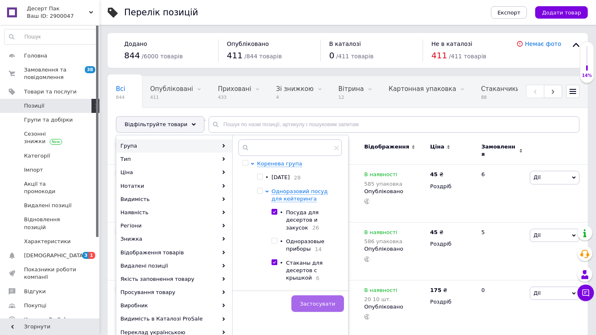
click at [323, 305] on span "Застосувати" at bounding box center [317, 304] width 35 height 6
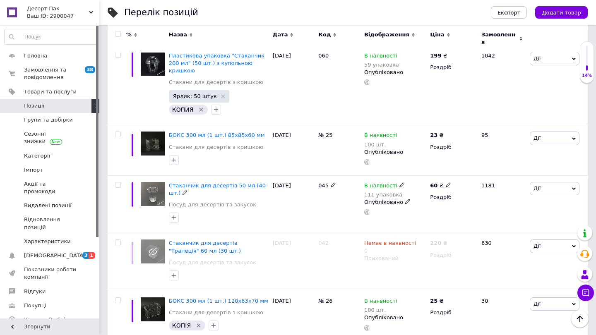
scroll to position [1123, 0]
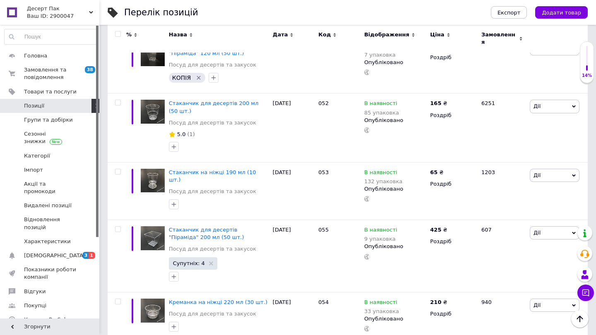
scroll to position [1139, 0]
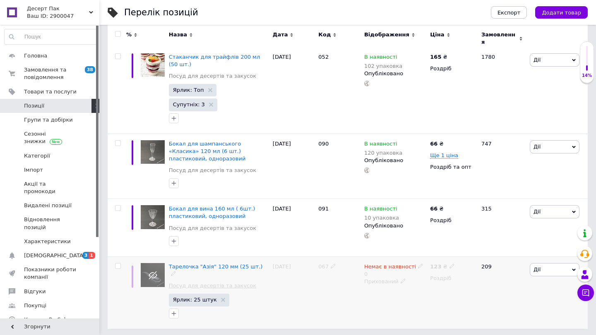
scroll to position [132, 0]
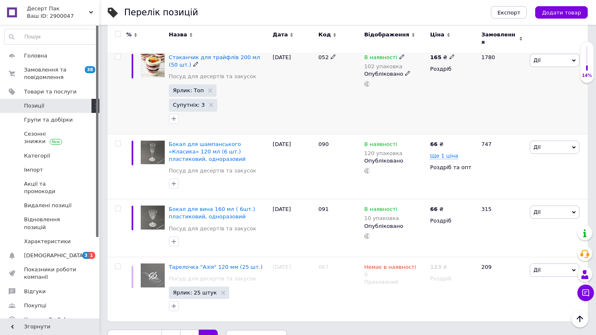
click at [400, 54] on icon at bounding box center [401, 56] width 5 height 5
click at [441, 48] on span "В наявності" at bounding box center [431, 51] width 33 height 6
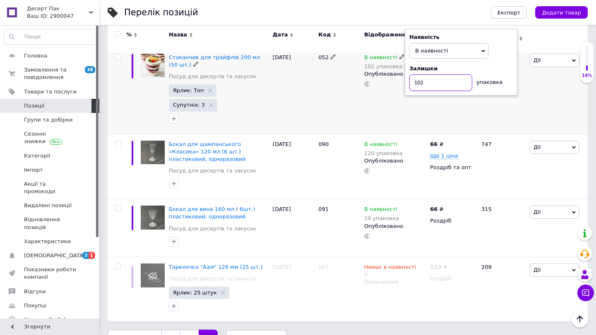
click at [430, 81] on input "102" at bounding box center [440, 82] width 63 height 17
type input "100"
click at [307, 161] on div "[DATE]" at bounding box center [294, 166] width 46 height 65
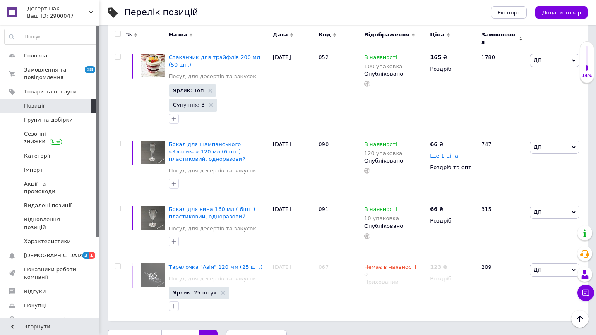
click at [170, 330] on link "1" at bounding box center [170, 338] width 19 height 17
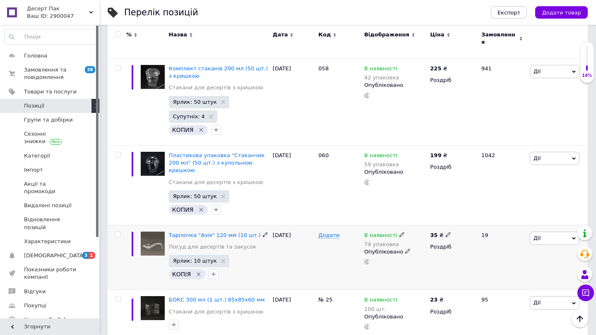
scroll to position [1092, 0]
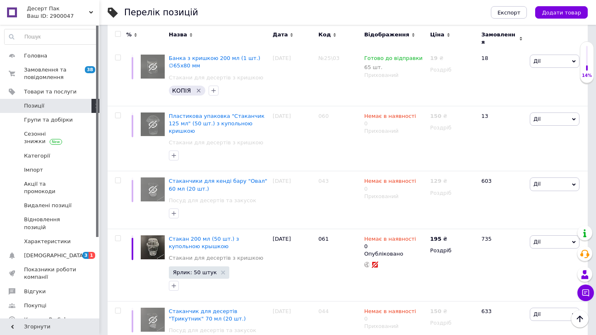
scroll to position [178, 0]
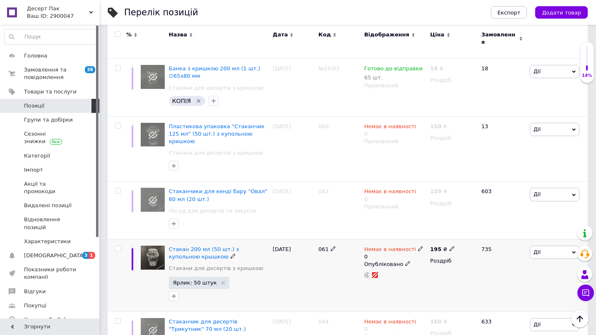
click at [418, 246] on icon at bounding box center [420, 248] width 5 height 5
click at [445, 254] on li "В наявності" at bounding box center [467, 260] width 79 height 12
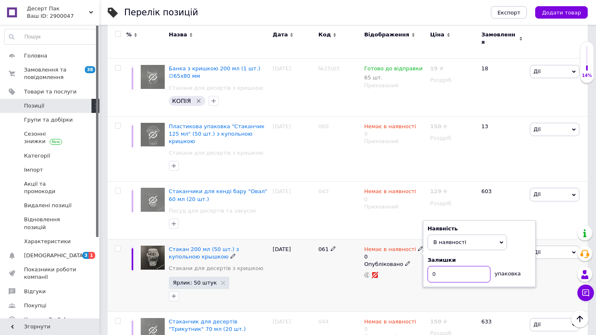
click at [444, 267] on input "0" at bounding box center [458, 274] width 63 height 17
type input "2"
click at [305, 285] on div "[DATE]" at bounding box center [294, 276] width 46 height 72
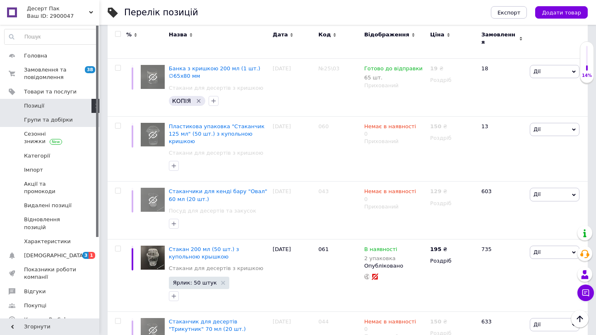
click at [70, 120] on span "Групи та добірки" at bounding box center [50, 119] width 53 height 7
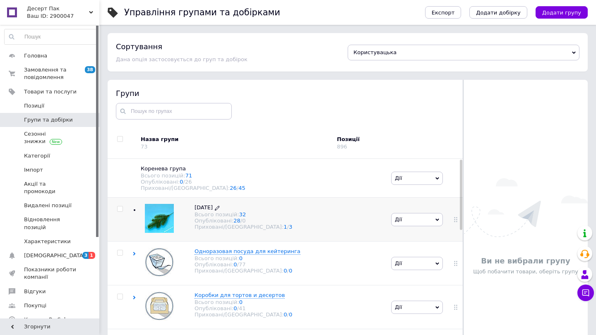
click at [187, 209] on div "[DATE] Всього позицій: 32 Опубліковані: 28 / 0 Приховані/Видалені: 1 / 3" at bounding box center [239, 217] width 106 height 27
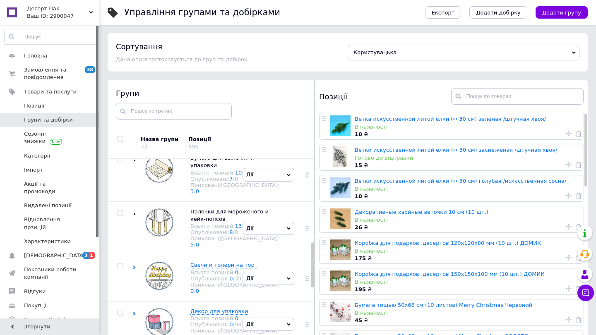
scroll to position [392, 0]
click at [156, 95] on div at bounding box center [159, 79] width 29 height 31
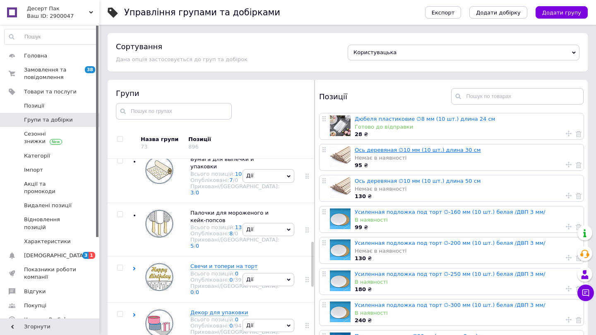
click at [409, 153] on link "Ось деревяная ∅10 мм (10 шт.) длина 30 см" at bounding box center [418, 150] width 126 height 6
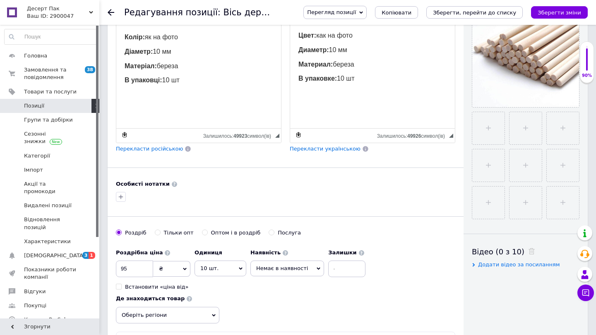
scroll to position [216, 0]
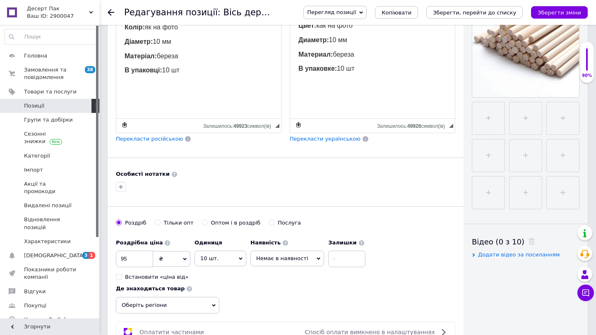
click at [298, 260] on span "Немає в наявності" at bounding box center [282, 258] width 52 height 6
click at [287, 274] on li "В наявності" at bounding box center [287, 276] width 73 height 12
click at [343, 259] on input at bounding box center [330, 259] width 37 height 17
type input "51"
click at [487, 11] on icon "Зберегти, перейти до списку" at bounding box center [474, 13] width 83 height 6
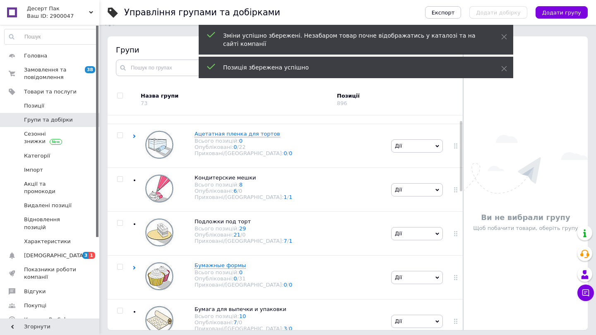
scroll to position [174, 0]
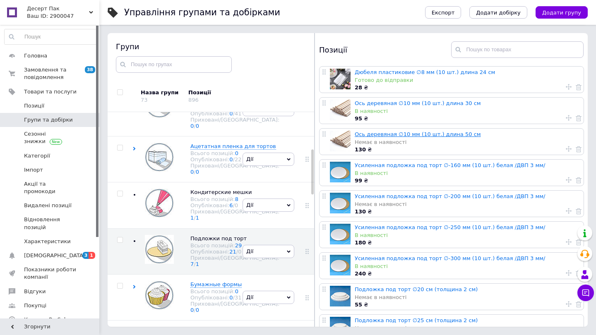
click at [447, 137] on link "Ось деревяная ∅10 мм (10 шт.) длина 50 см" at bounding box center [418, 134] width 126 height 6
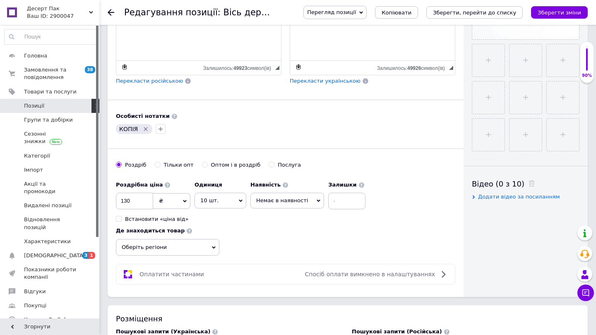
scroll to position [297, 0]
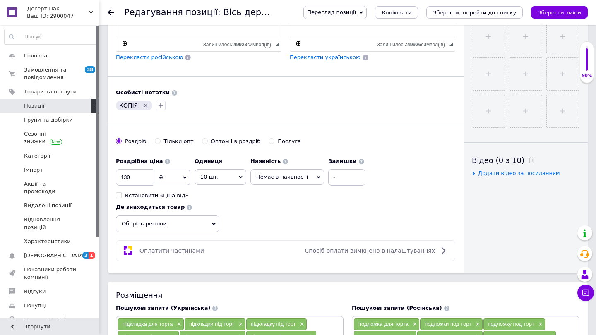
click at [265, 175] on span "Немає в наявності" at bounding box center [282, 177] width 52 height 6
click at [270, 190] on li "В наявності" at bounding box center [287, 194] width 73 height 12
click at [350, 178] on div "Роздрібна ціна 130 ₴ $ EUR CHF GBP ¥ PLN ₸ MDL HUF KGS CNY TRY KRW lei Встанови…" at bounding box center [235, 177] width 238 height 46
click at [331, 175] on input at bounding box center [330, 177] width 37 height 17
type input "47"
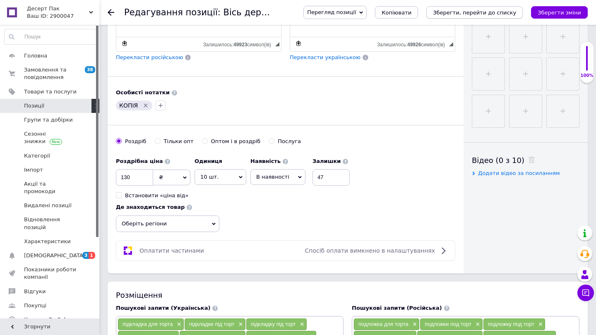
click at [451, 11] on icon "Зберегти, перейти до списку" at bounding box center [474, 13] width 83 height 6
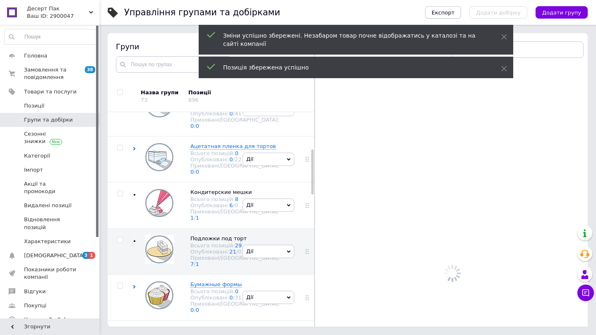
scroll to position [47, 0]
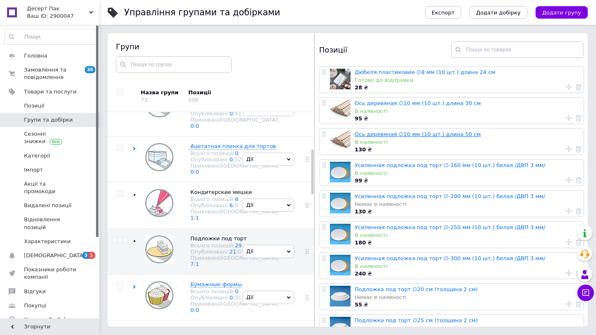
click at [419, 134] on link "Ось деревяная ∅10 мм (10 шт.) длина 50 см" at bounding box center [418, 134] width 126 height 6
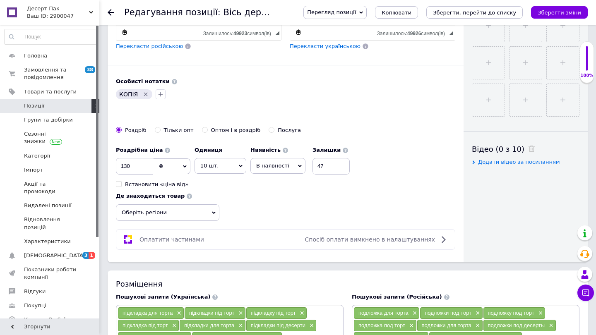
scroll to position [355, 0]
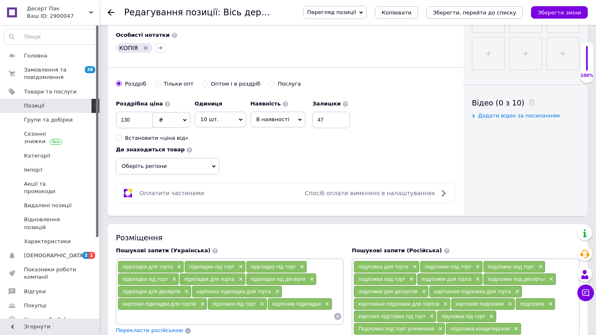
click at [468, 11] on icon "Зберегти, перейти до списку" at bounding box center [474, 13] width 83 height 6
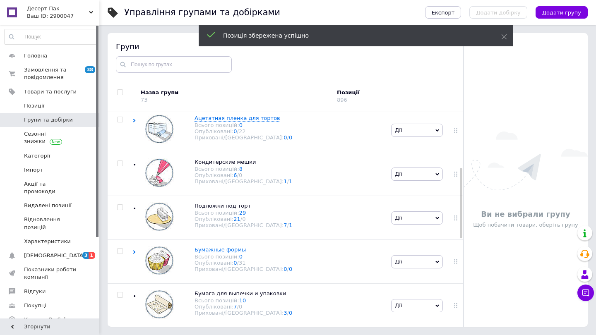
scroll to position [47, 0]
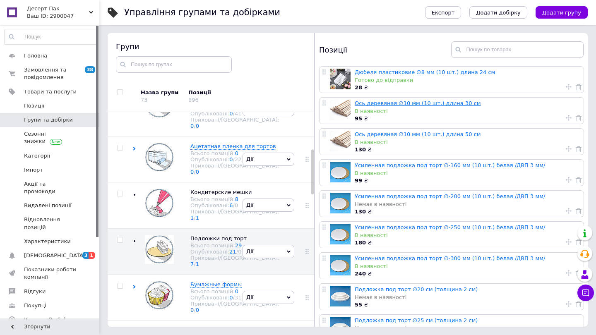
click at [414, 106] on link "Ось деревяная ∅10 мм (10 шт.) длина 30 см" at bounding box center [418, 103] width 126 height 6
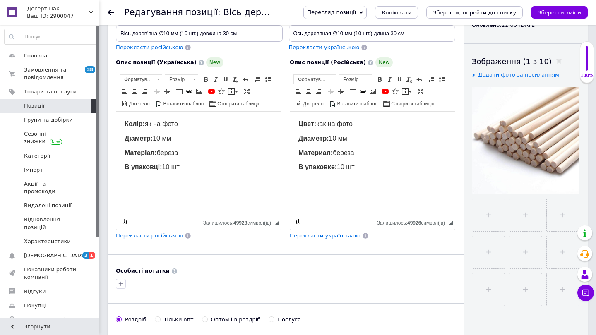
scroll to position [259, 0]
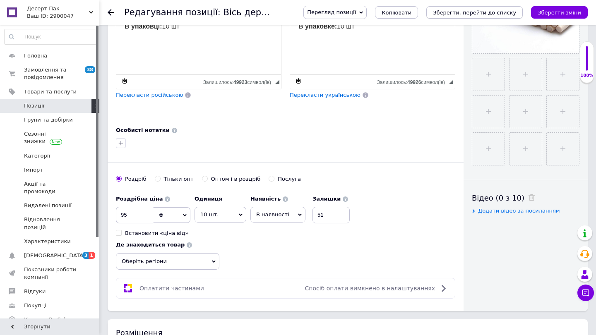
click at [453, 13] on icon "Зберегти, перейти до списку" at bounding box center [474, 13] width 83 height 6
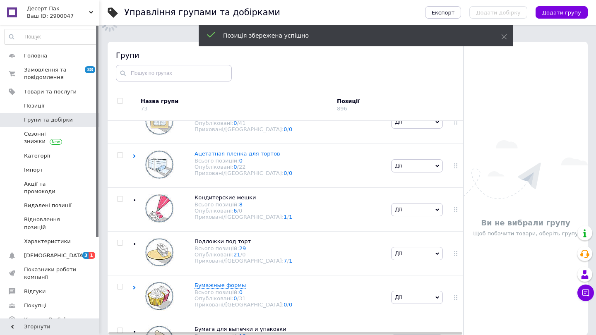
scroll to position [174, 0]
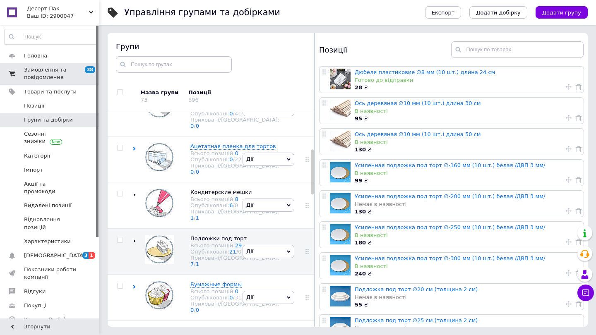
click at [72, 69] on span "Замовлення та повідомлення" at bounding box center [50, 73] width 53 height 15
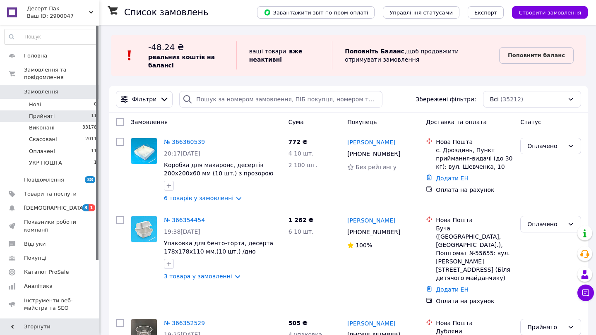
click at [56, 118] on li "Прийняті 11" at bounding box center [51, 116] width 102 height 12
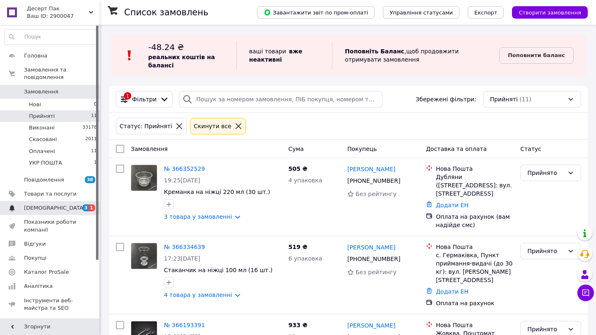
click at [67, 209] on span "[DEMOGRAPHIC_DATA]" at bounding box center [50, 207] width 53 height 7
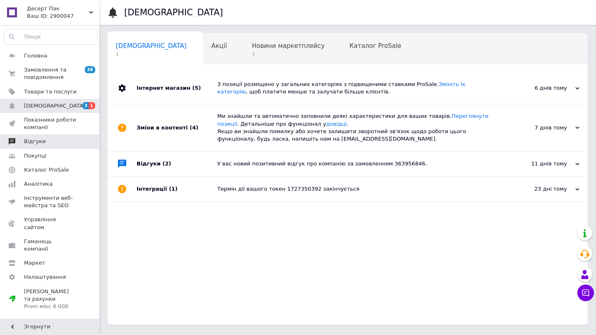
click at [65, 142] on span "Відгуки" at bounding box center [50, 141] width 53 height 7
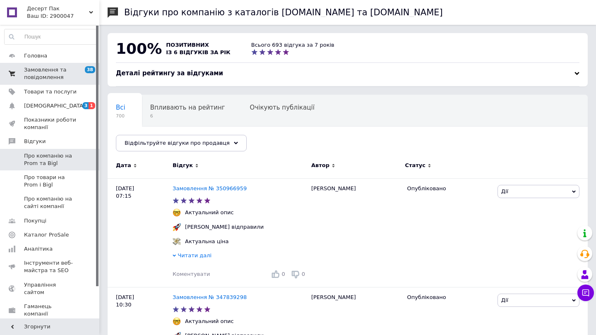
click at [69, 71] on span "Замовлення та повідомлення" at bounding box center [50, 73] width 53 height 15
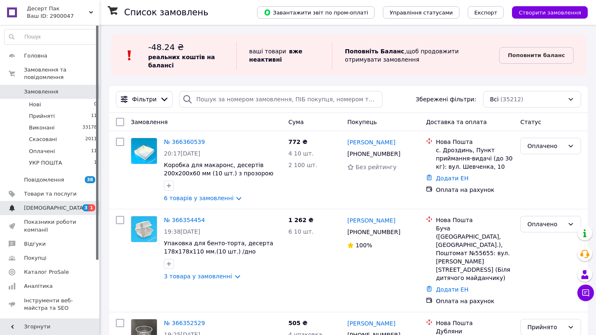
click at [81, 212] on link "[DEMOGRAPHIC_DATA] 3 1" at bounding box center [51, 208] width 102 height 14
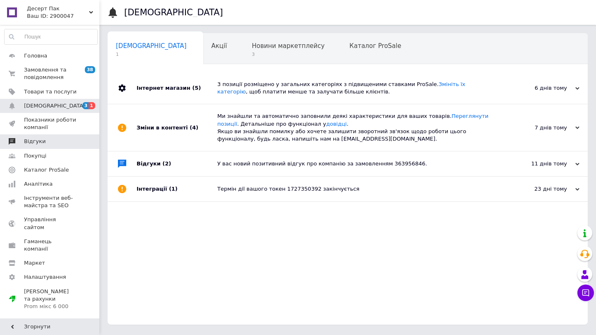
click at [76, 144] on span "Відгуки" at bounding box center [50, 141] width 53 height 7
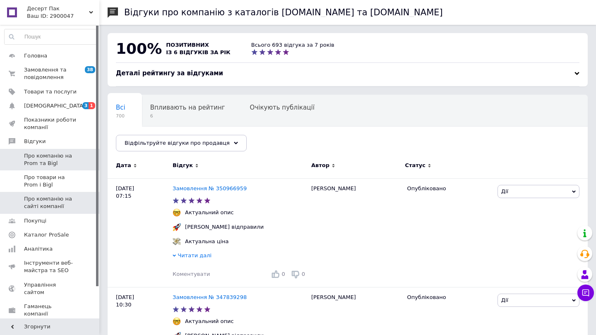
click at [69, 205] on span "Про компанію на сайті компанії" at bounding box center [50, 202] width 53 height 15
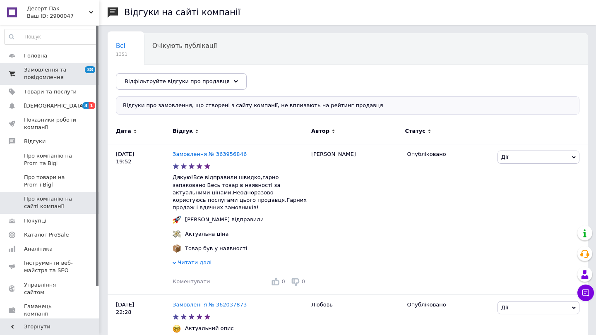
click at [75, 72] on span "Замовлення та повідомлення" at bounding box center [50, 73] width 53 height 15
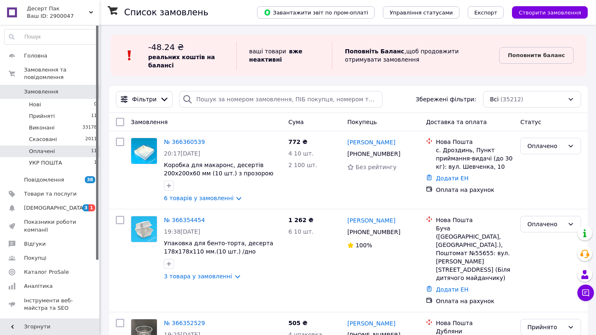
click at [80, 149] on li "Оплачені 11" at bounding box center [51, 152] width 102 height 12
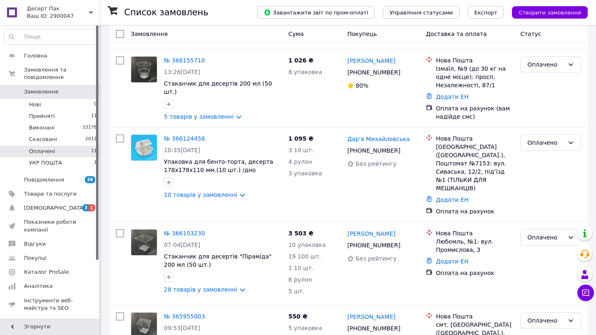
scroll to position [713, 0]
click at [202, 314] on link "№ 365955003" at bounding box center [184, 317] width 41 height 7
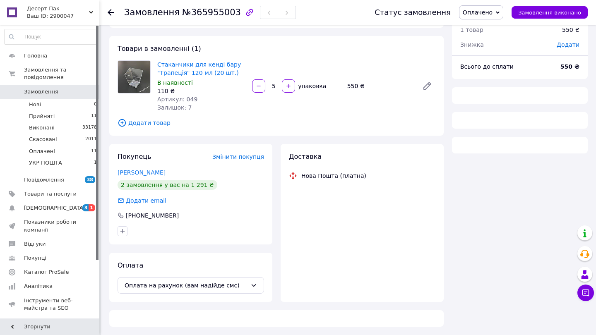
scroll to position [31, 0]
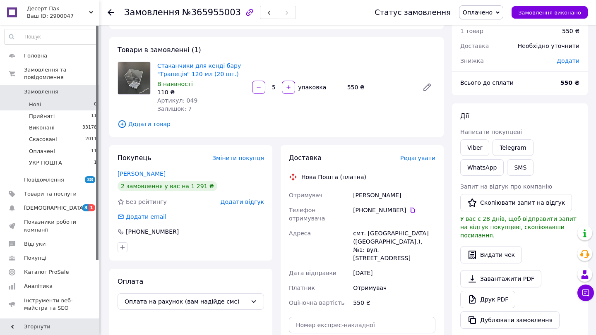
click at [84, 101] on li "Нові 0" at bounding box center [51, 105] width 102 height 12
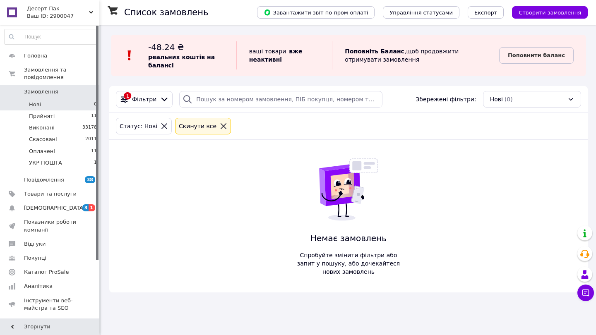
click at [84, 101] on li "Нові 0" at bounding box center [51, 105] width 102 height 12
click at [81, 92] on span "0" at bounding box center [88, 91] width 23 height 7
